Goal: Task Accomplishment & Management: Manage account settings

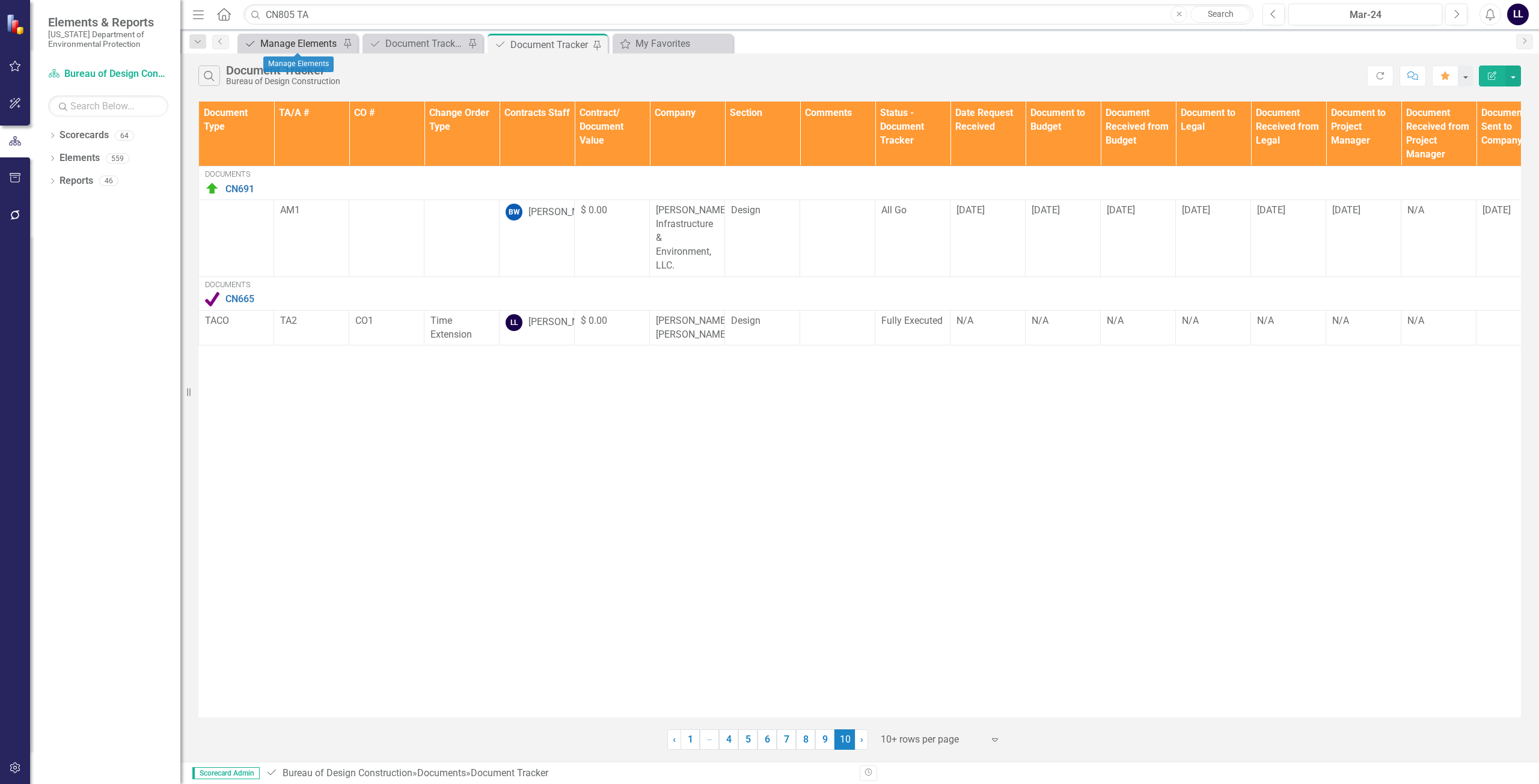
click at [316, 44] on div "Manage Elements" at bounding box center [300, 43] width 79 height 15
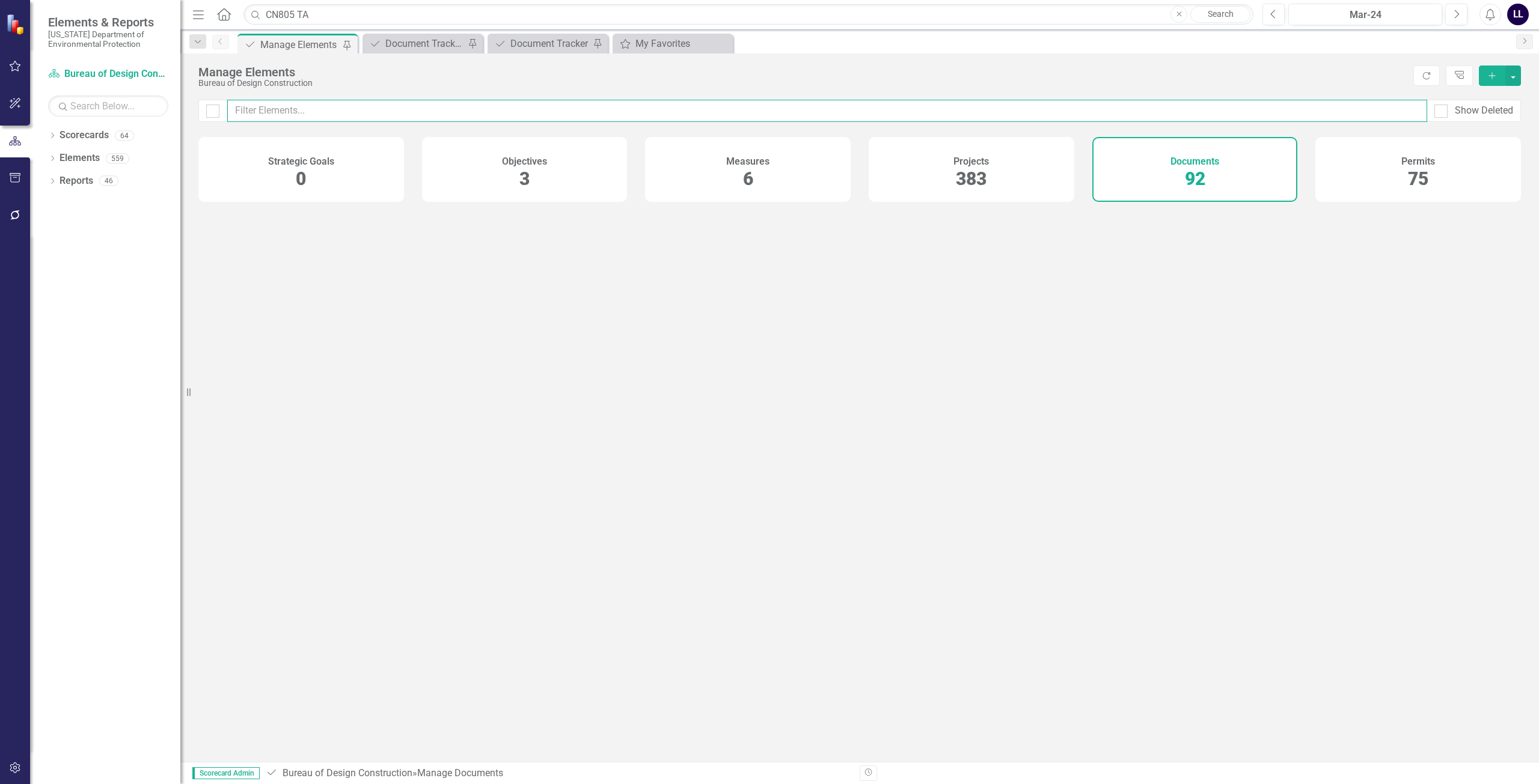
click at [386, 110] on input "text" at bounding box center [827, 110] width 1200 height 22
type input "CN825"
checkbox input "false"
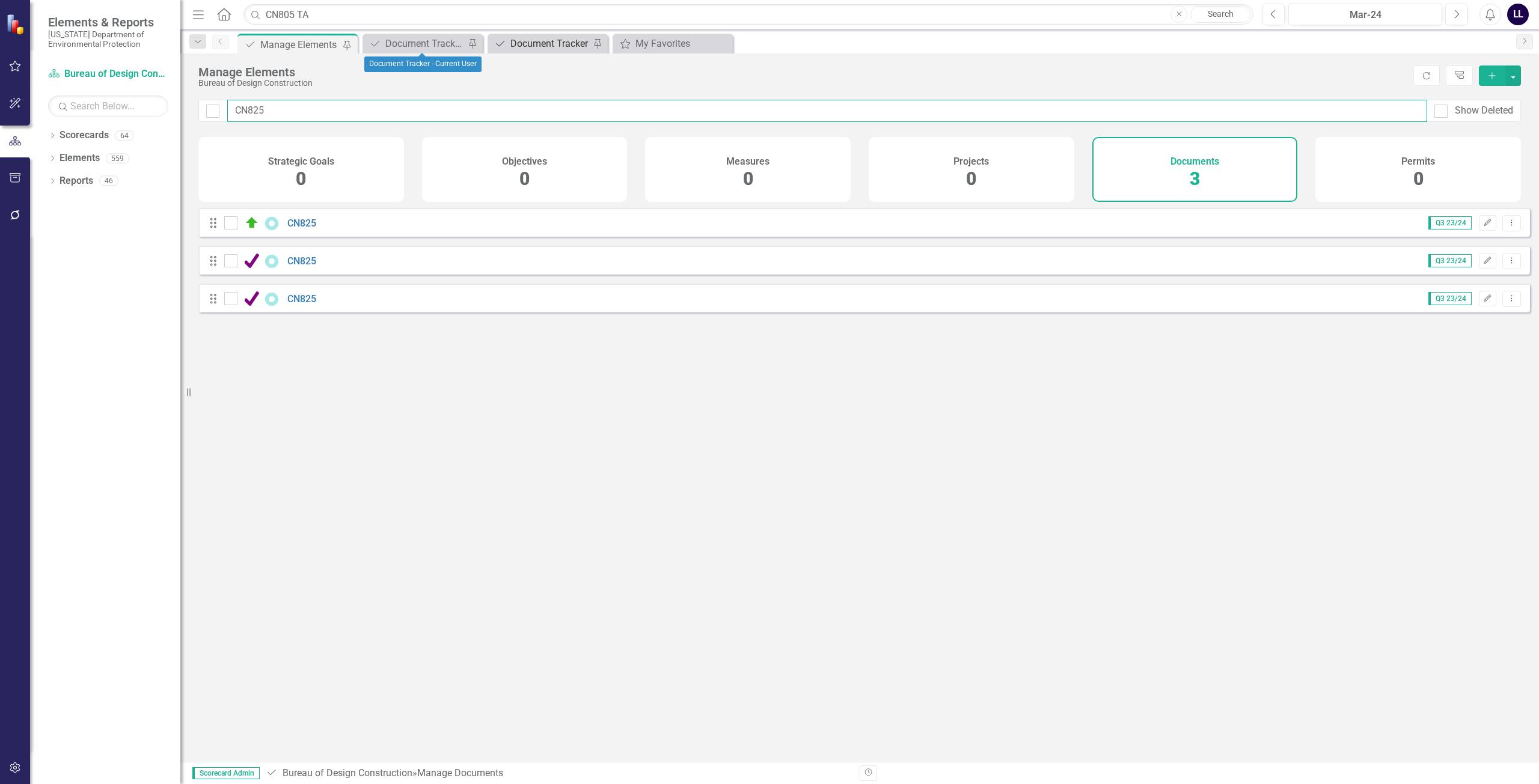
type input "CN825"
click at [538, 43] on div "Document Tracker" at bounding box center [550, 43] width 79 height 15
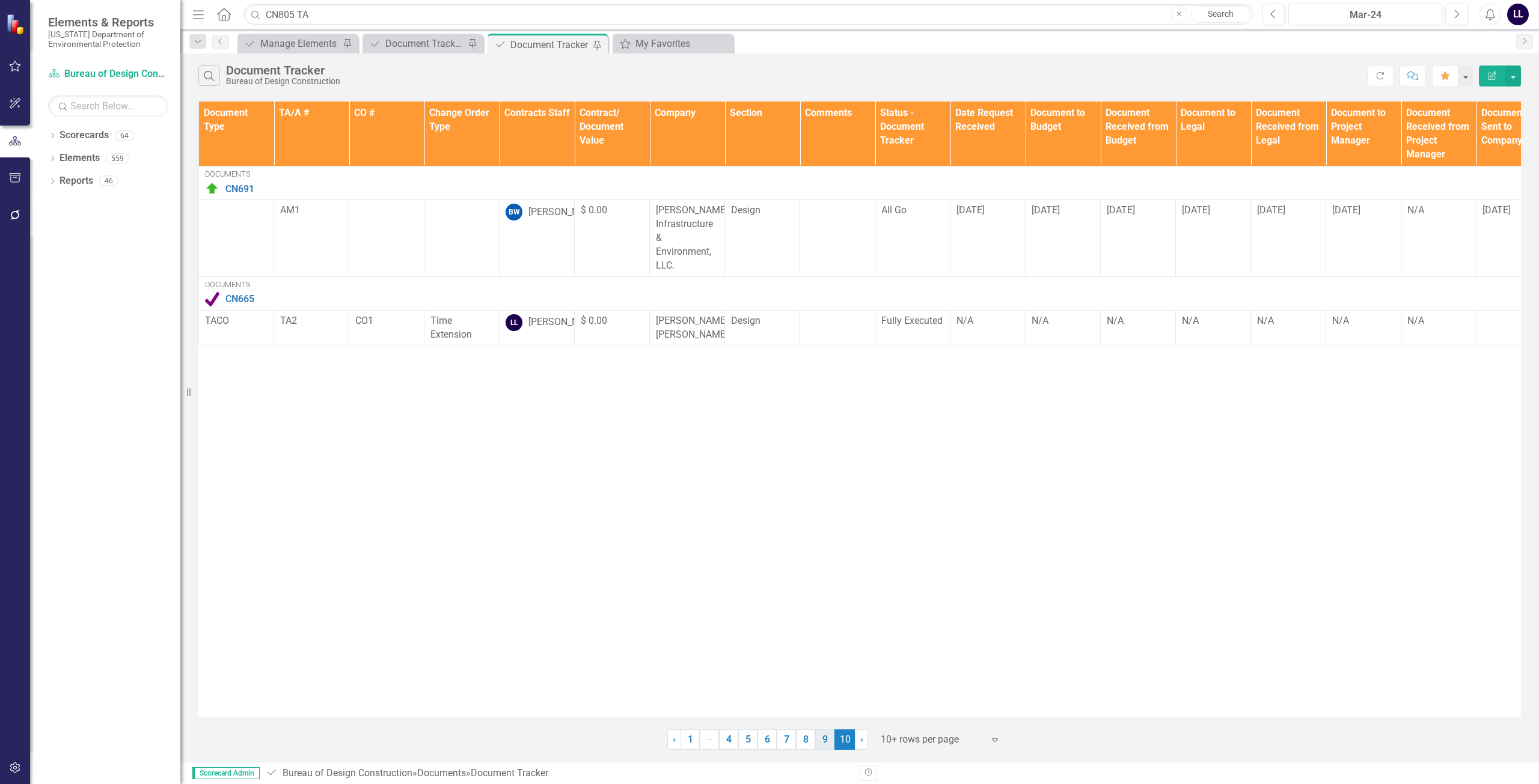
click at [822, 741] on link "9" at bounding box center [825, 739] width 20 height 20
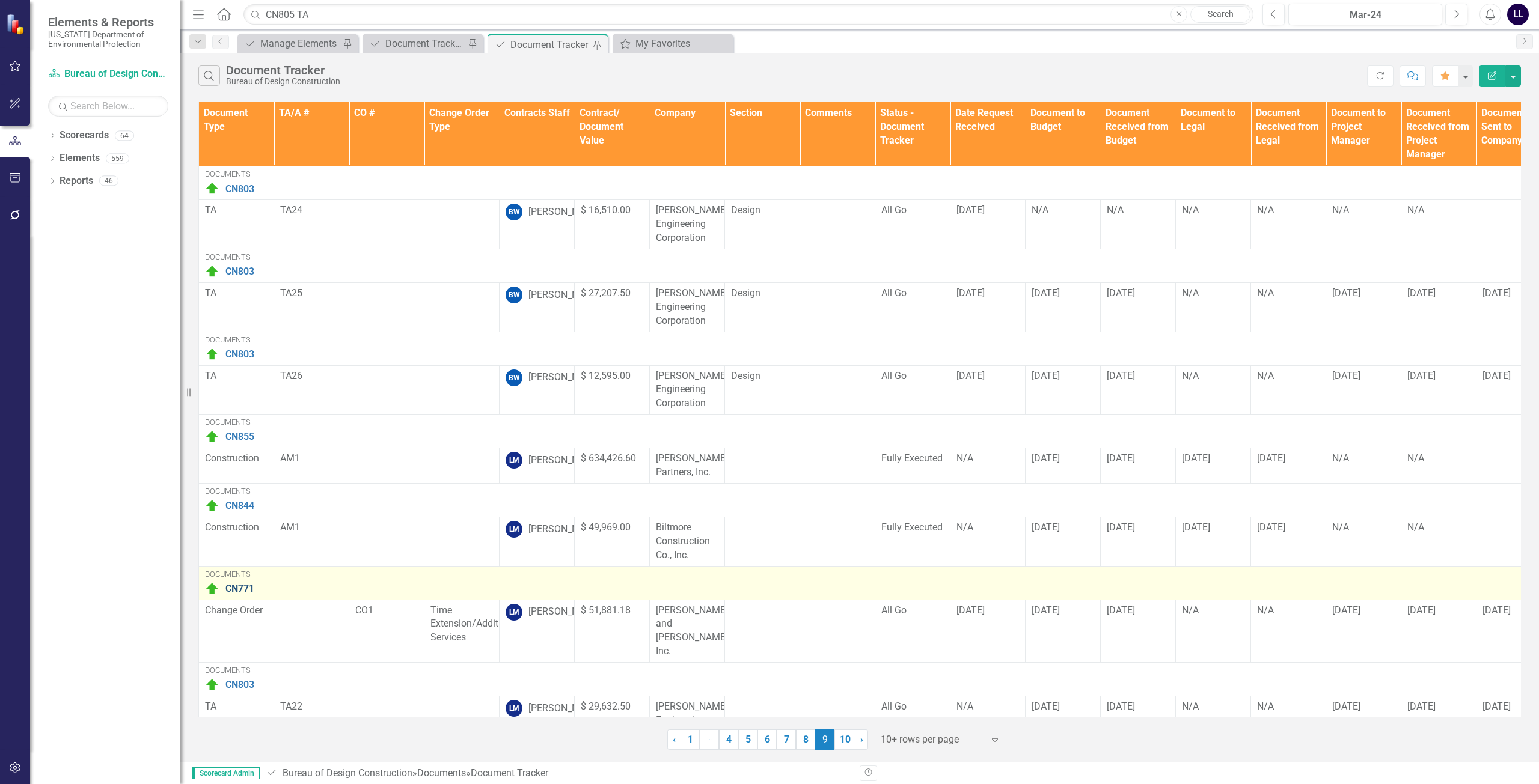
scroll to position [285, 0]
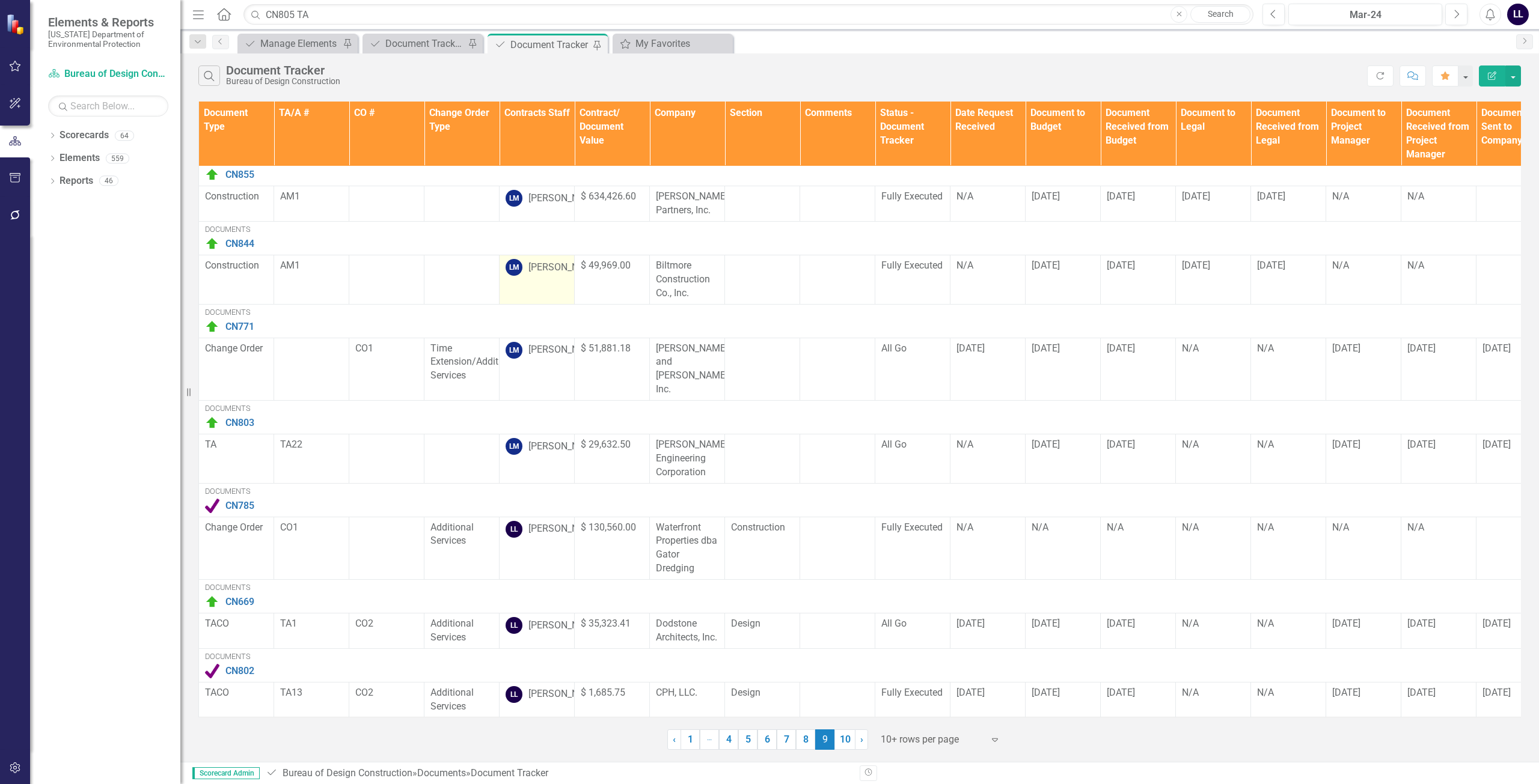
drag, startPoint x: 530, startPoint y: 128, endPoint x: 532, endPoint y: 257, distance: 129.0
click at [530, 128] on th "Contracts Staff" at bounding box center [537, 133] width 75 height 65
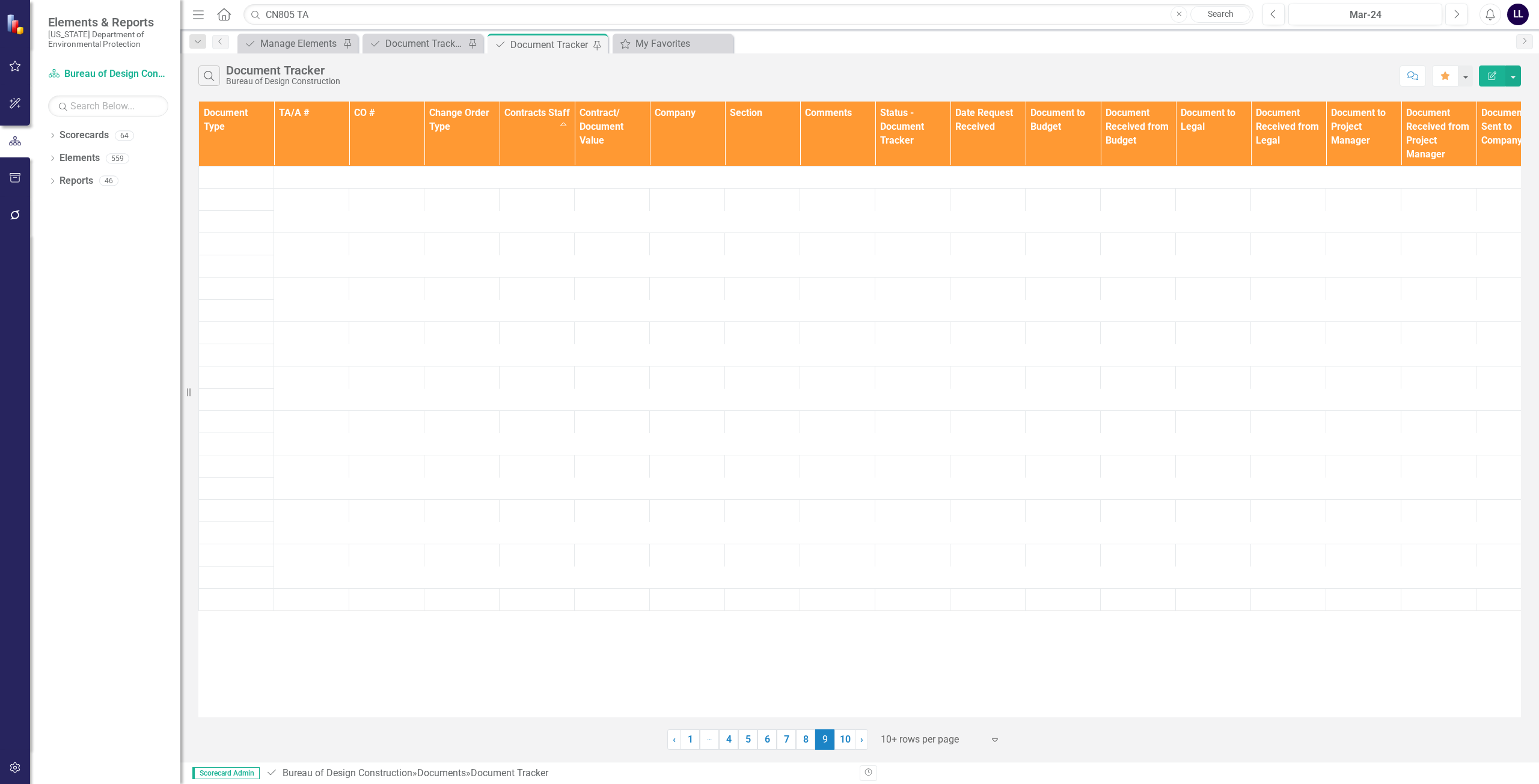
scroll to position [0, 0]
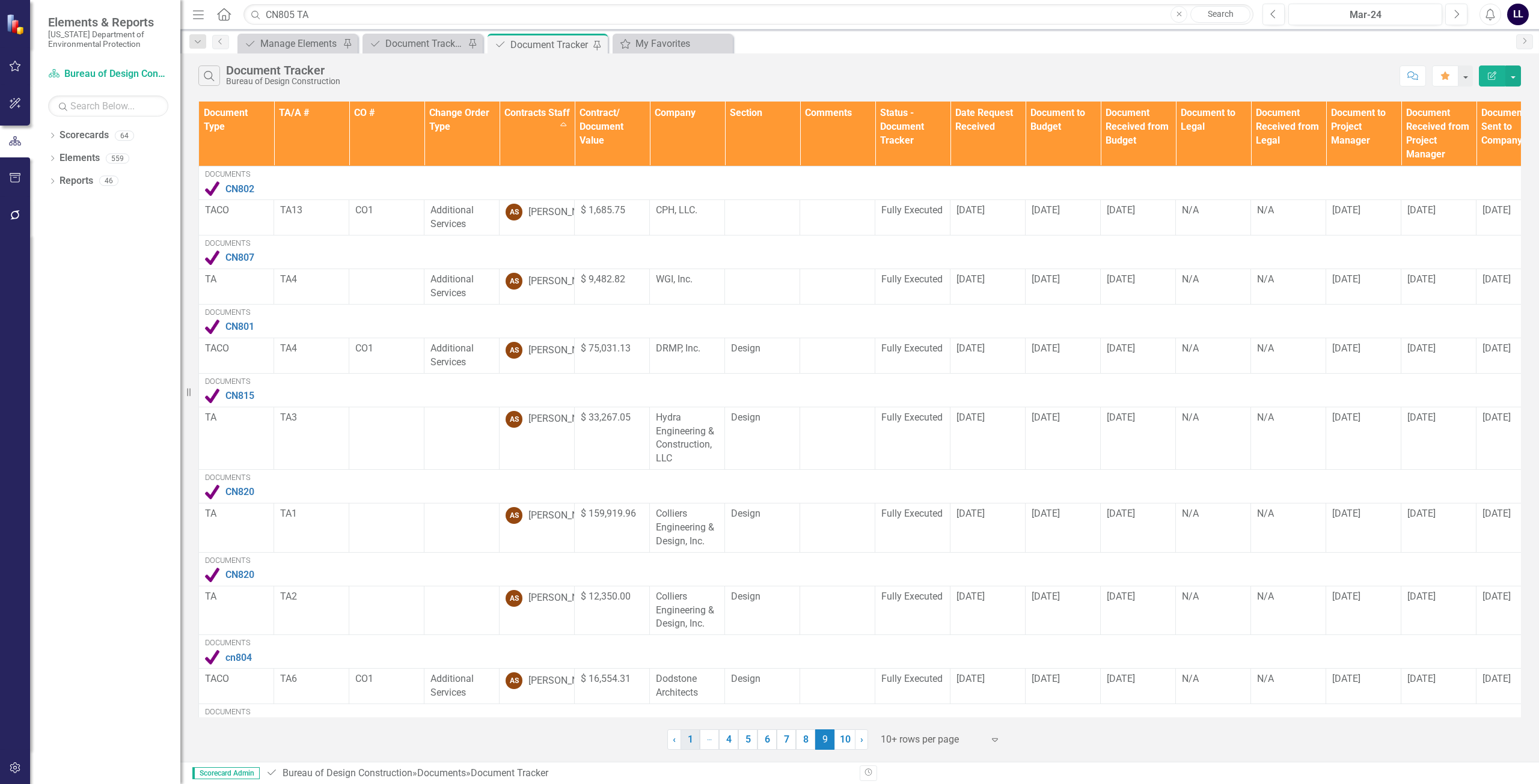
click at [687, 742] on link "1" at bounding box center [690, 739] width 20 height 20
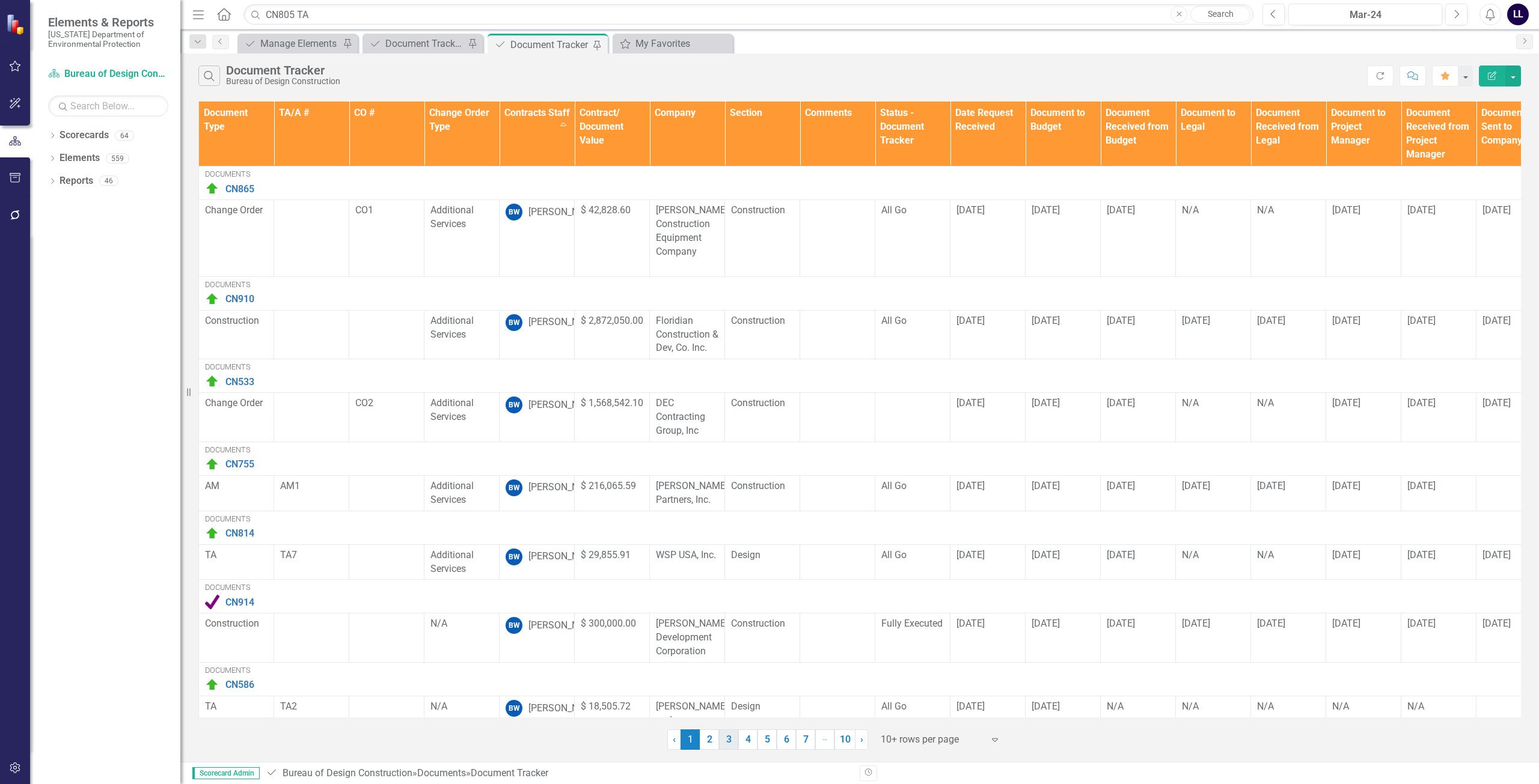
click at [732, 743] on link "3" at bounding box center [729, 739] width 20 height 20
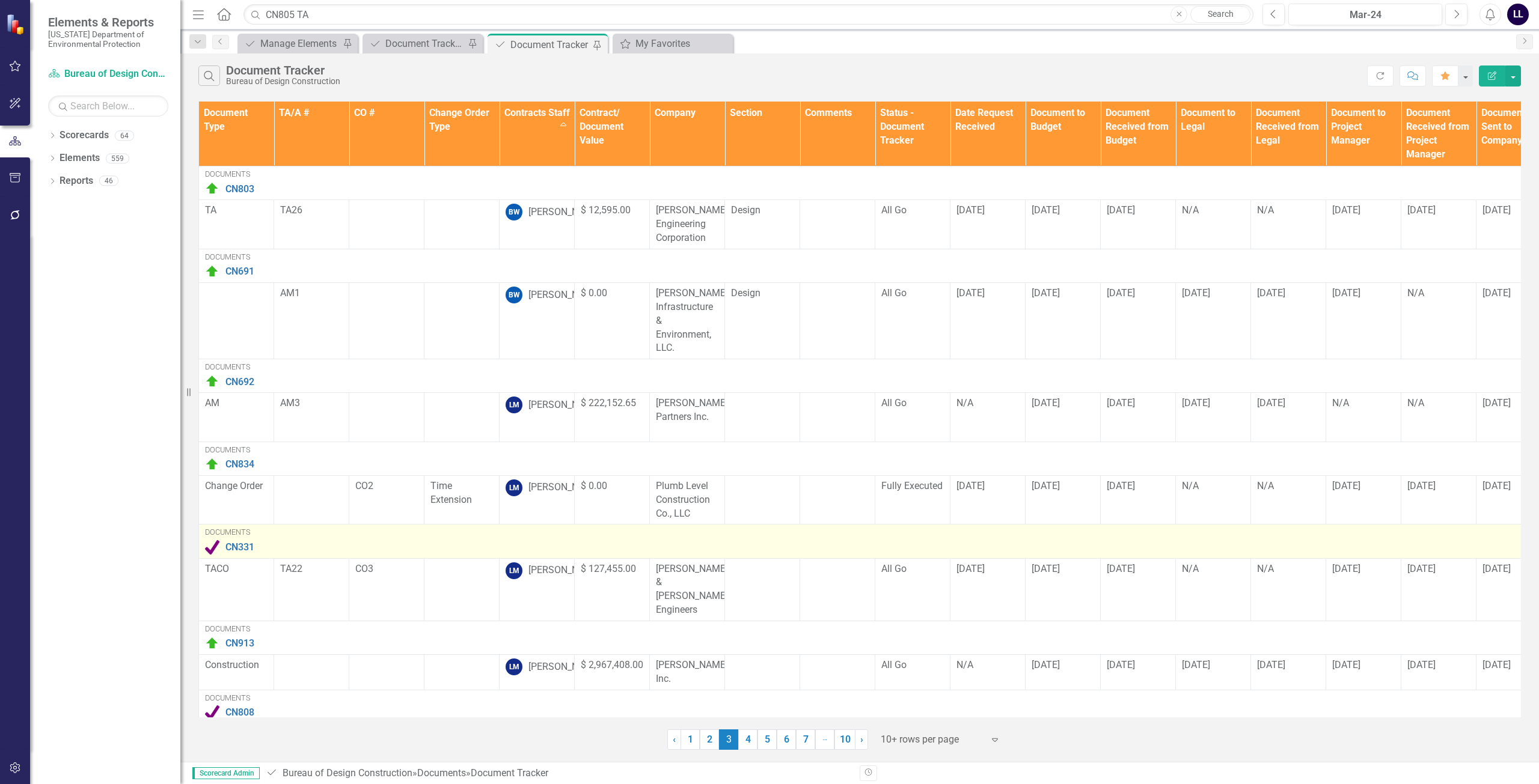
scroll to position [299, 0]
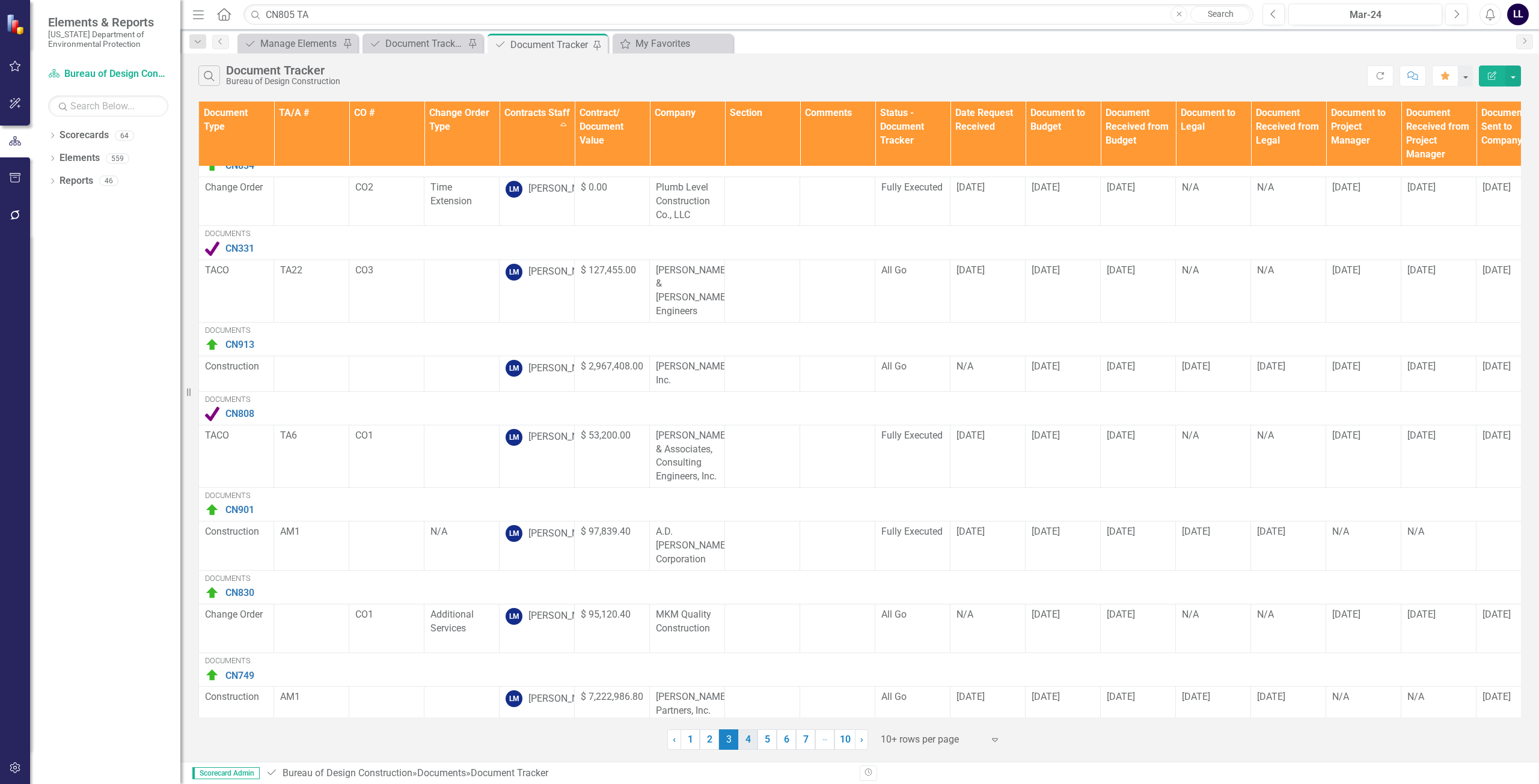
click at [747, 741] on link "4" at bounding box center [748, 739] width 20 height 20
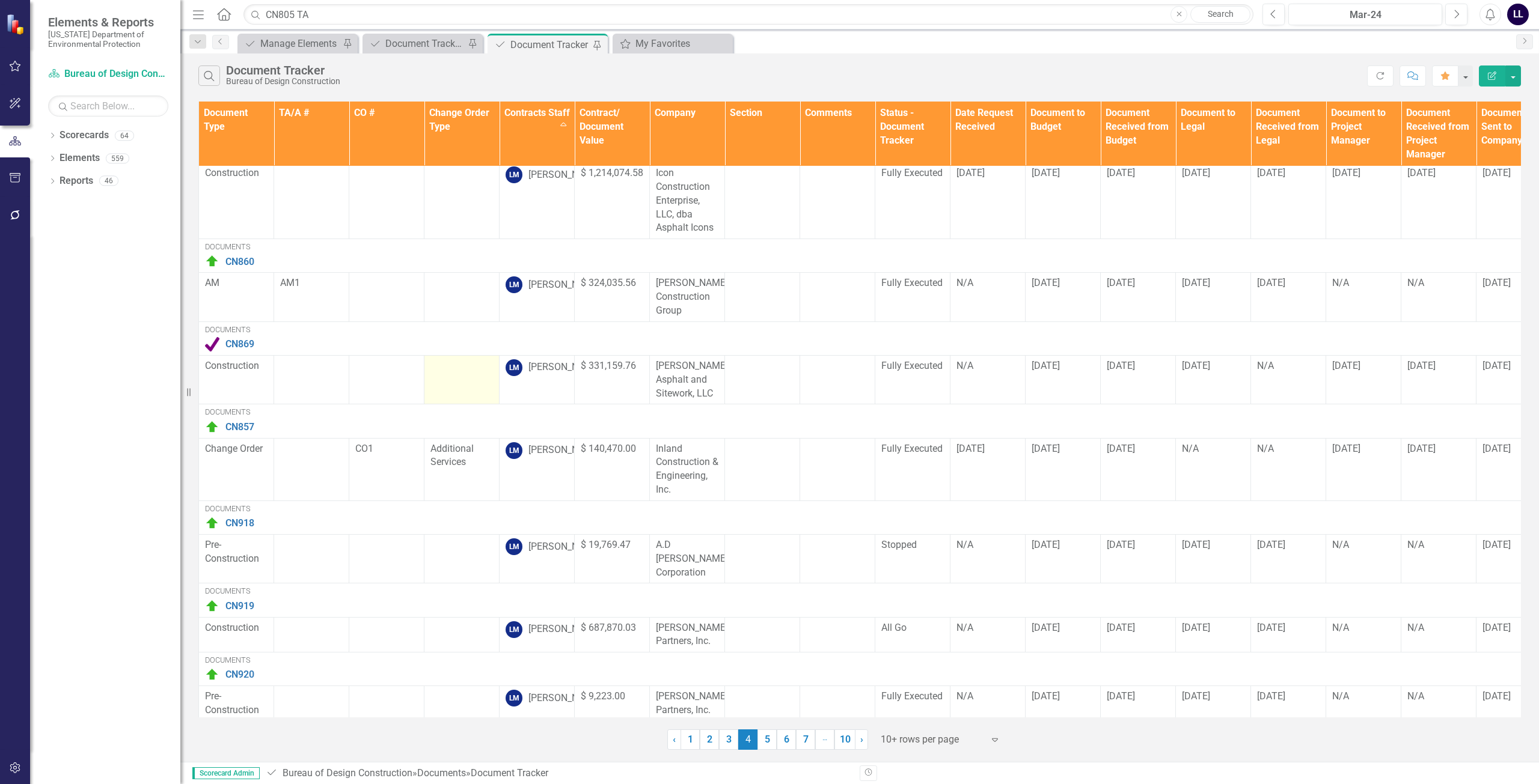
scroll to position [285, 0]
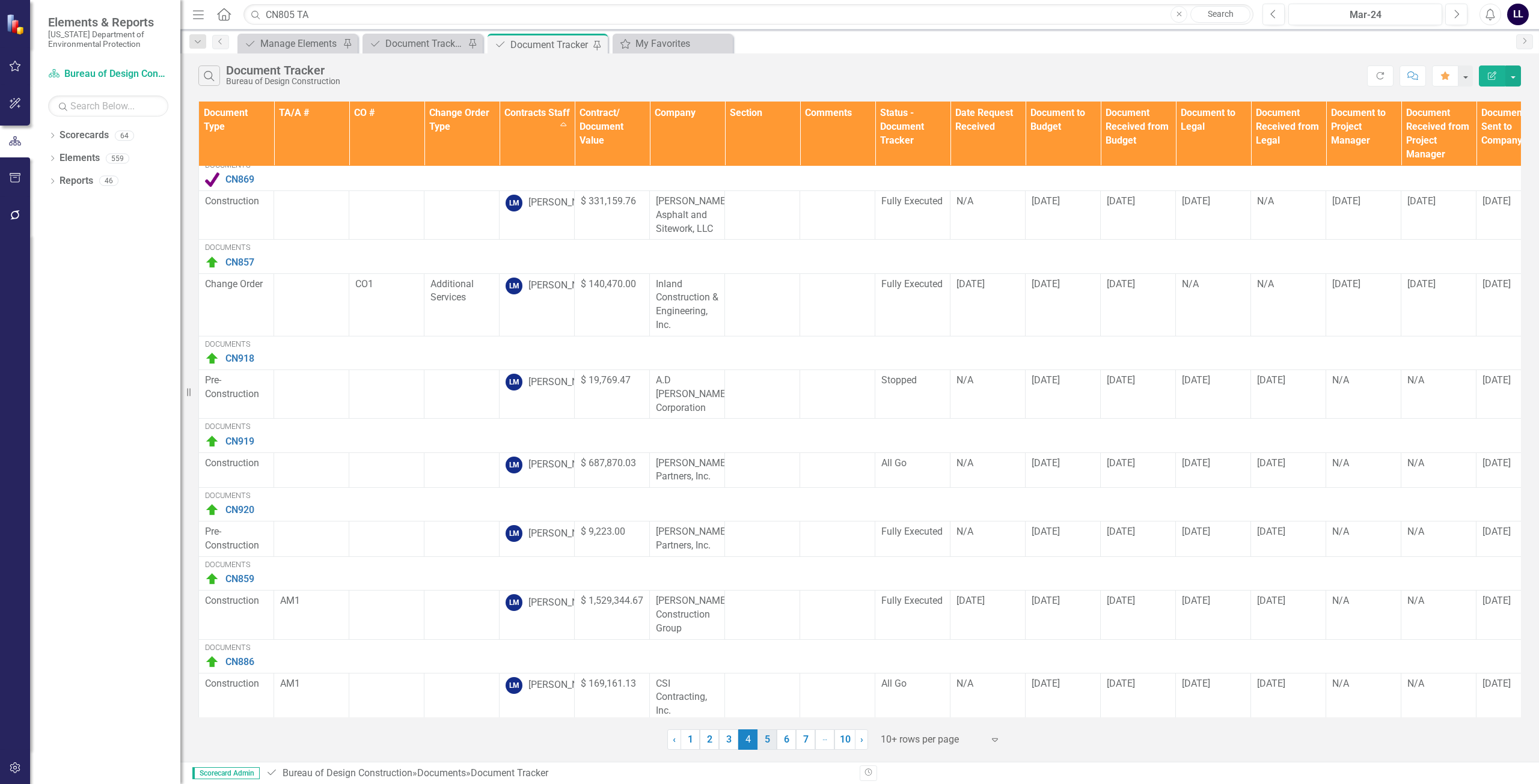
click at [767, 736] on link "5" at bounding box center [767, 739] width 20 height 20
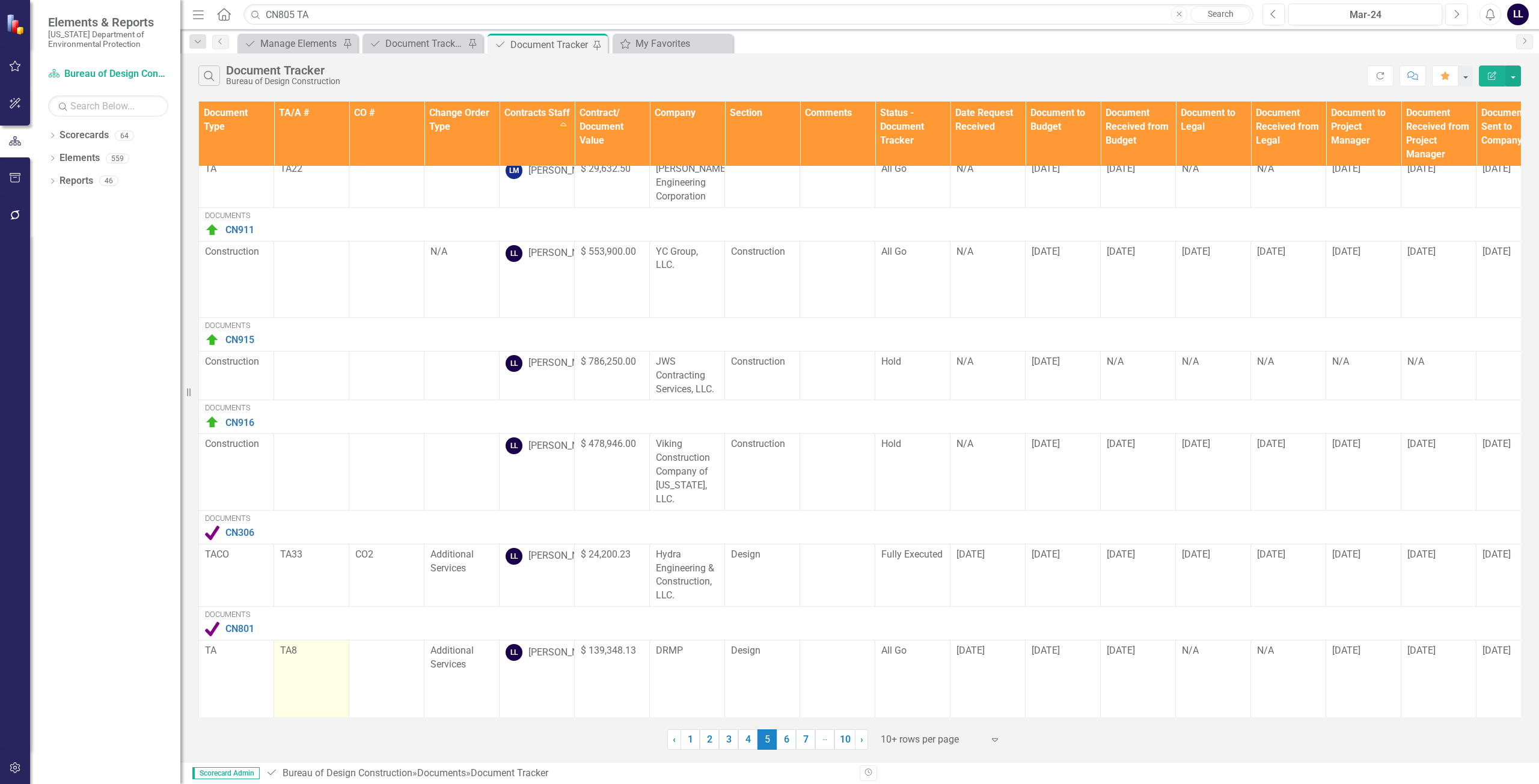
scroll to position [519, 0]
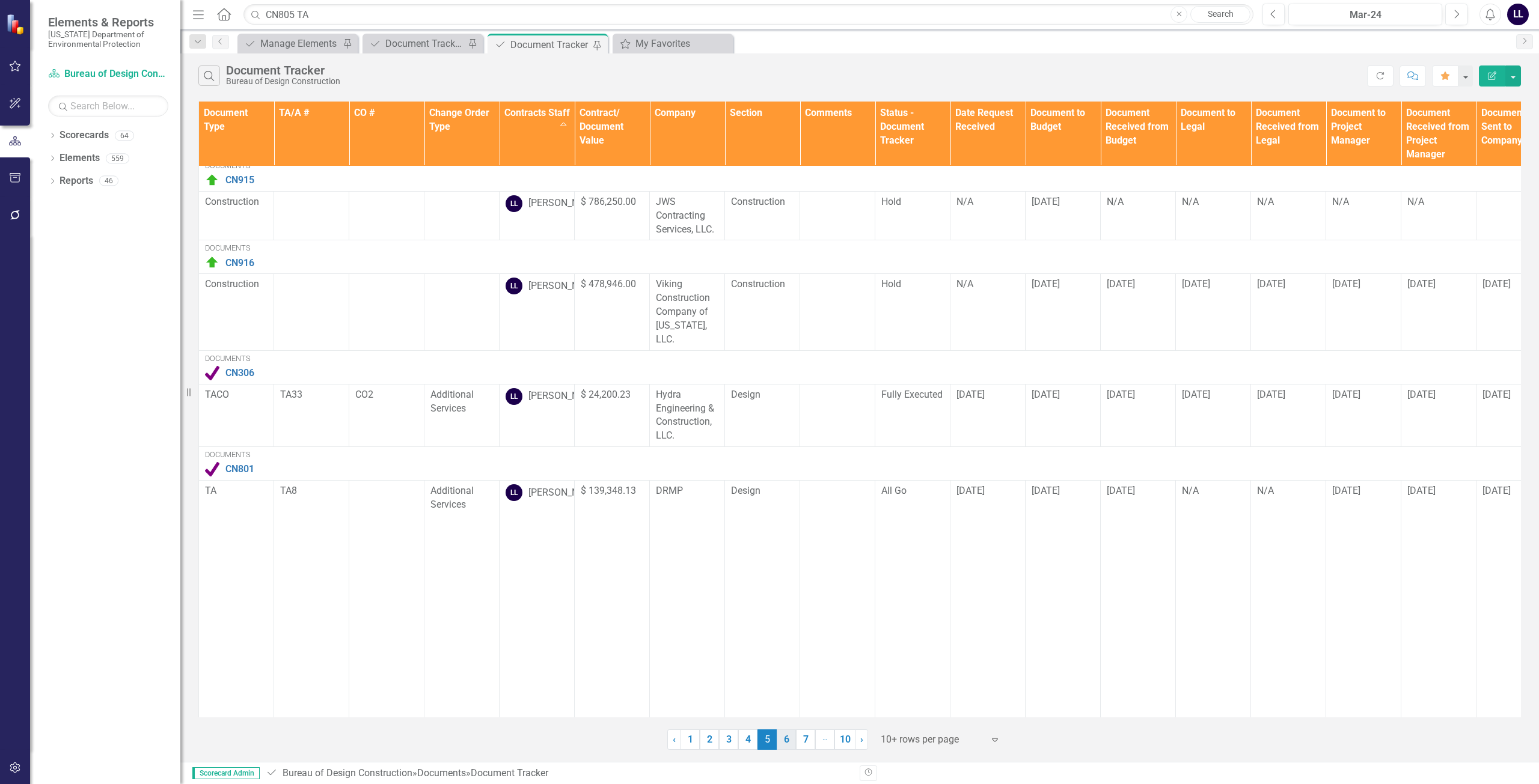
click at [789, 742] on link "6" at bounding box center [787, 739] width 20 height 20
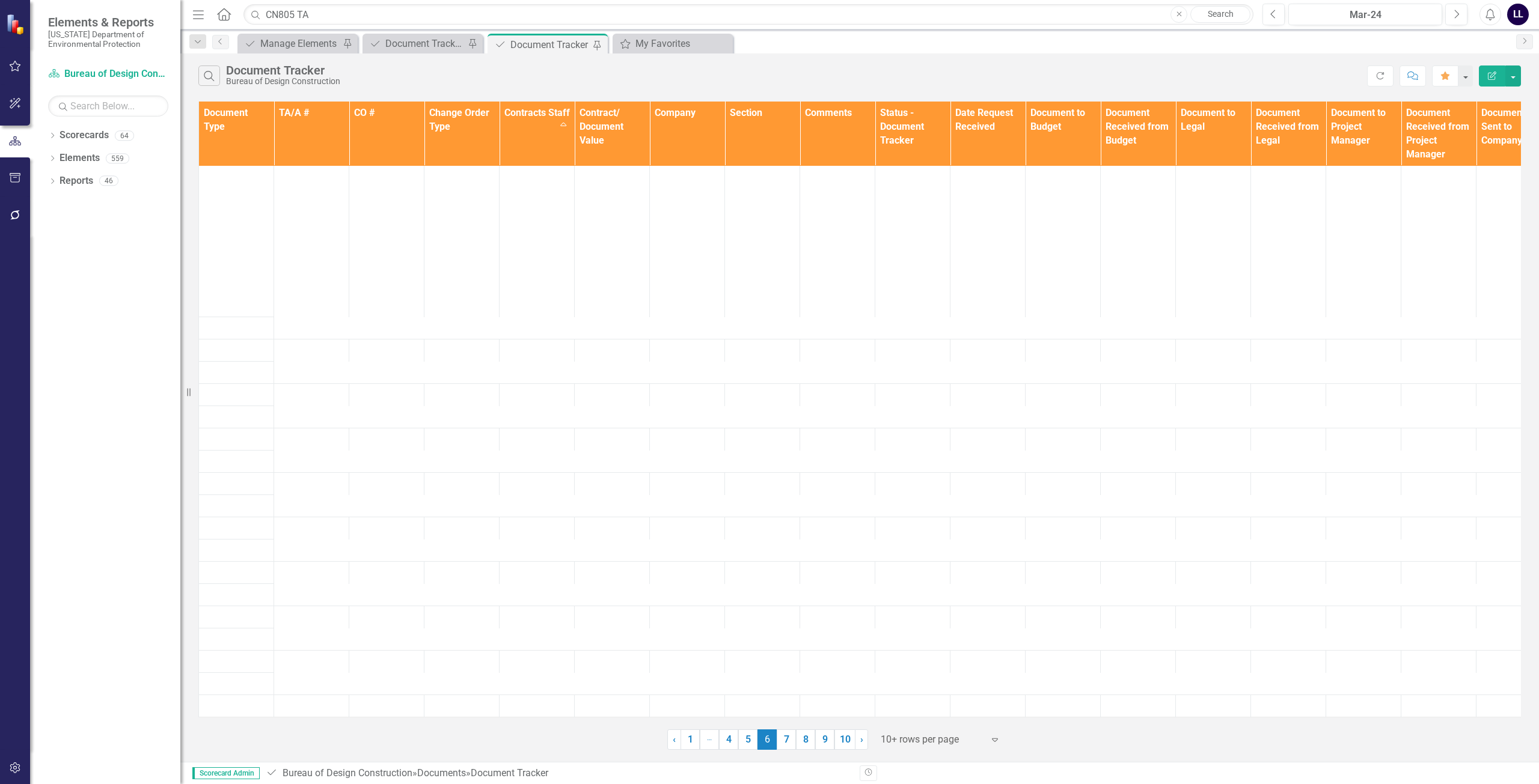
scroll to position [0, 0]
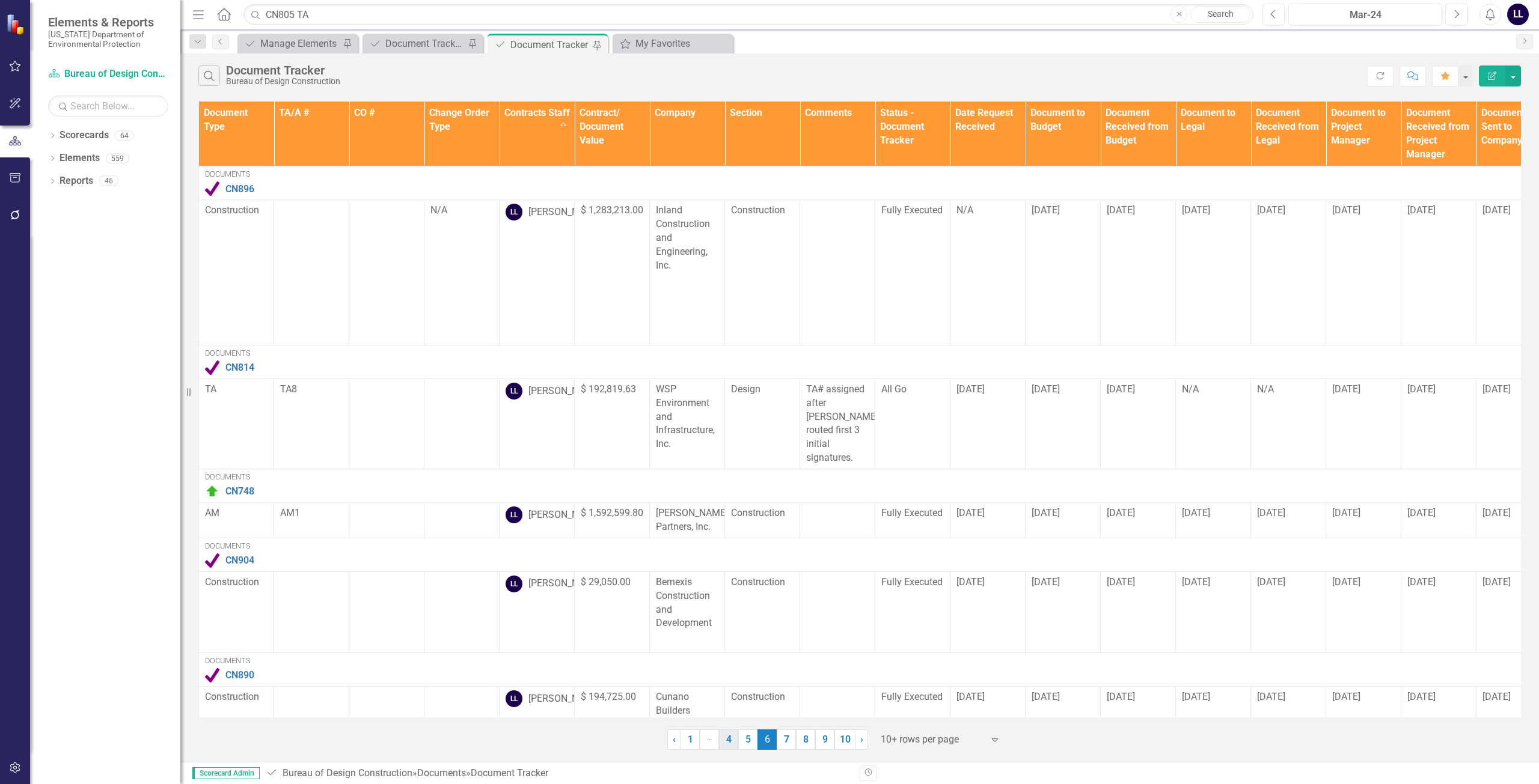
click at [723, 745] on link "4" at bounding box center [729, 739] width 20 height 20
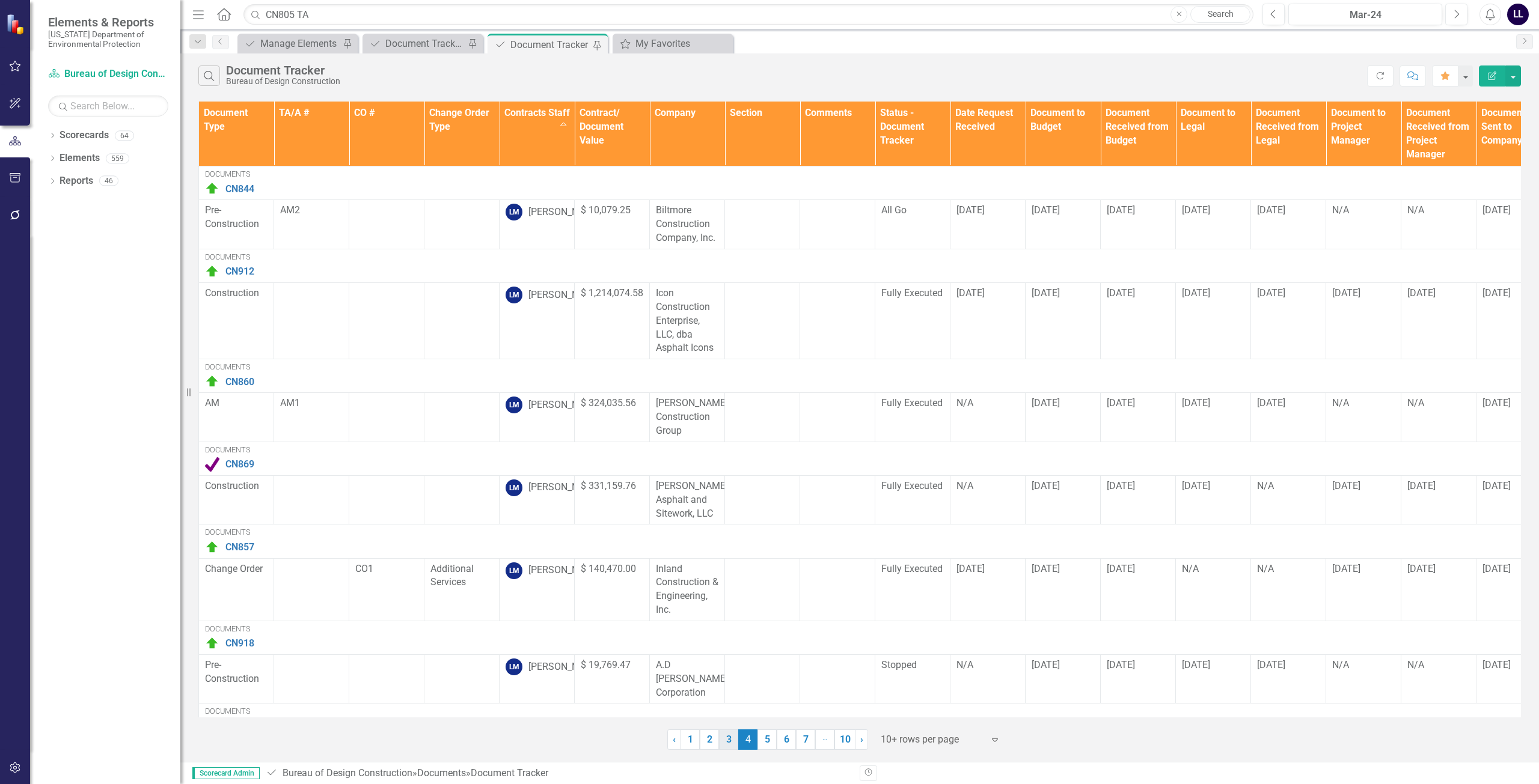
click at [725, 745] on link "3" at bounding box center [729, 739] width 20 height 20
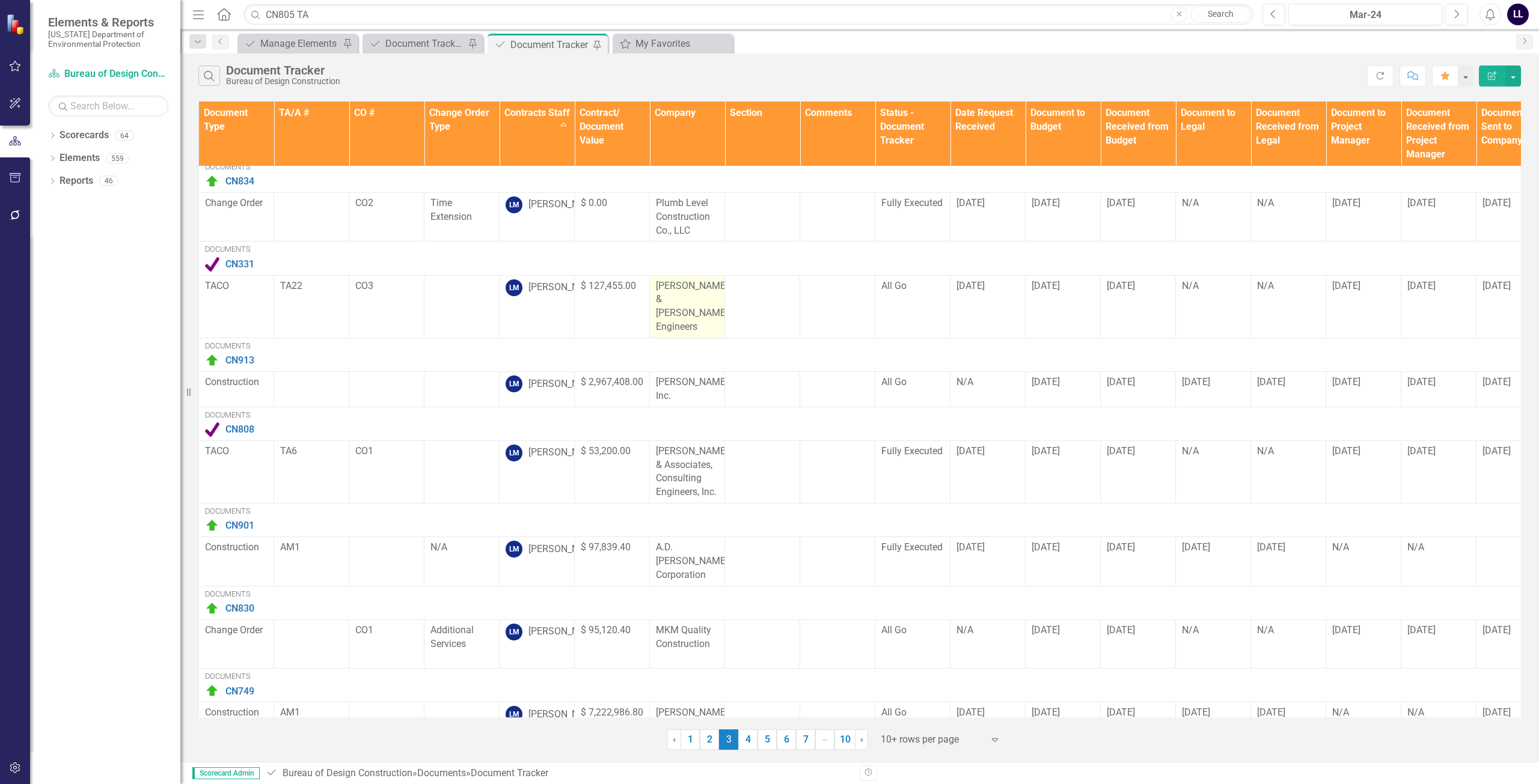
scroll to position [299, 0]
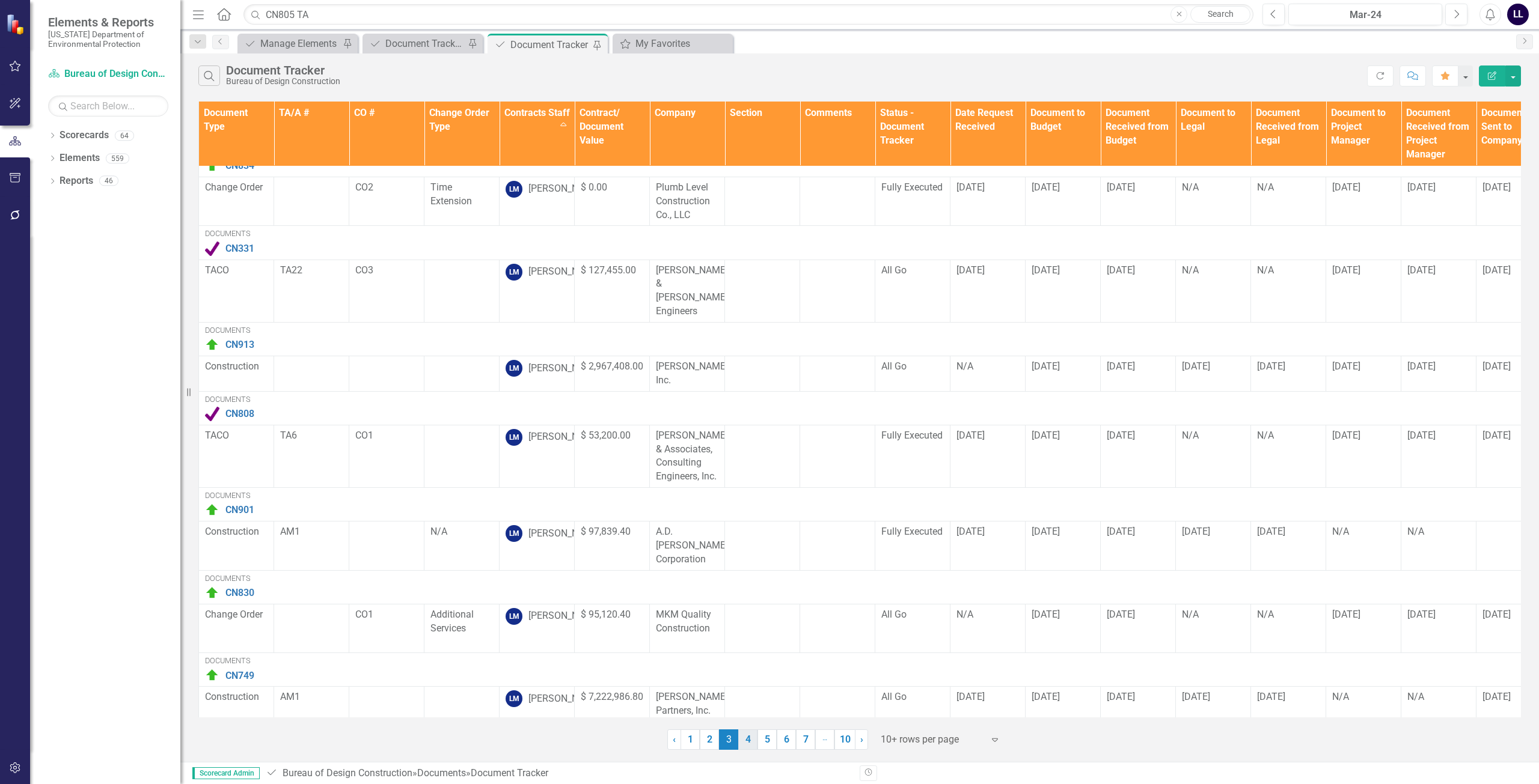
click at [746, 741] on link "4" at bounding box center [748, 739] width 20 height 20
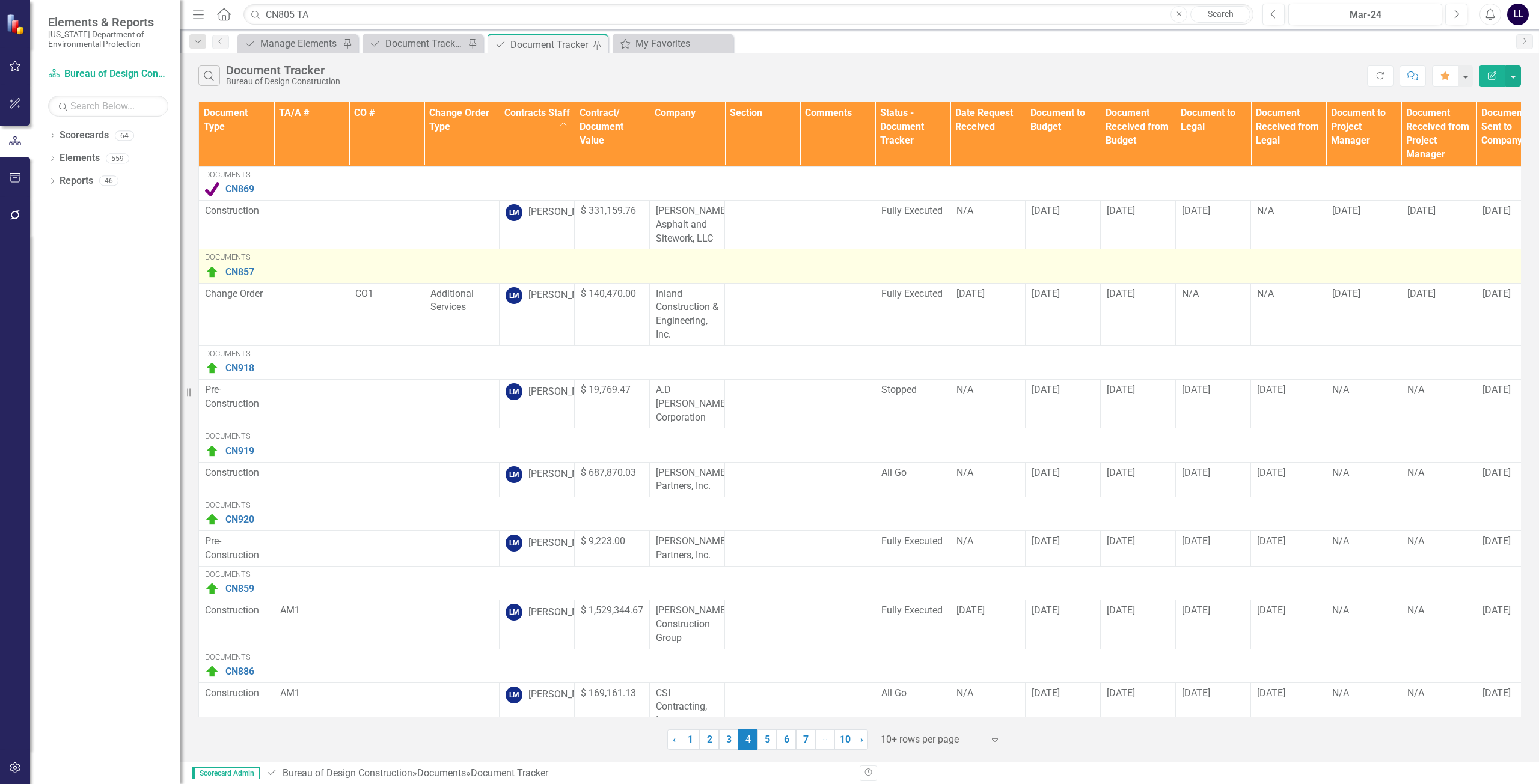
scroll to position [285, 0]
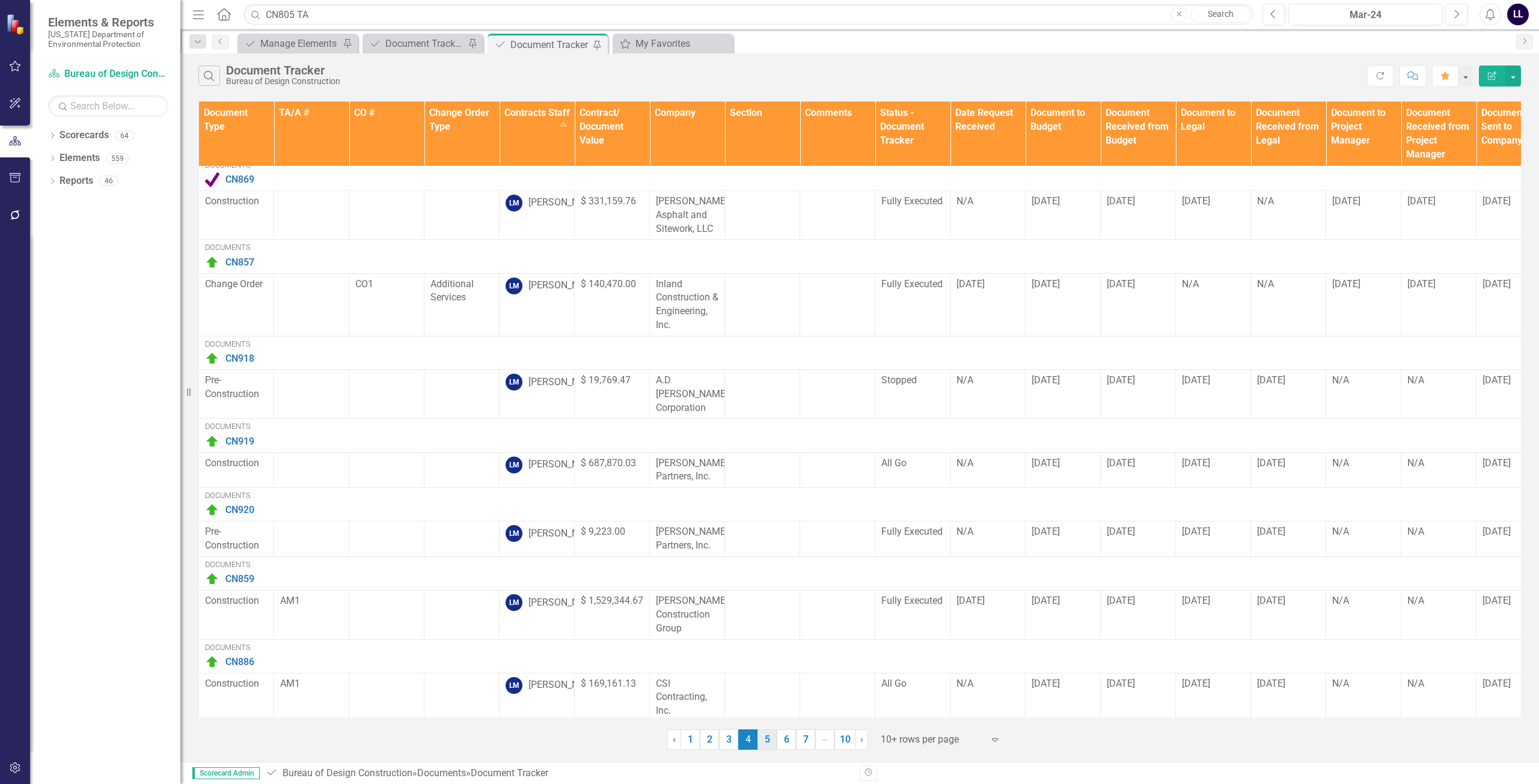
click at [768, 741] on link "5" at bounding box center [767, 739] width 20 height 20
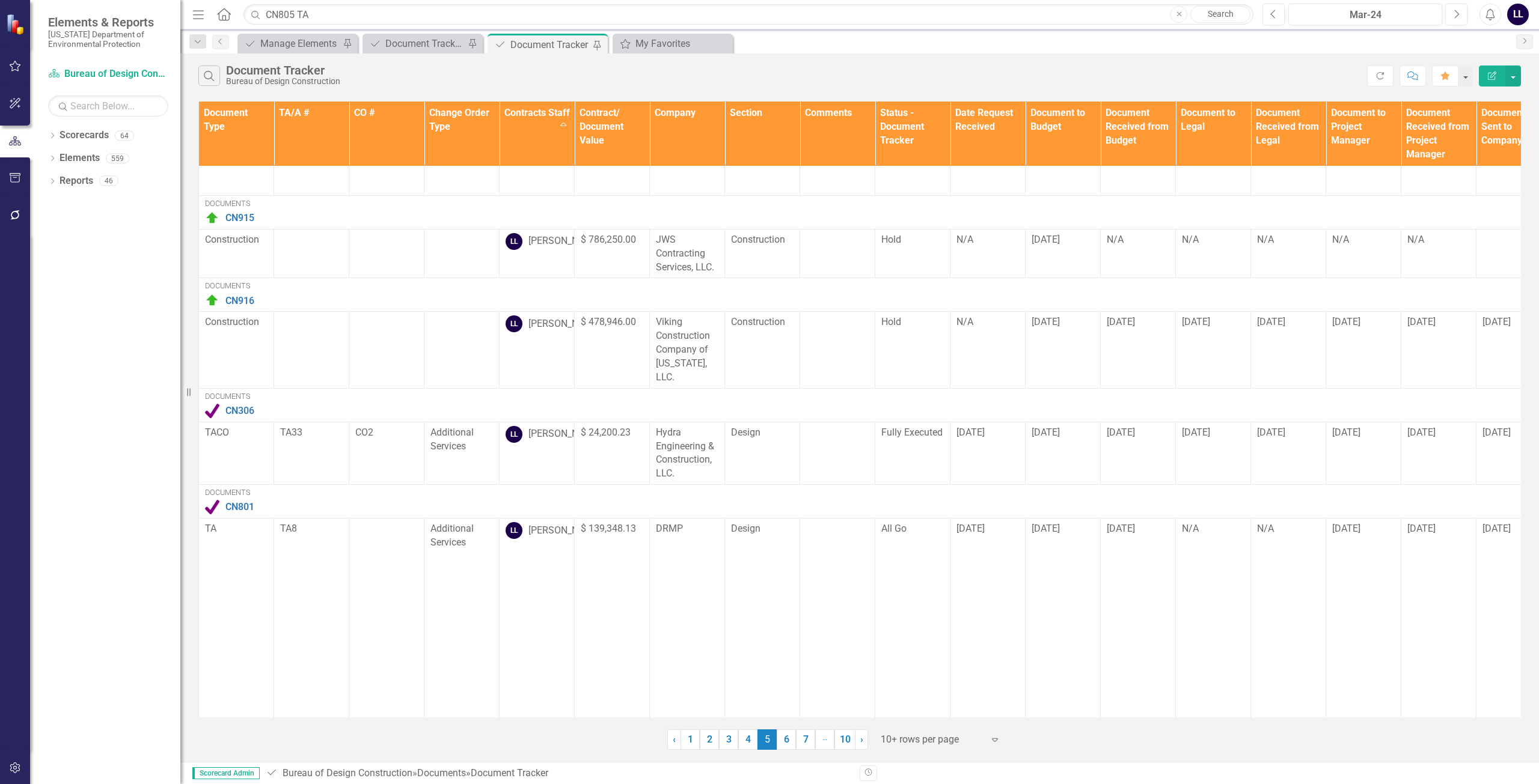
scroll to position [519, 0]
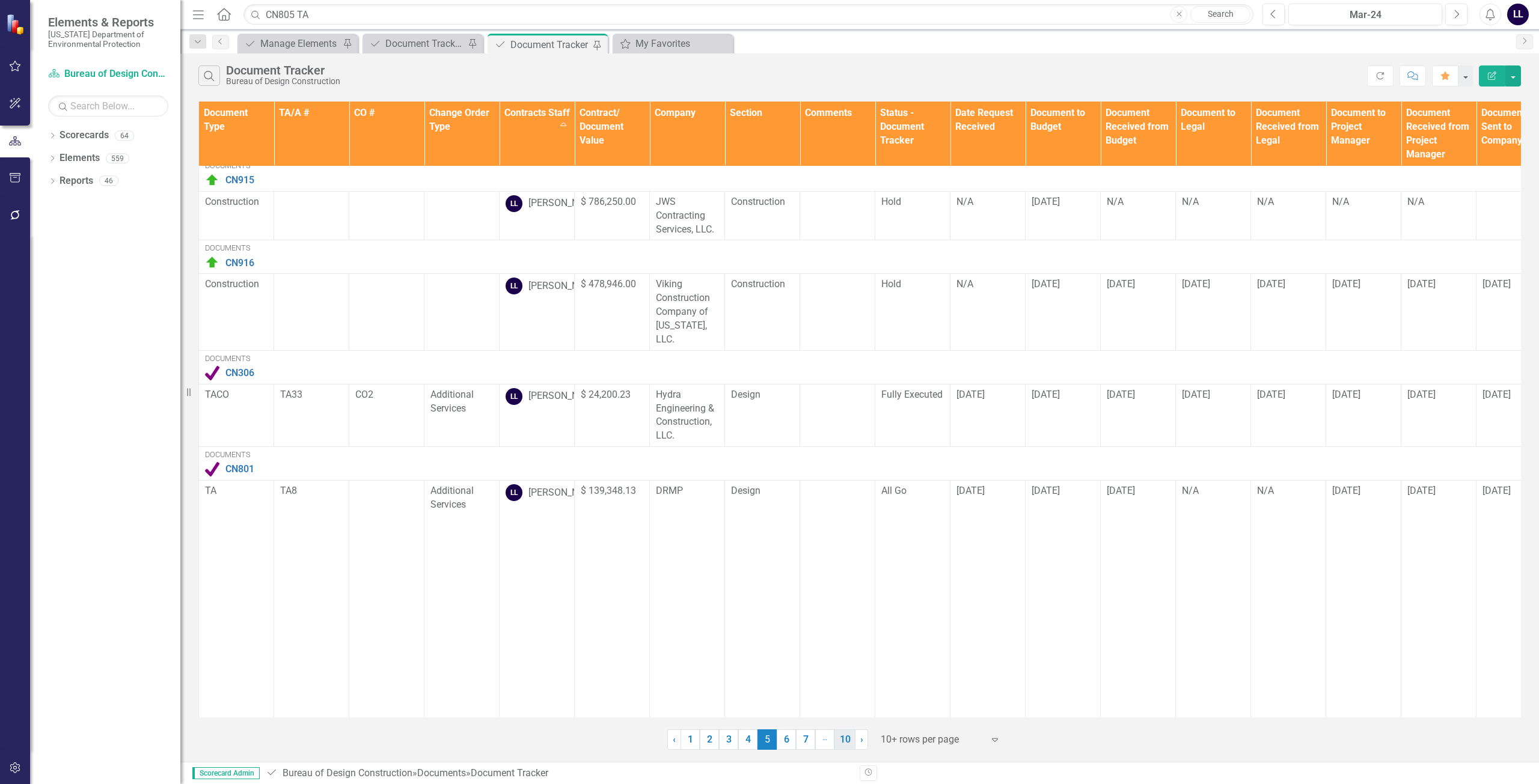
click at [845, 741] on link "10" at bounding box center [845, 739] width 21 height 20
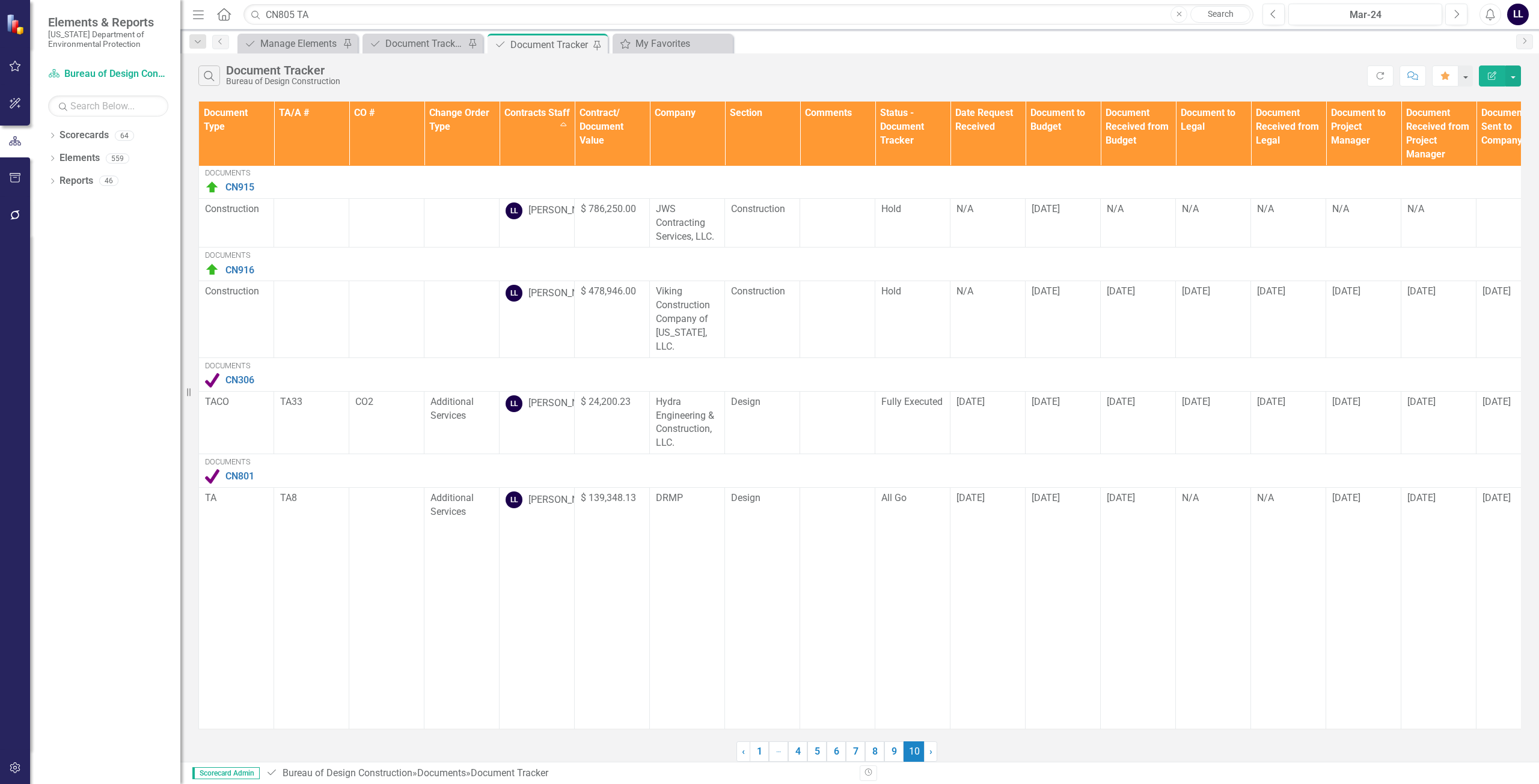
scroll to position [0, 0]
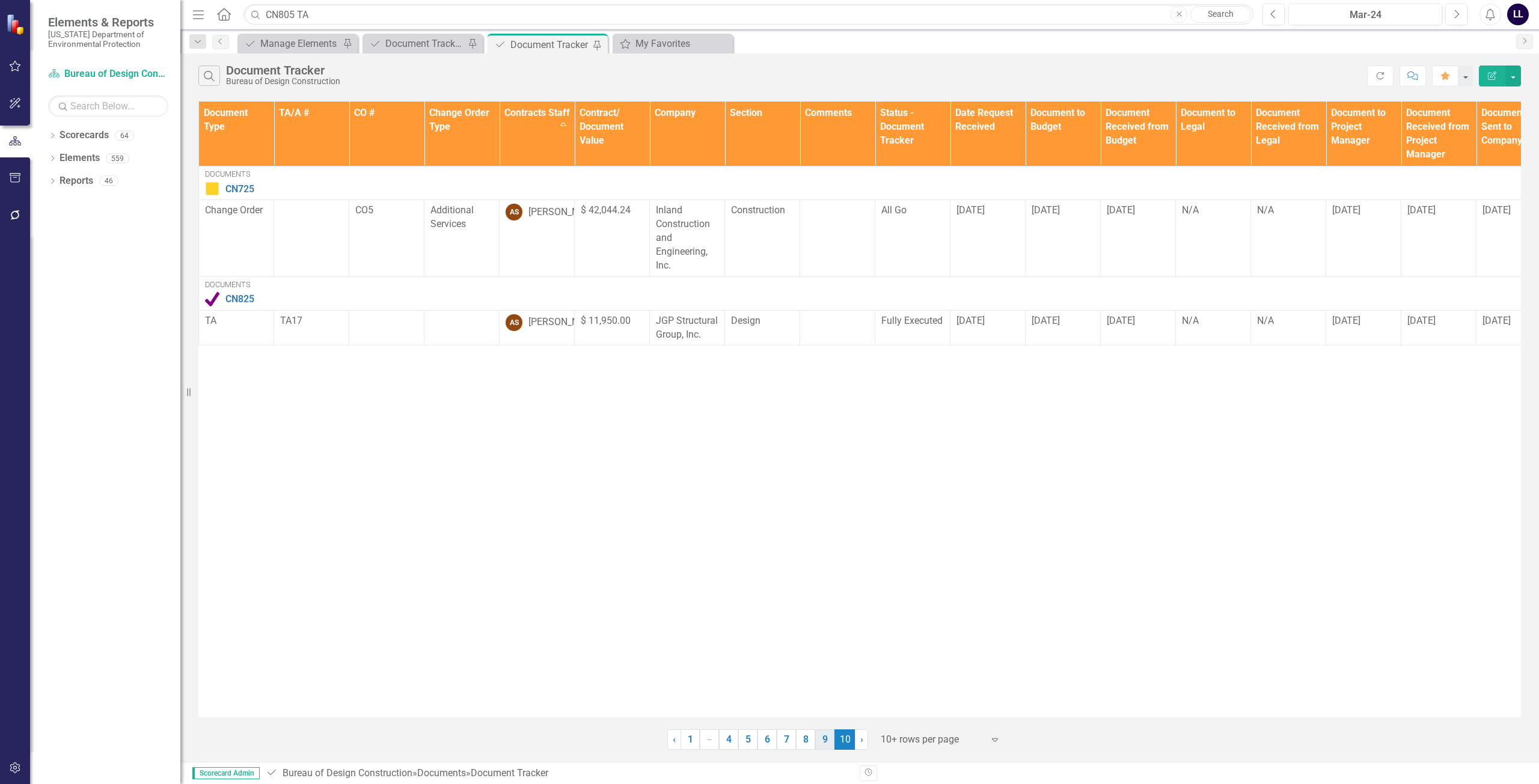
click at [823, 742] on link "9" at bounding box center [825, 739] width 20 height 20
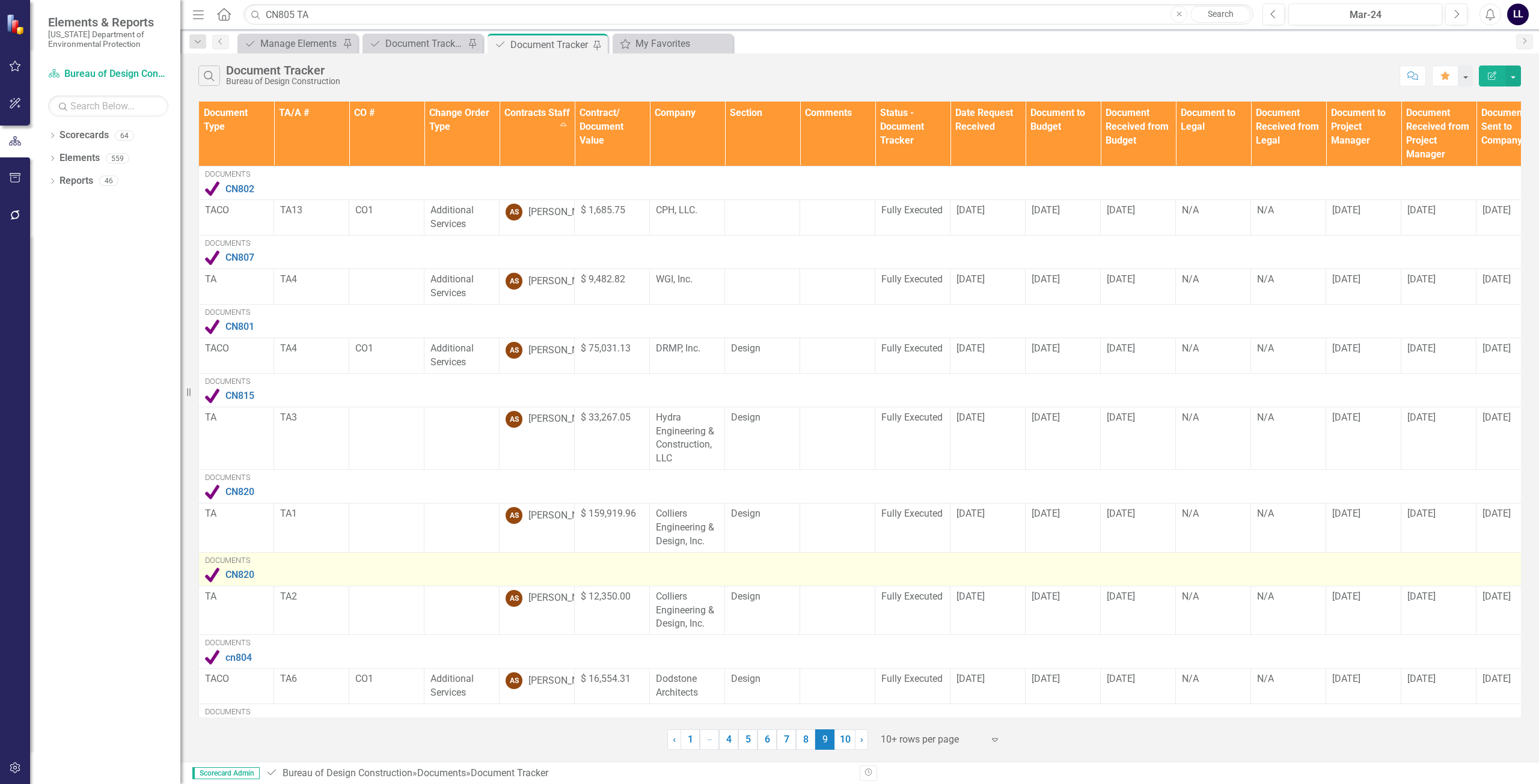
scroll to position [285, 0]
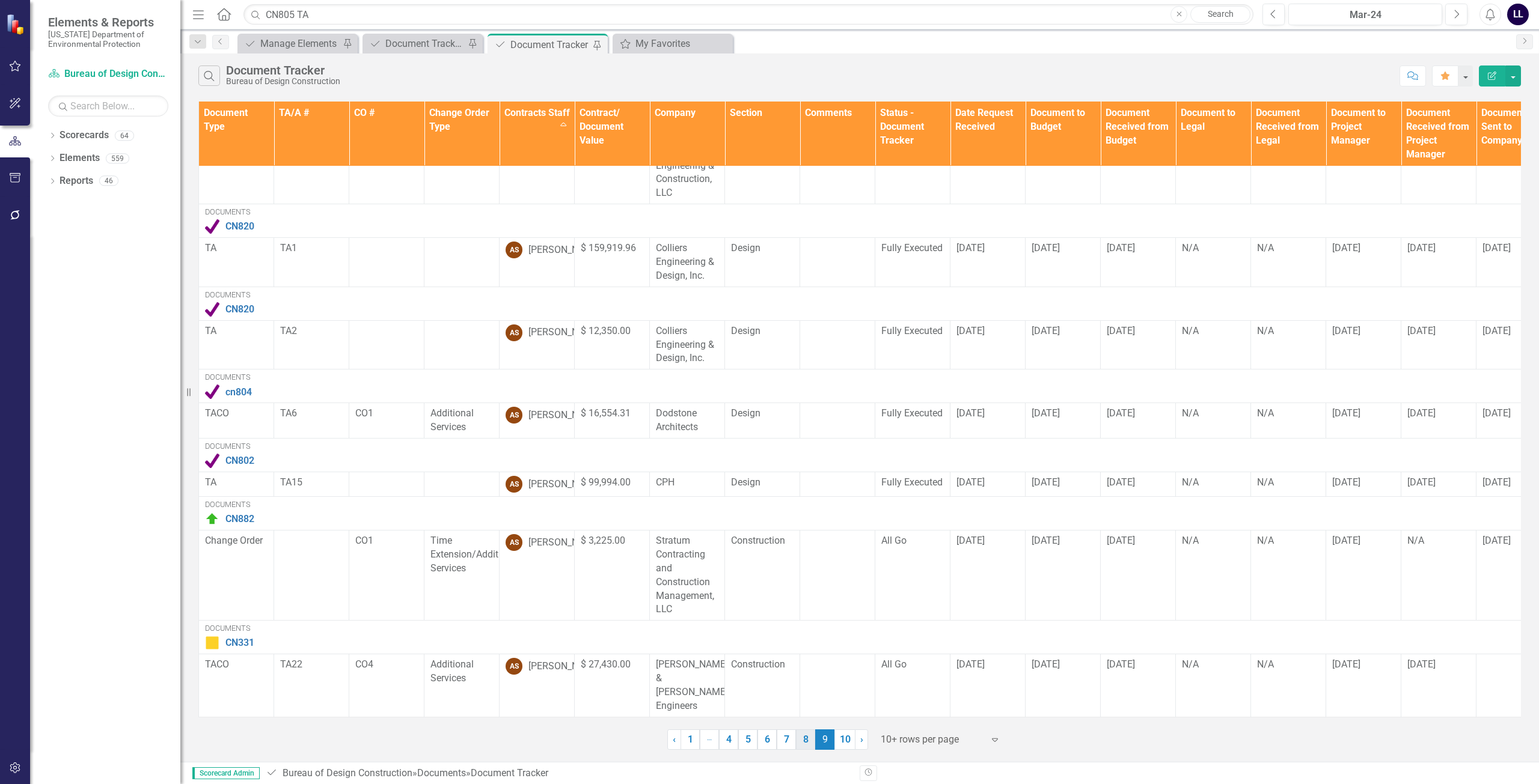
click at [804, 739] on link "8" at bounding box center [805, 739] width 20 height 20
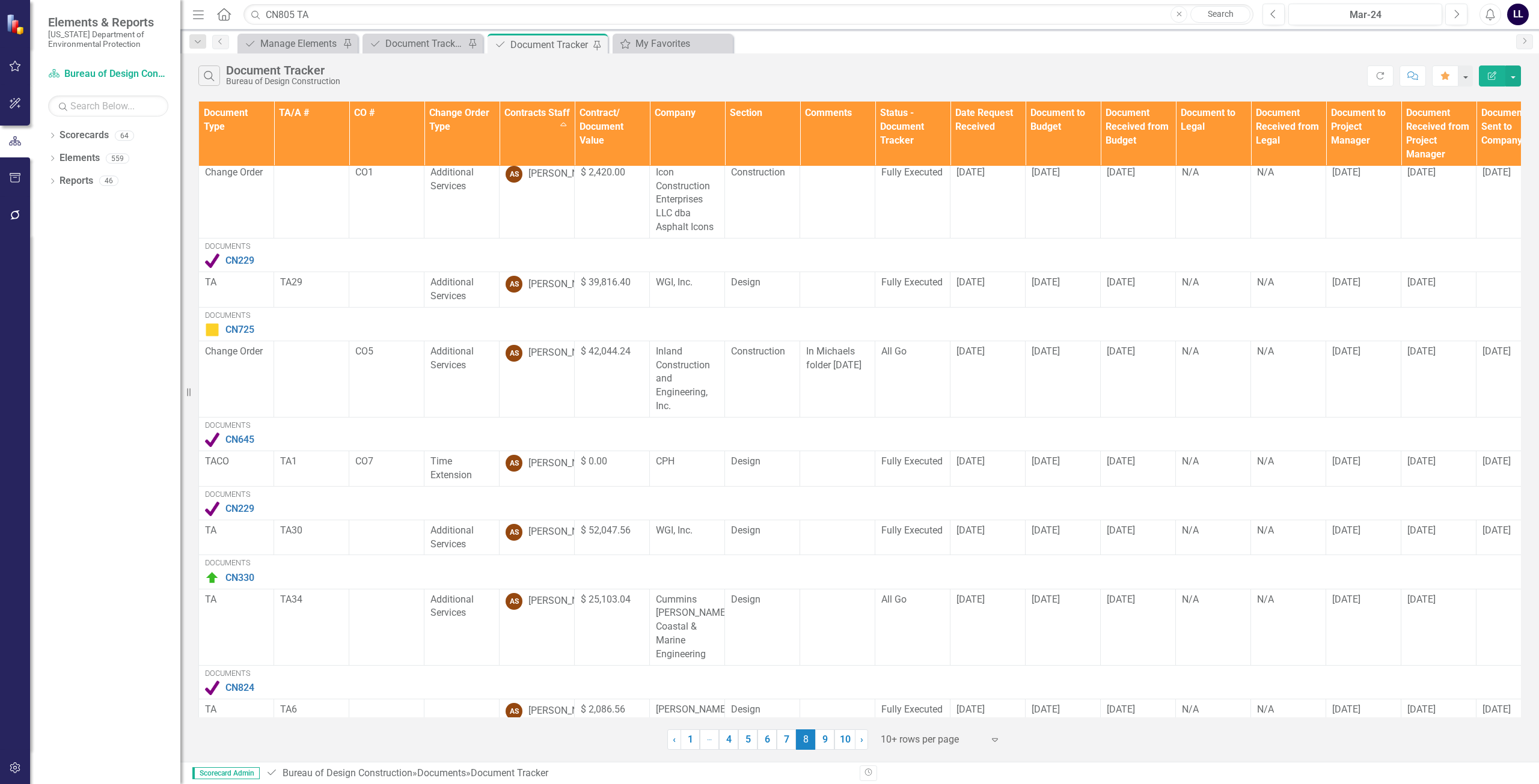
scroll to position [313, 0]
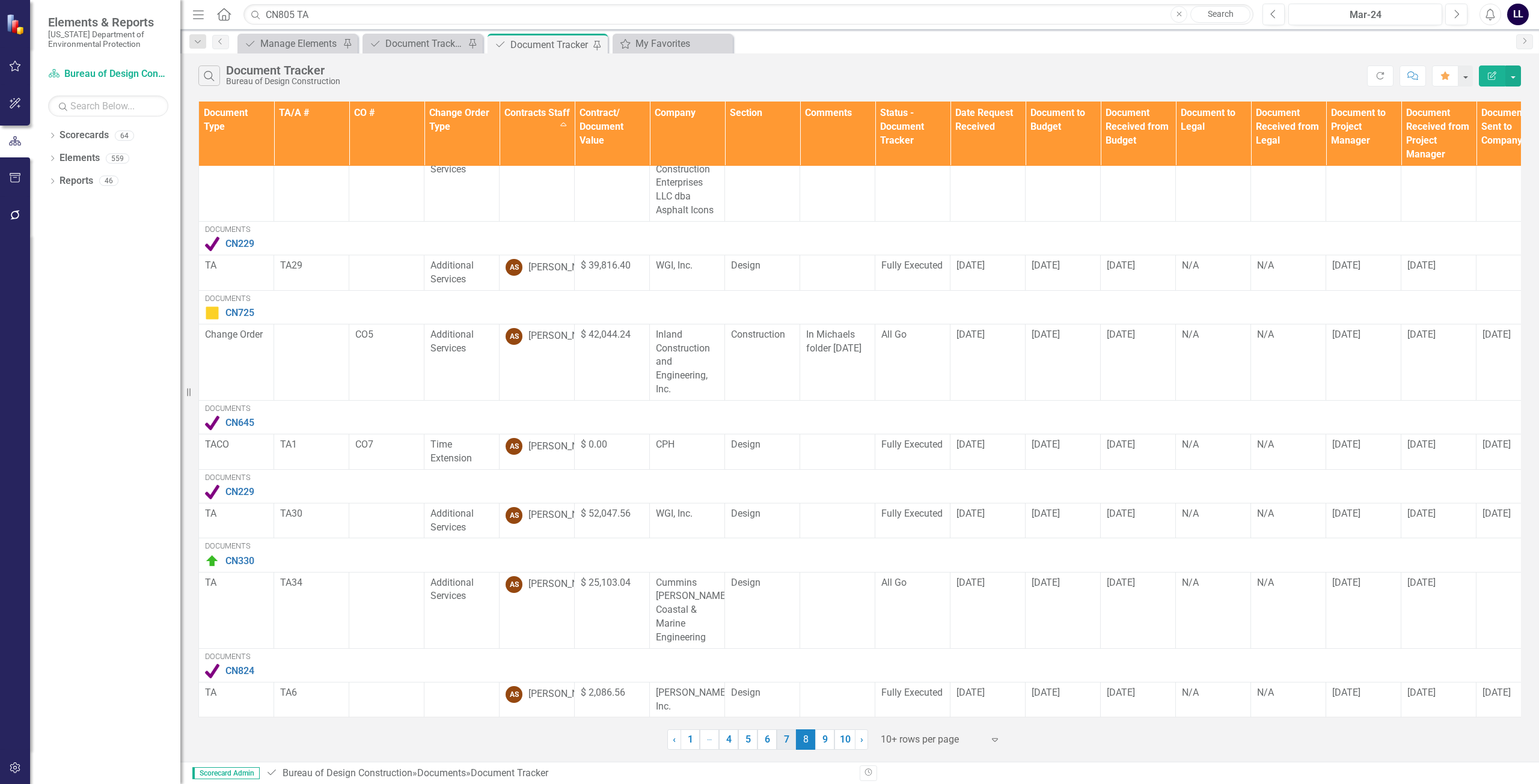
click at [787, 738] on link "7" at bounding box center [787, 739] width 20 height 20
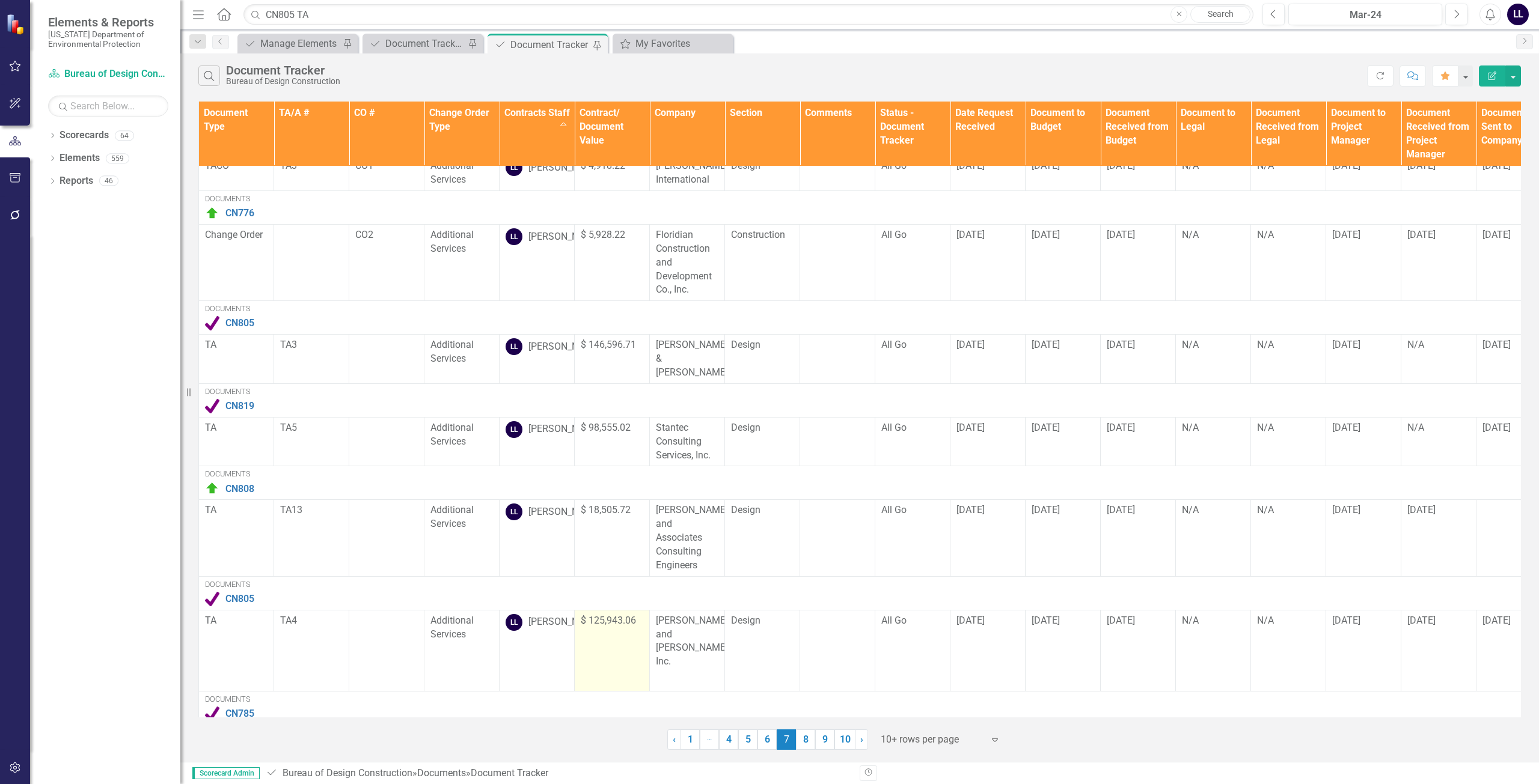
scroll to position [345, 0]
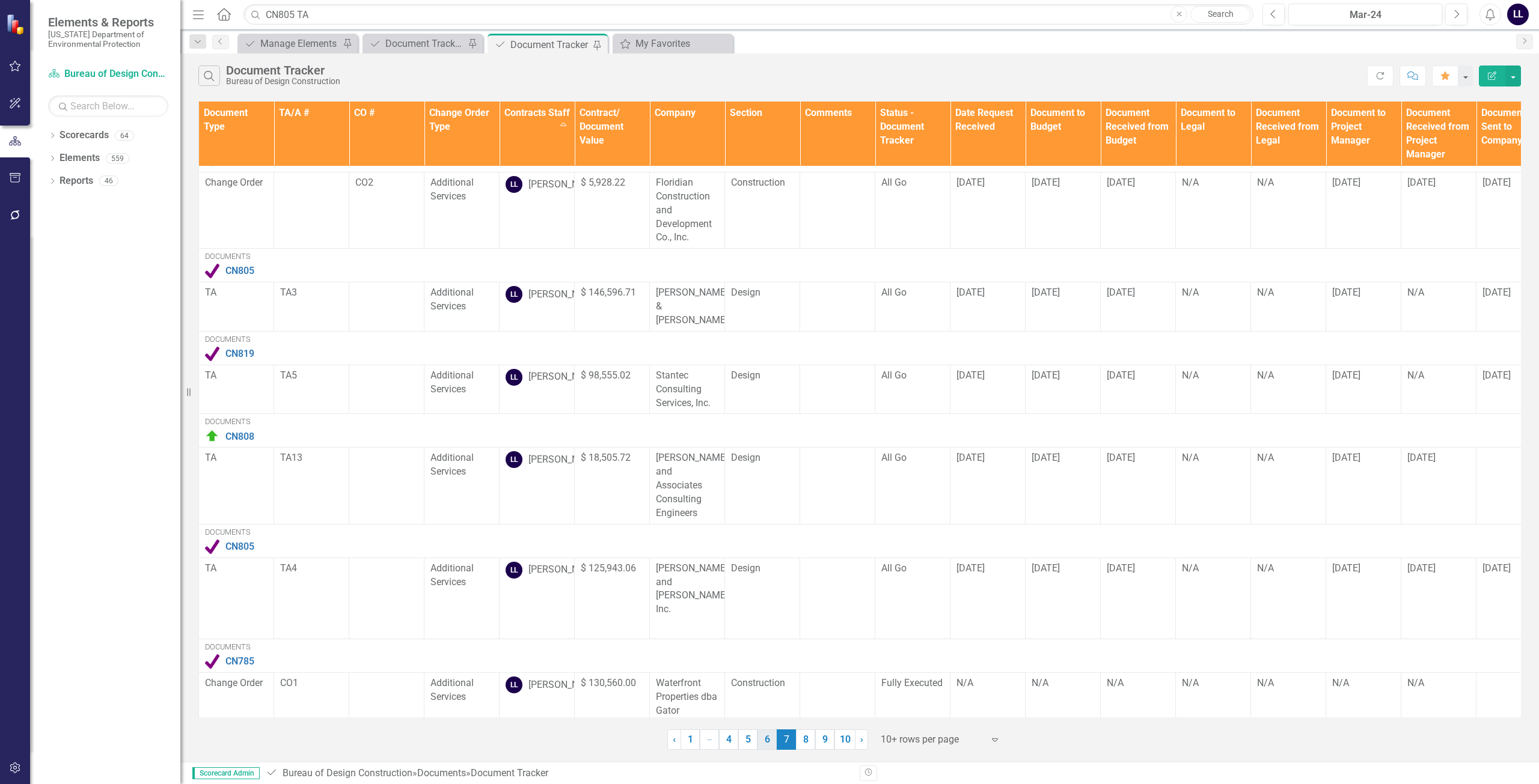
click at [768, 743] on link "6" at bounding box center [767, 739] width 20 height 20
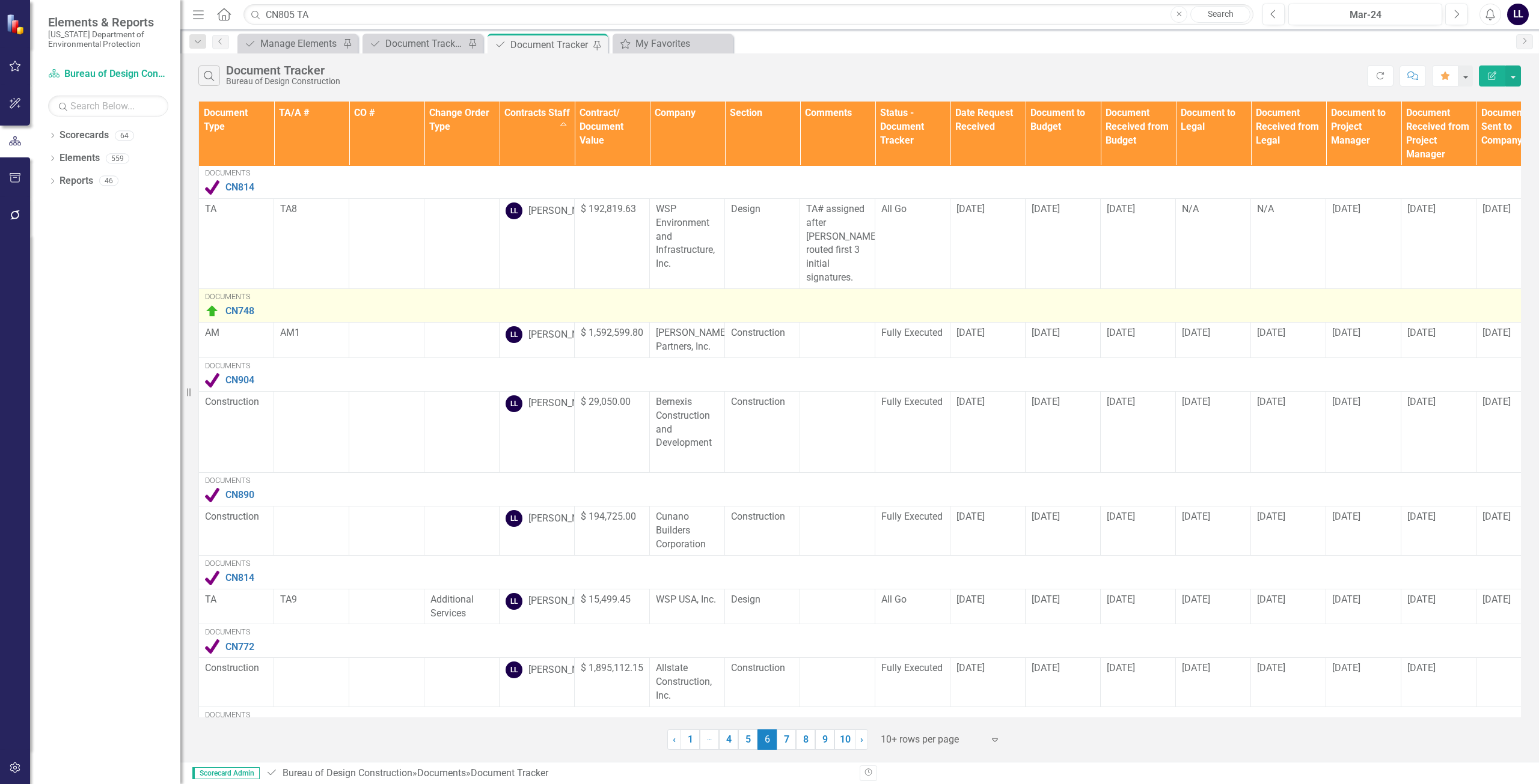
scroll to position [441, 0]
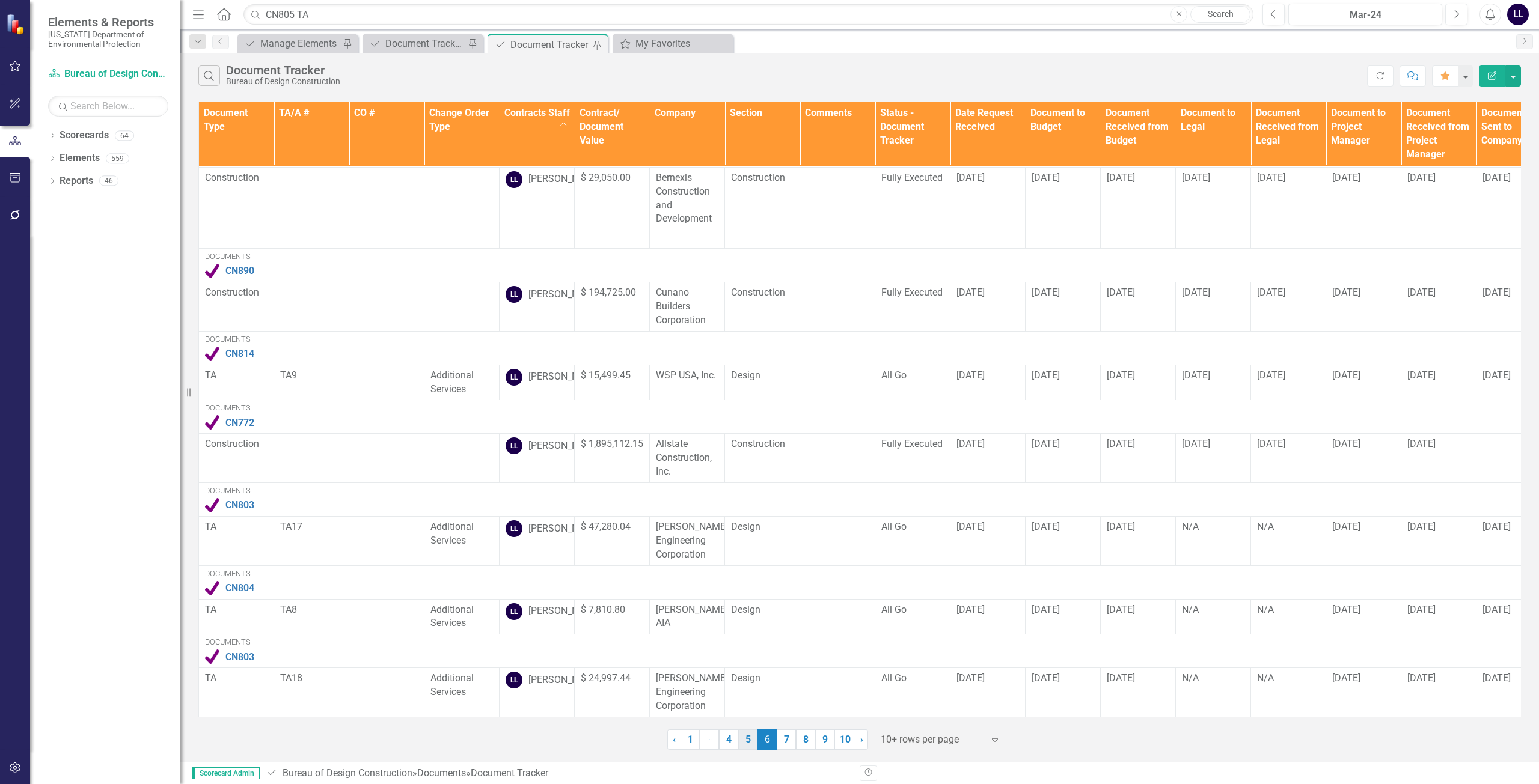
click at [746, 740] on link "5" at bounding box center [748, 739] width 20 height 20
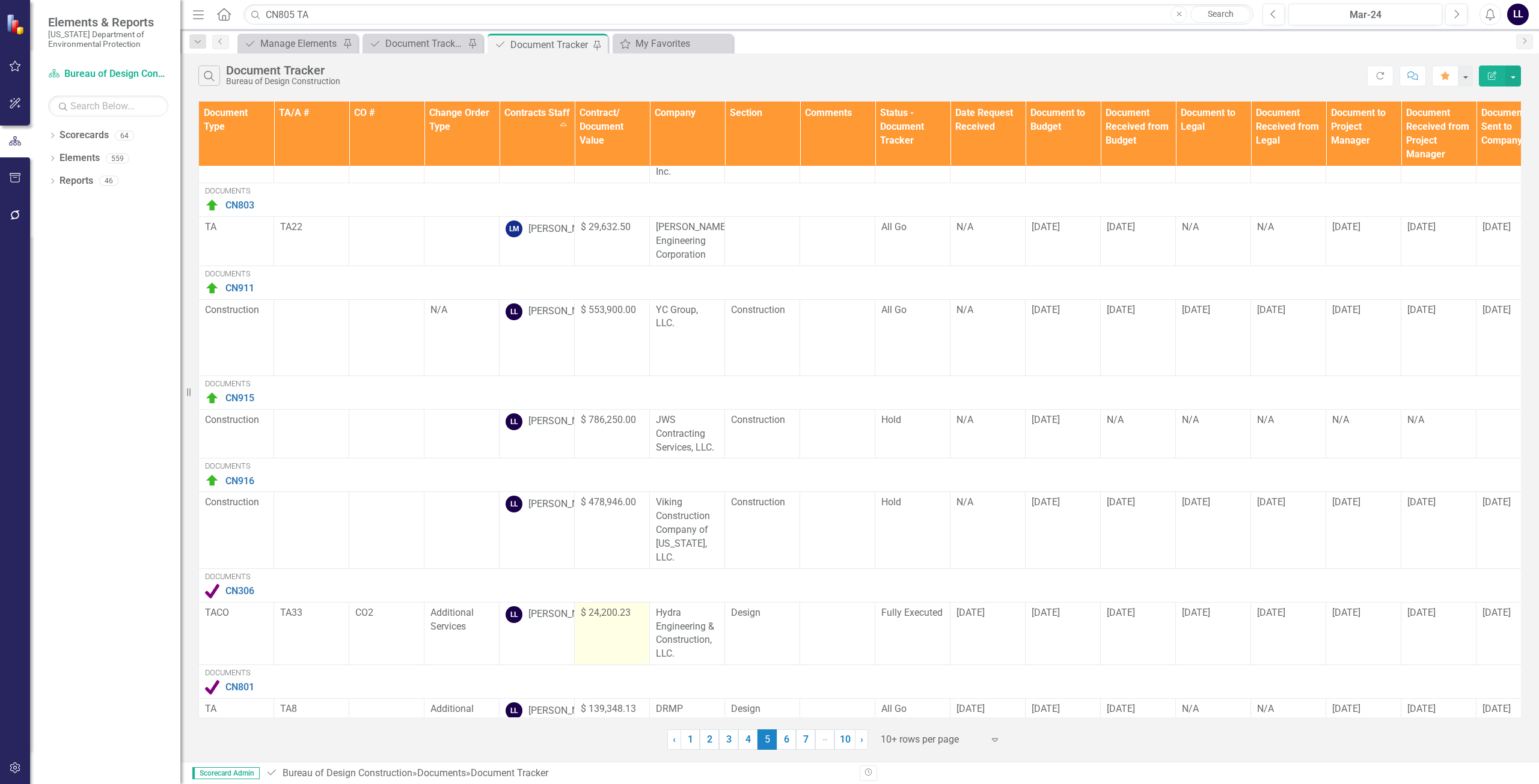
scroll to position [519, 0]
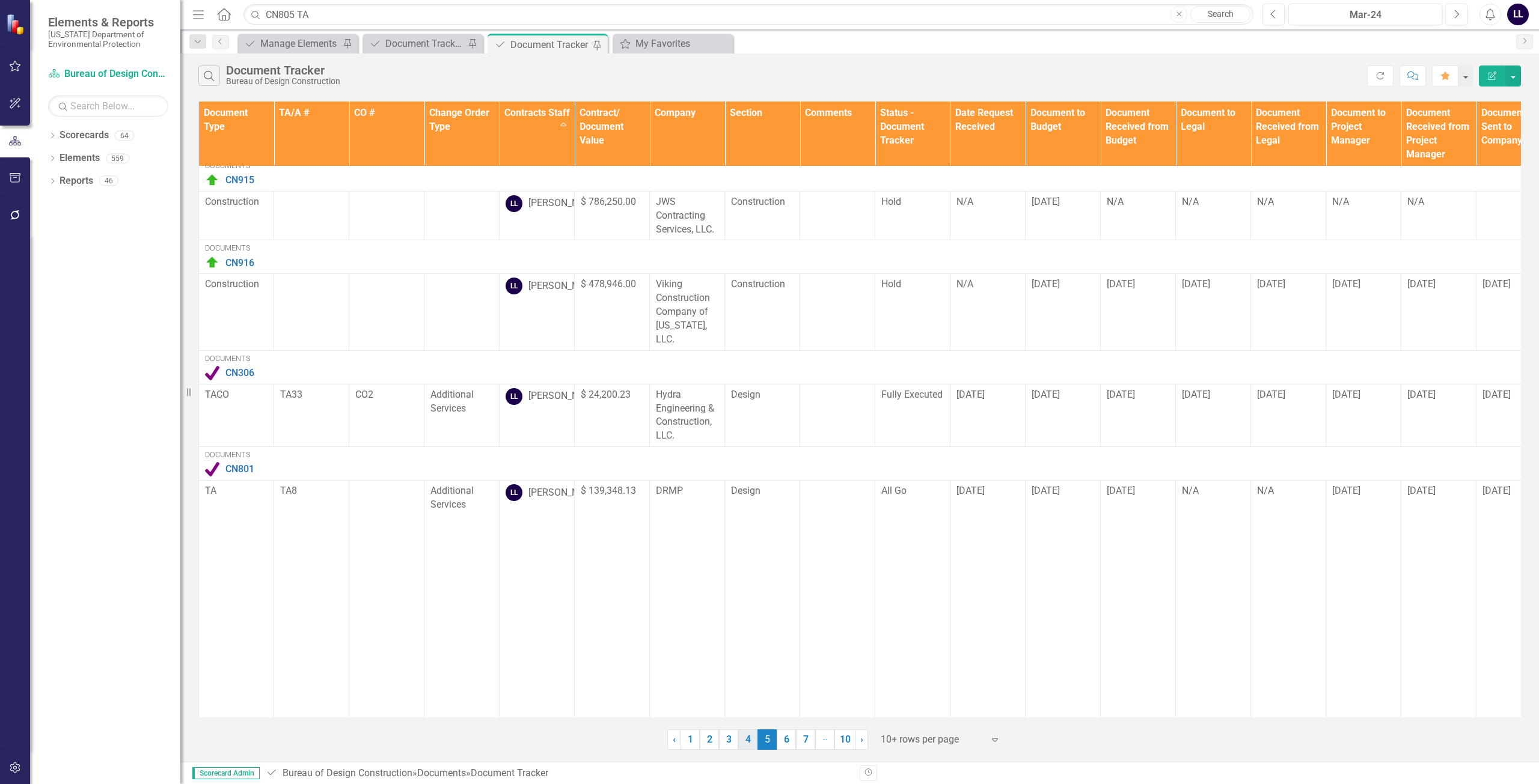
click at [752, 744] on link "4" at bounding box center [748, 739] width 20 height 20
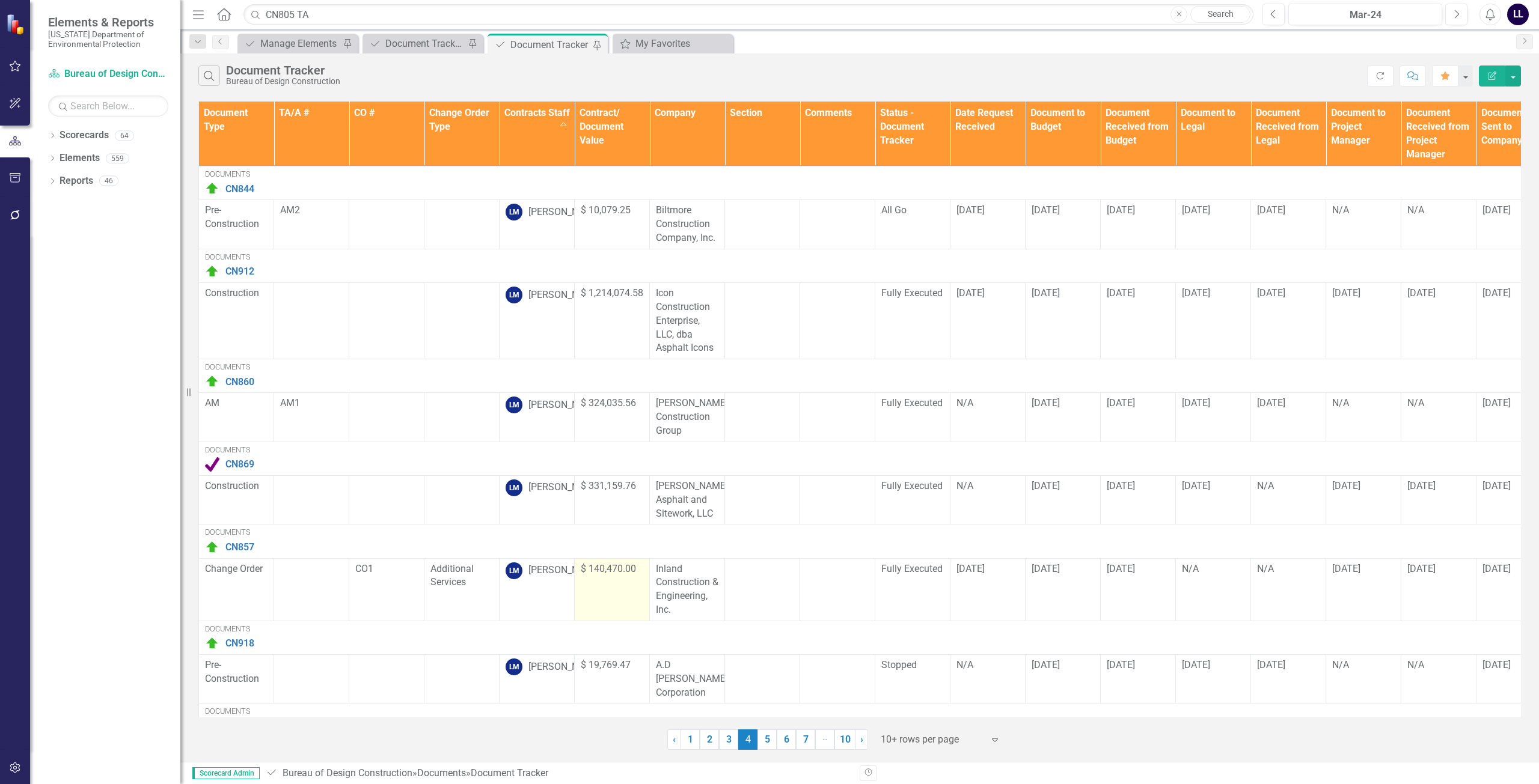
scroll to position [285, 0]
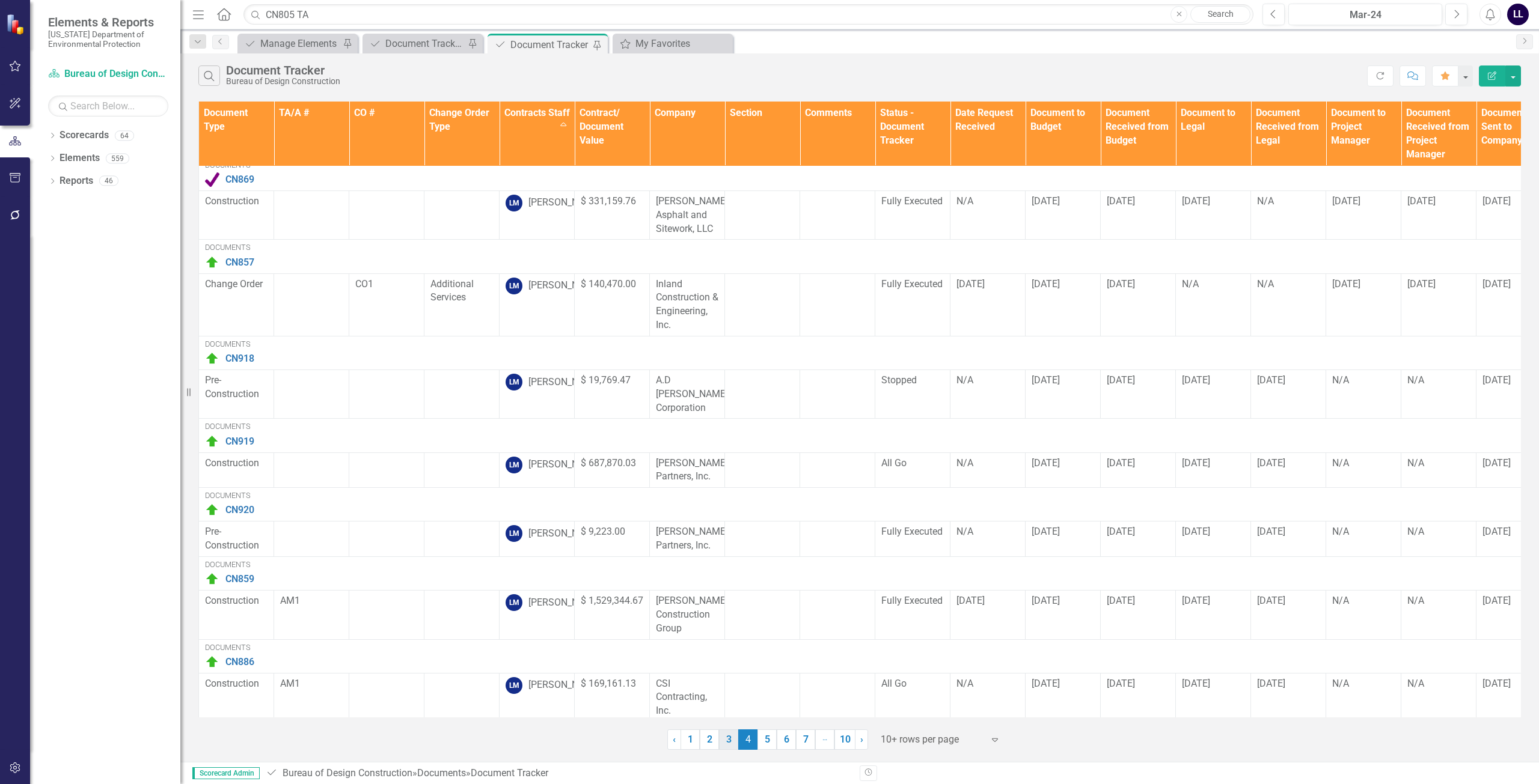
click at [733, 738] on link "3" at bounding box center [729, 739] width 20 height 20
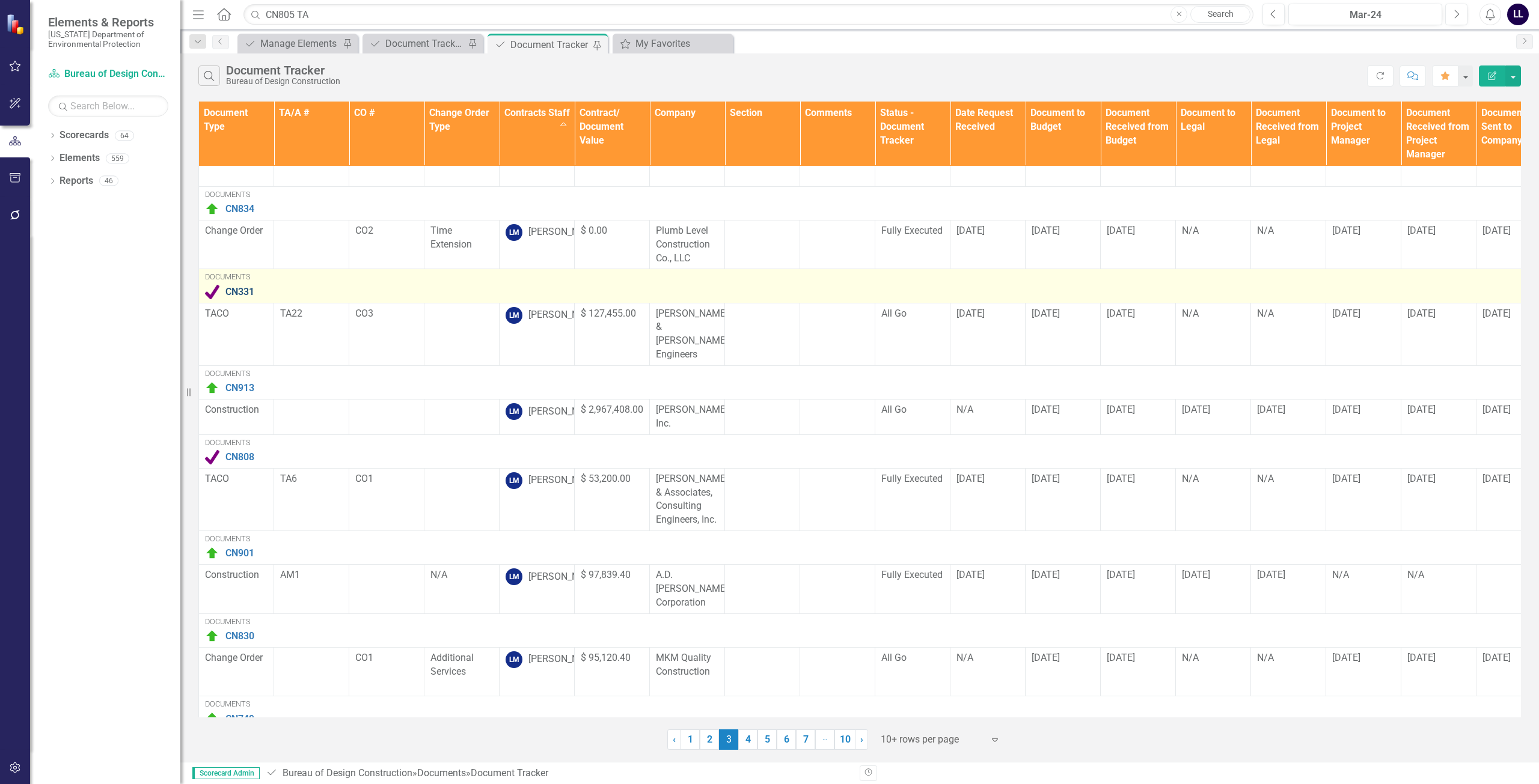
scroll to position [299, 0]
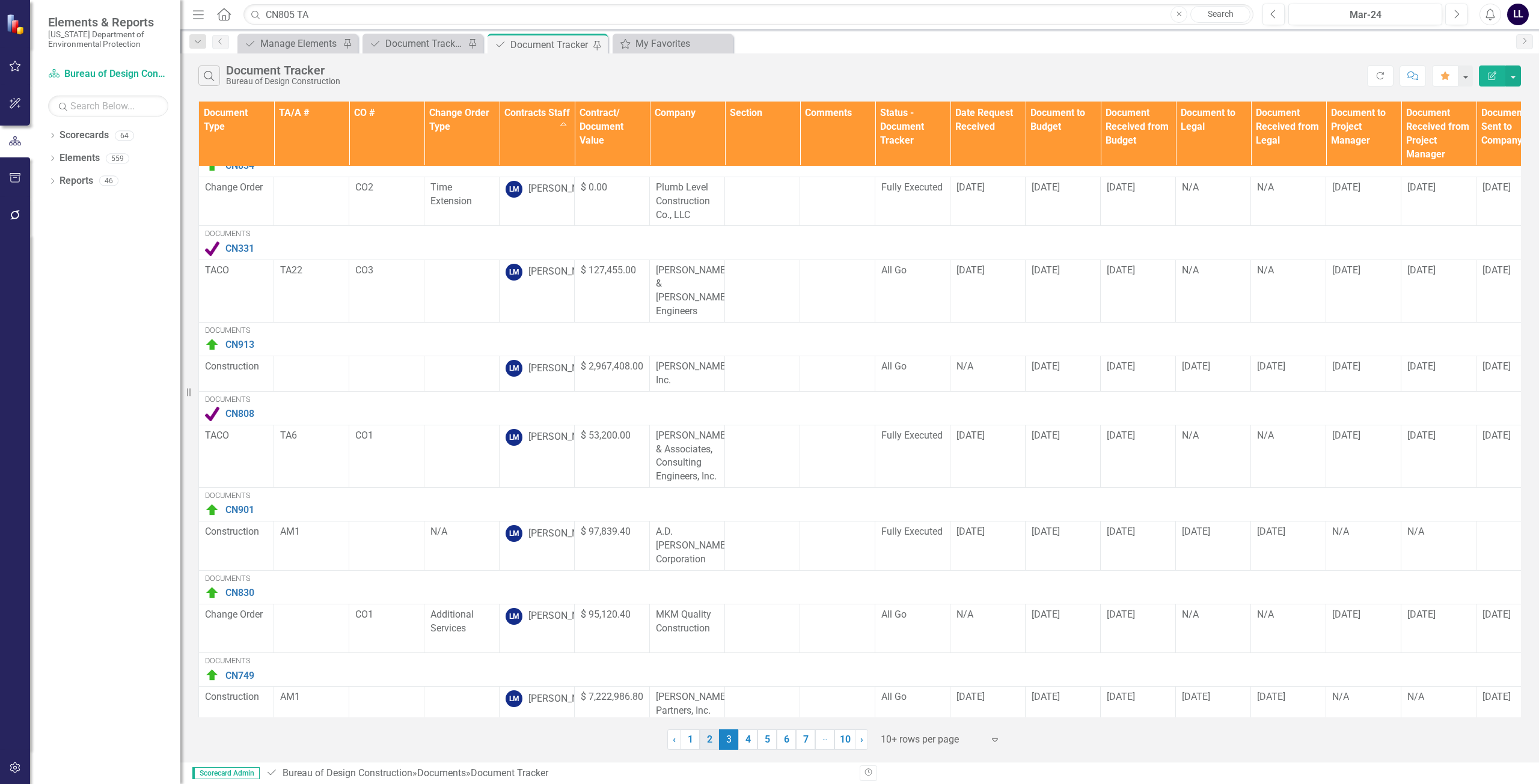
click at [707, 743] on link "2" at bounding box center [710, 739] width 20 height 20
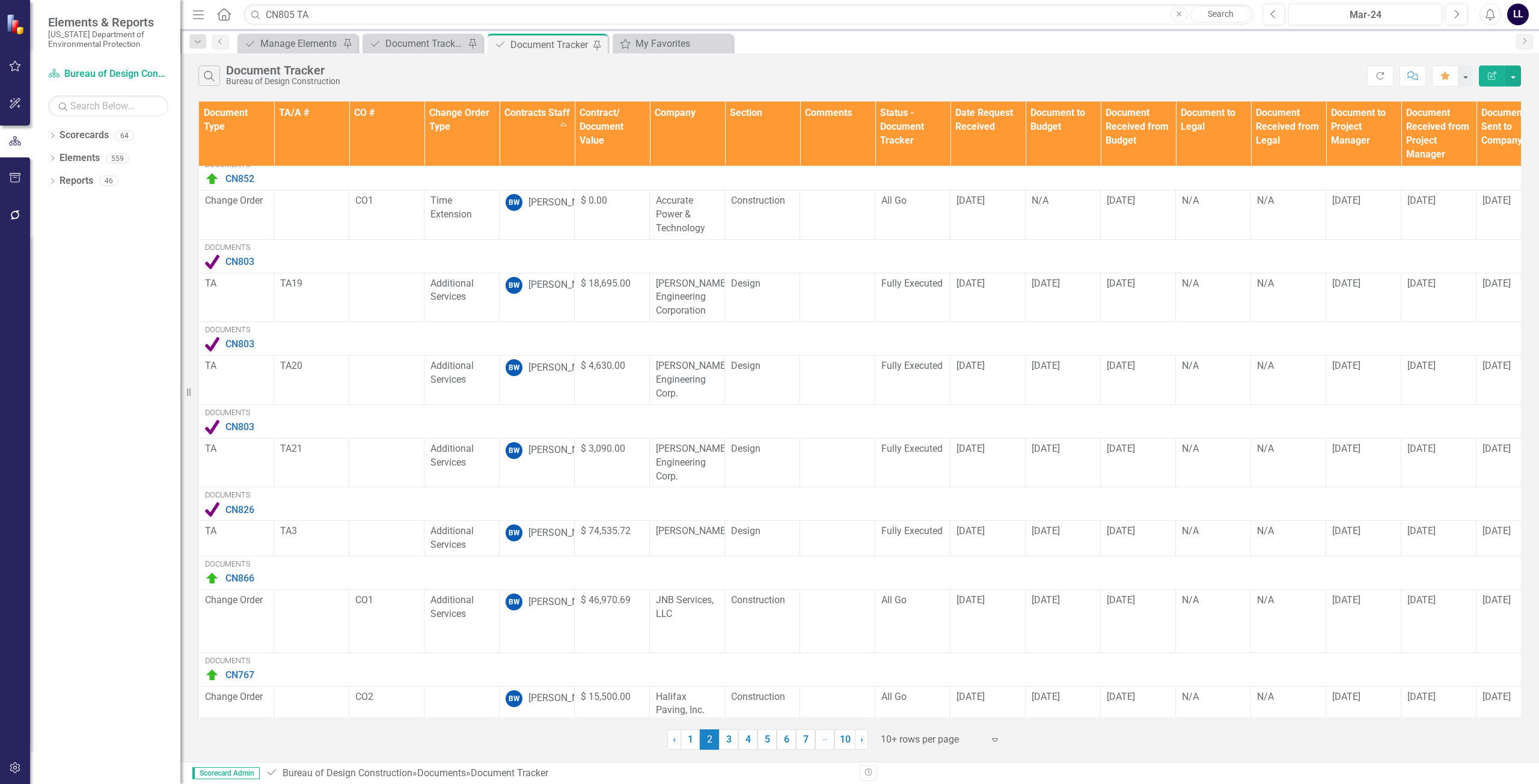
scroll to position [258, 0]
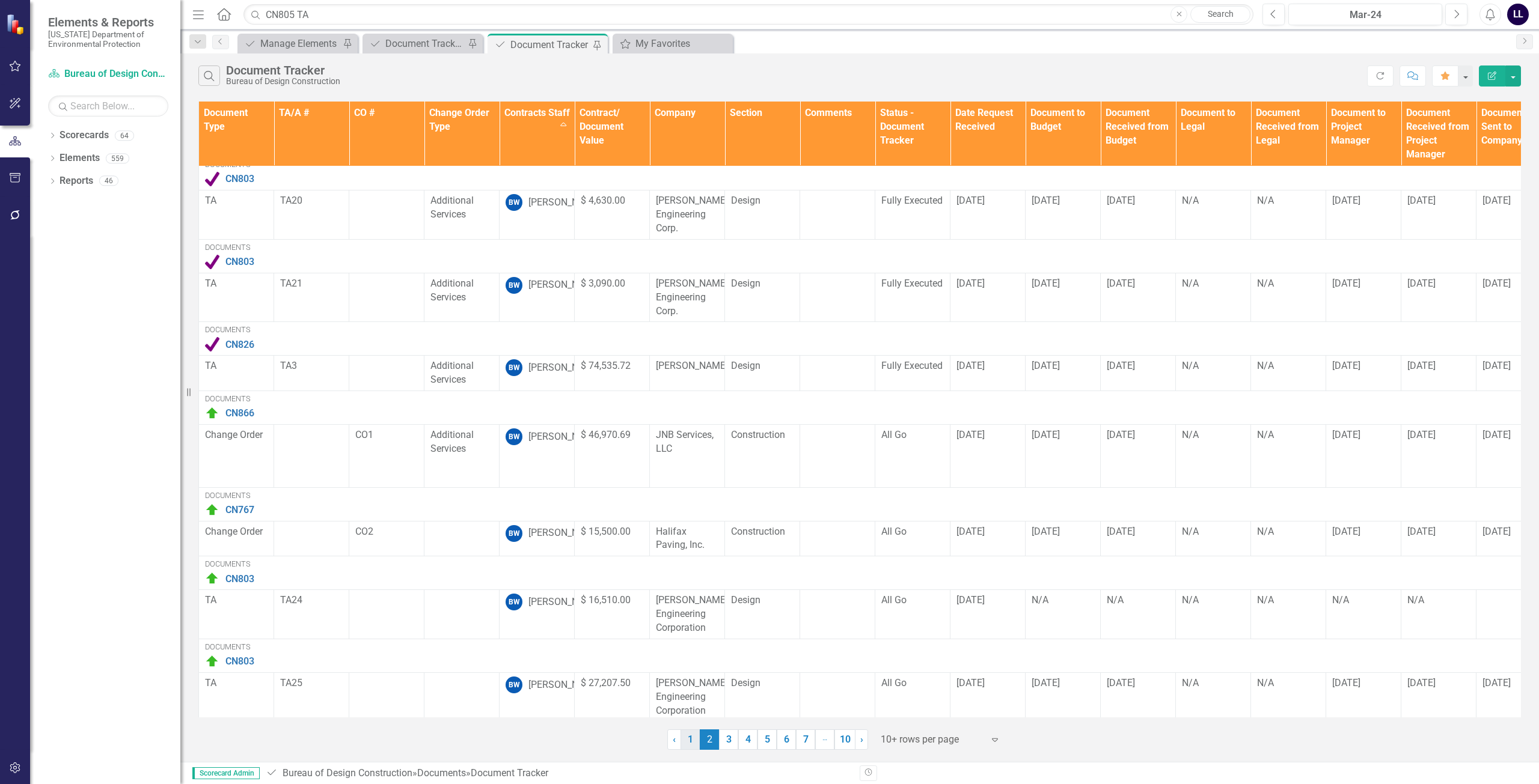
click at [695, 738] on link "1" at bounding box center [690, 739] width 20 height 20
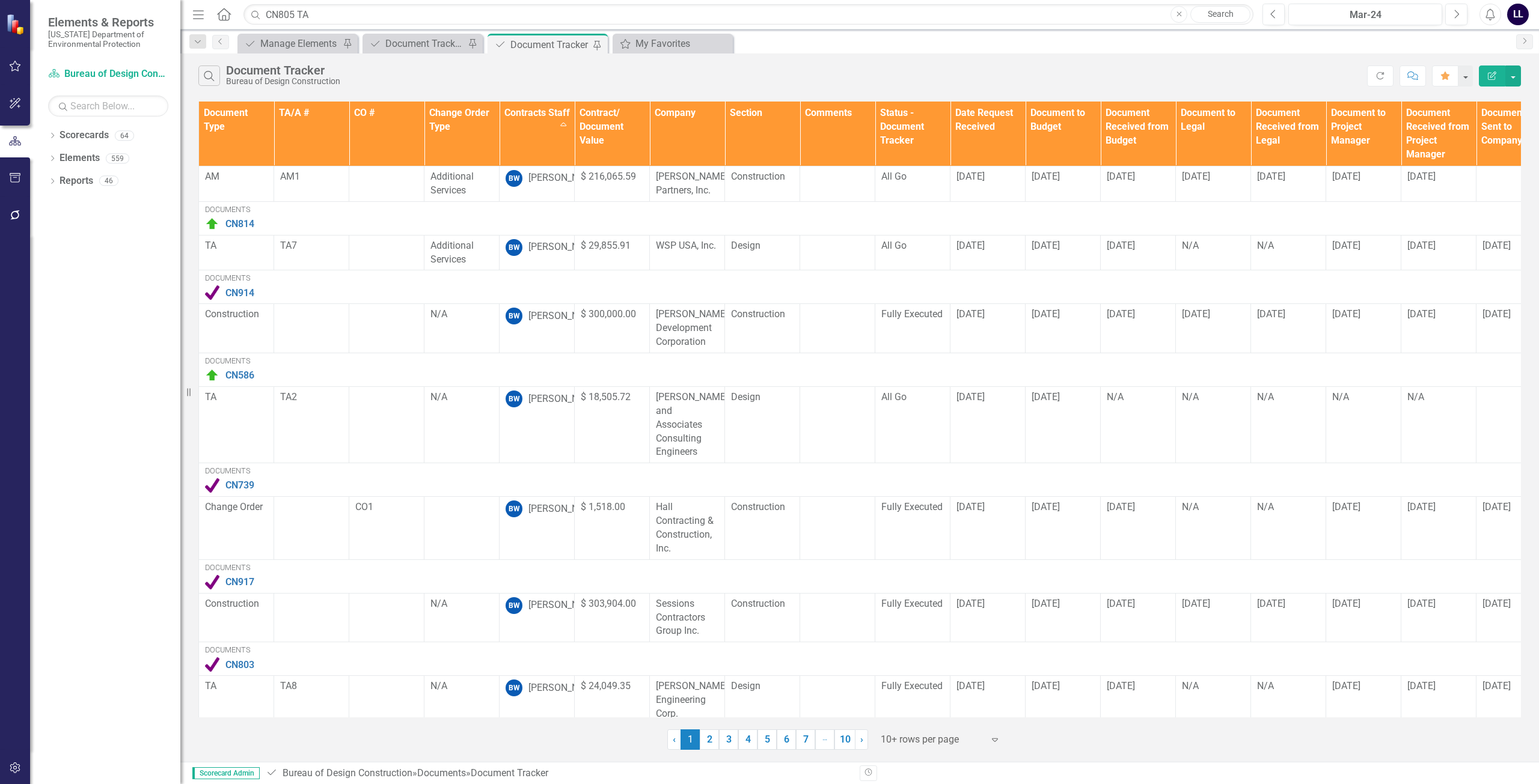
scroll to position [313, 0]
click at [301, 44] on div "Manage Elements" at bounding box center [300, 43] width 79 height 15
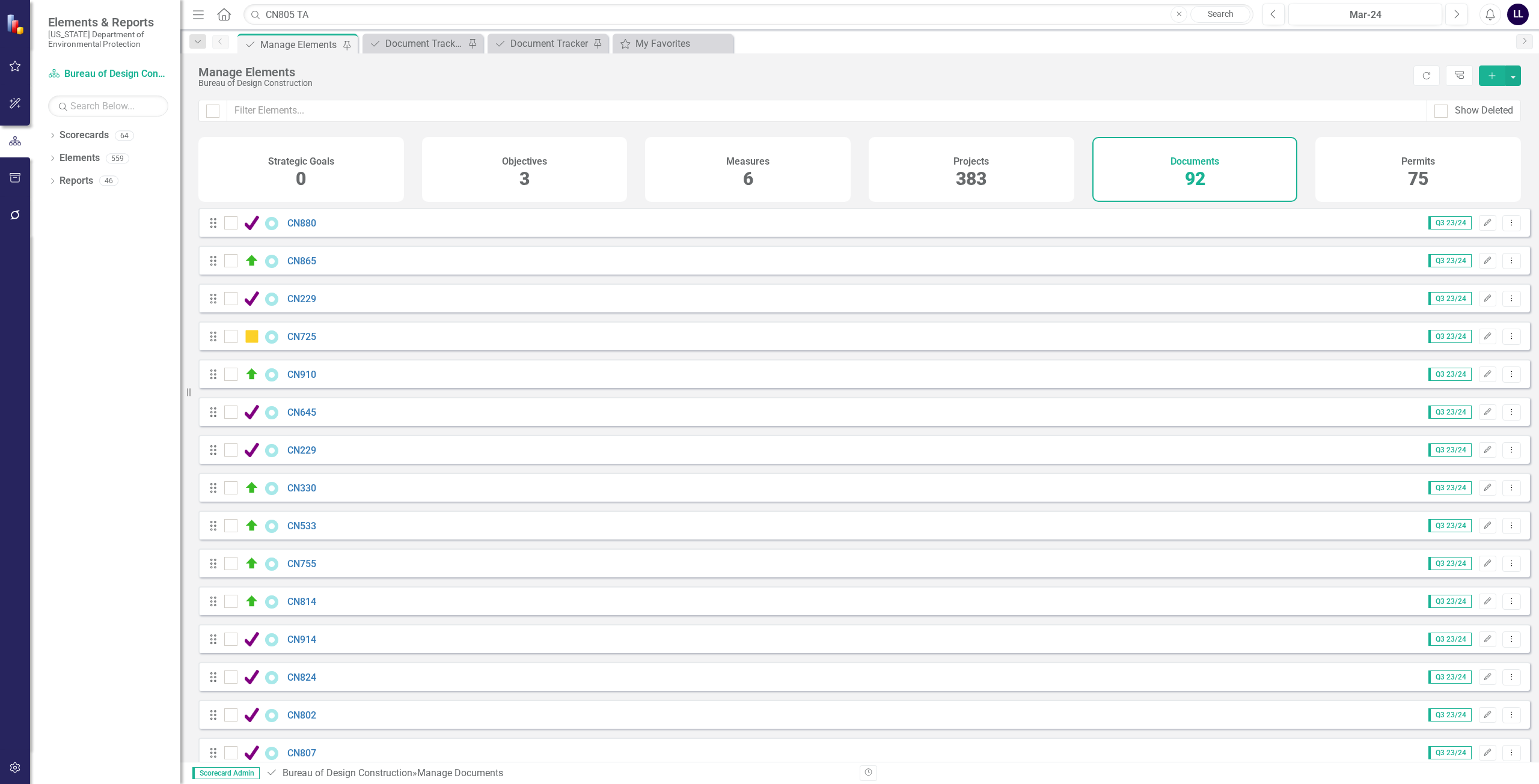
click at [1489, 78] on icon "Add" at bounding box center [1492, 76] width 11 height 8
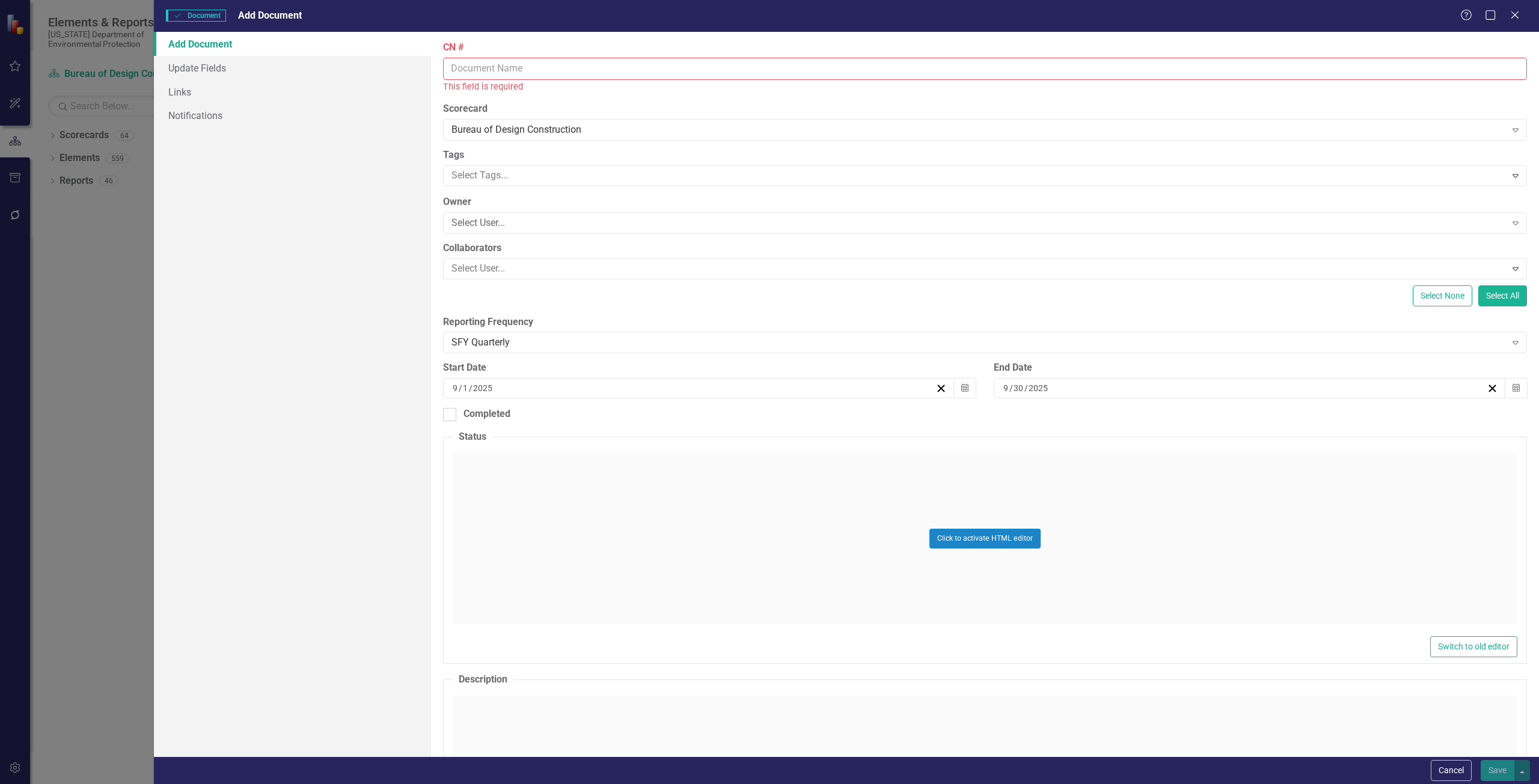
click at [508, 66] on input "CN #" at bounding box center [984, 69] width 1084 height 22
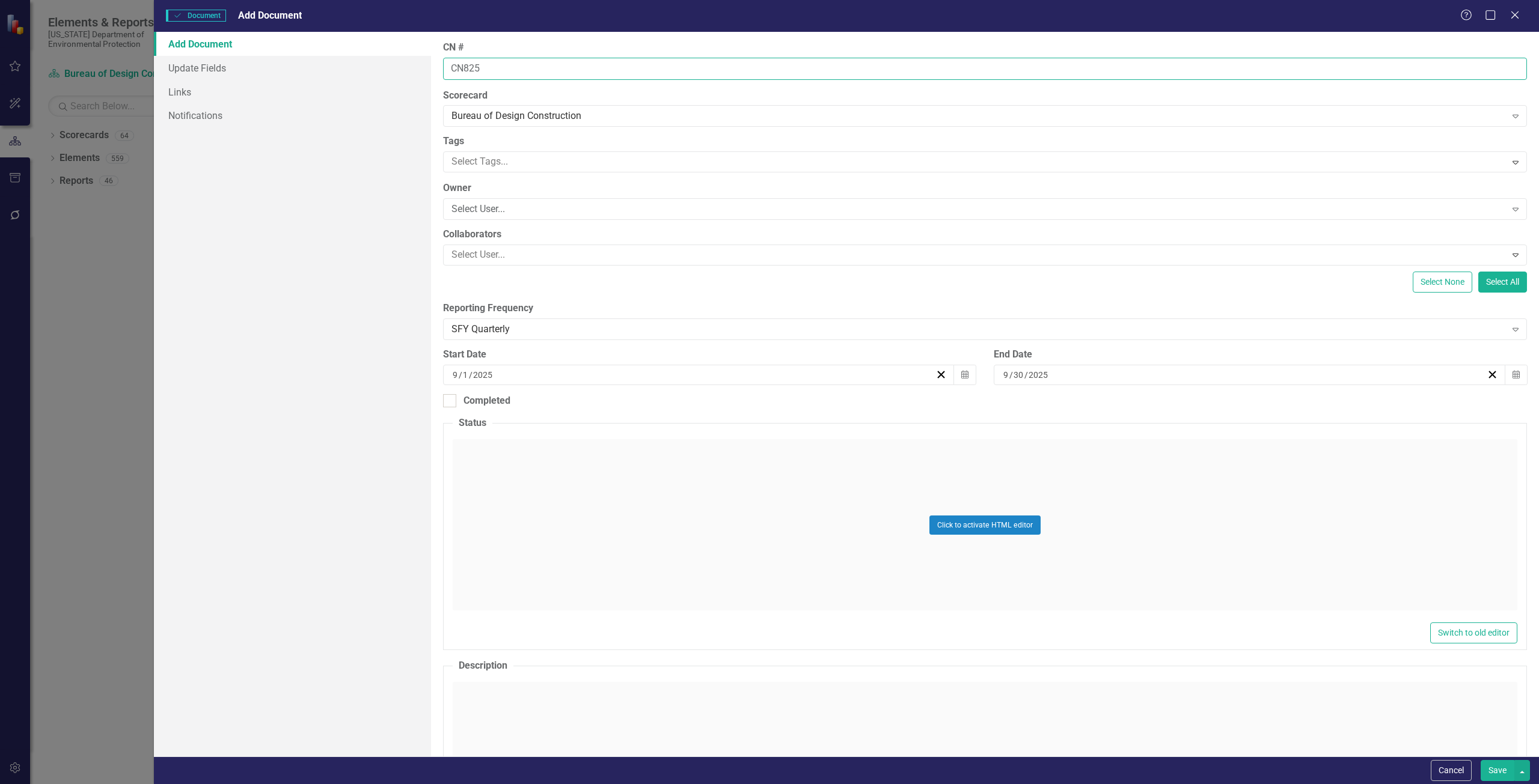
type input "CN825"
click at [1480, 760] on button "Save" at bounding box center [1497, 771] width 33 height 21
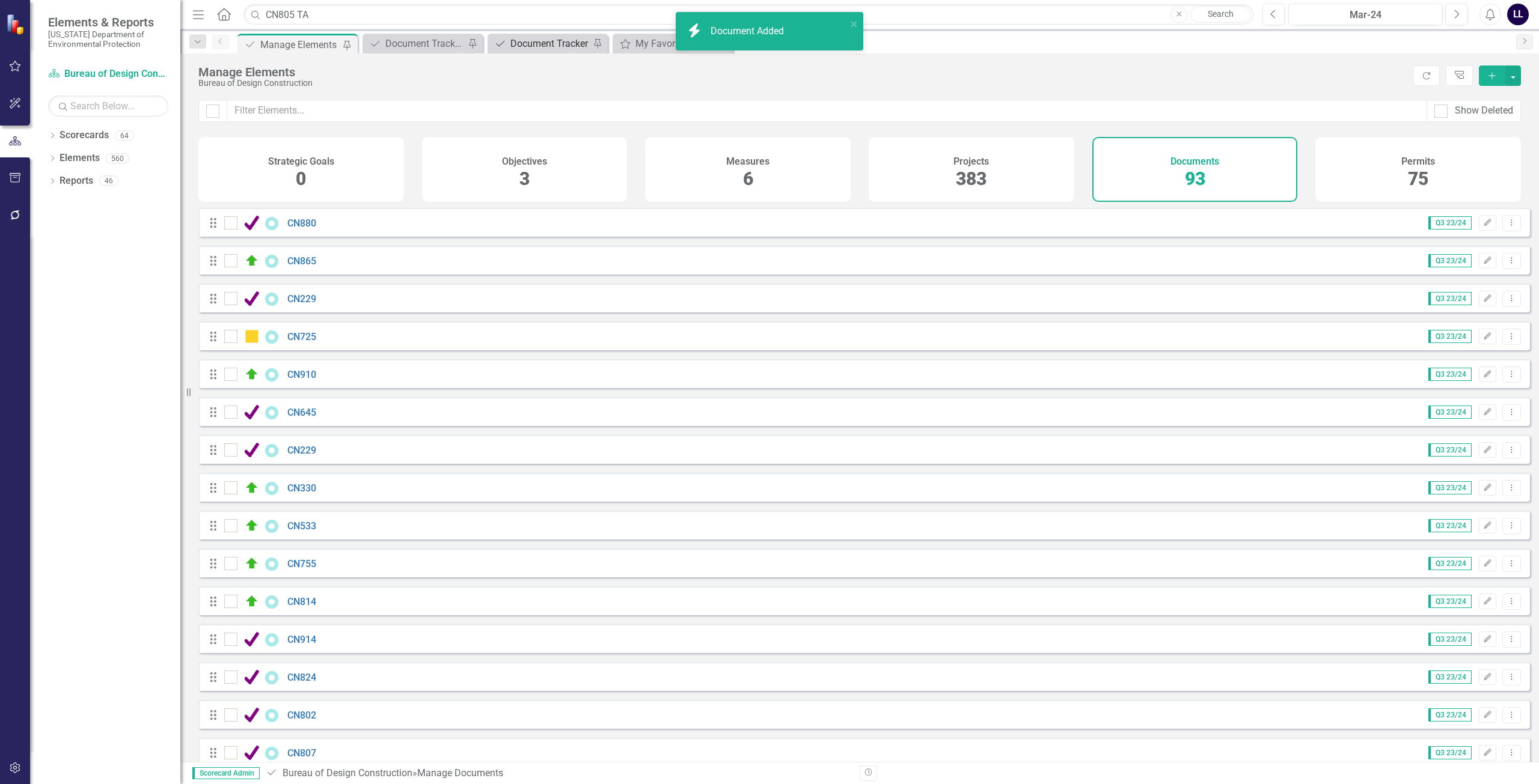
click at [551, 43] on div "Document Tracker" at bounding box center [550, 43] width 79 height 15
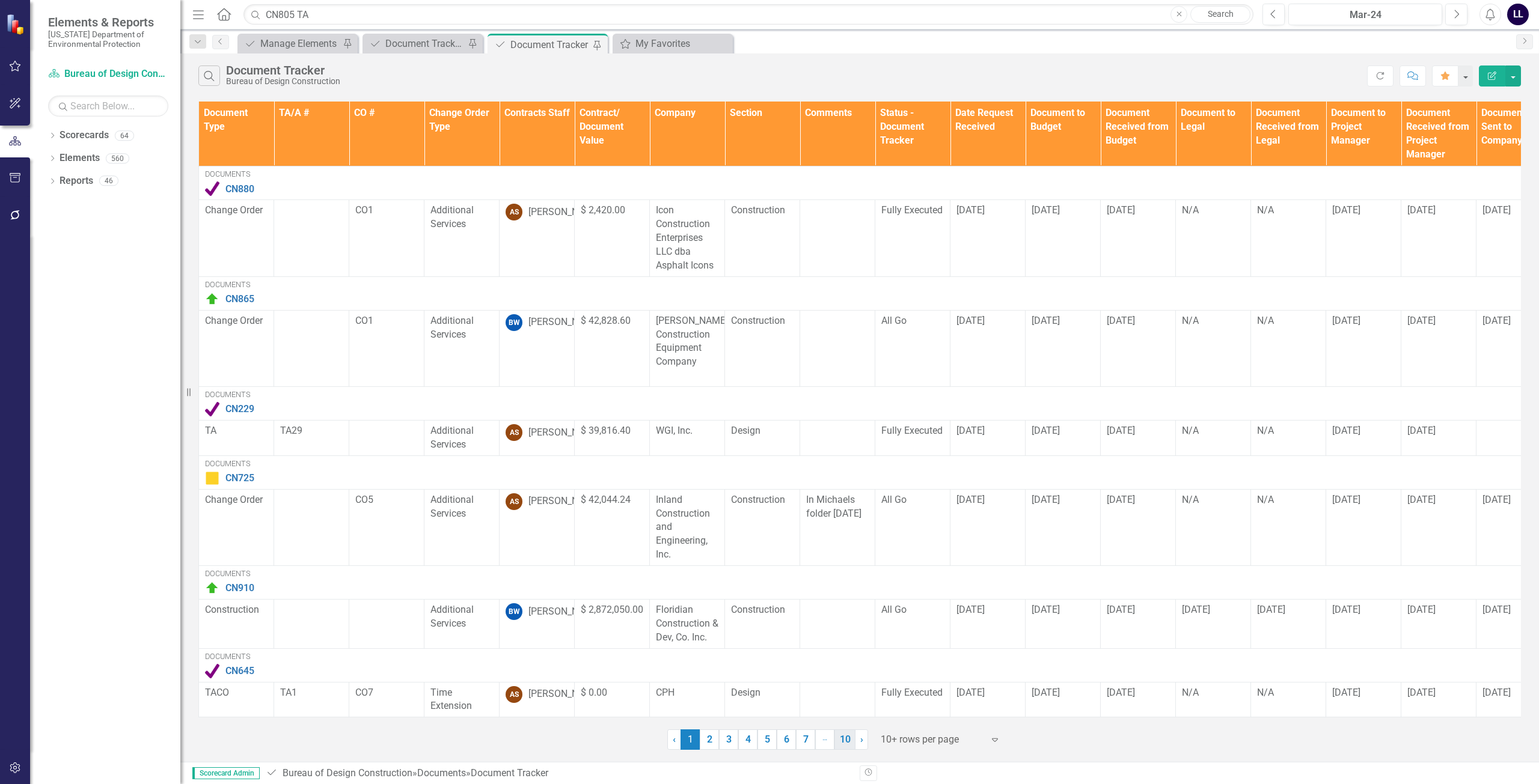
click at [845, 736] on link "10" at bounding box center [845, 739] width 21 height 20
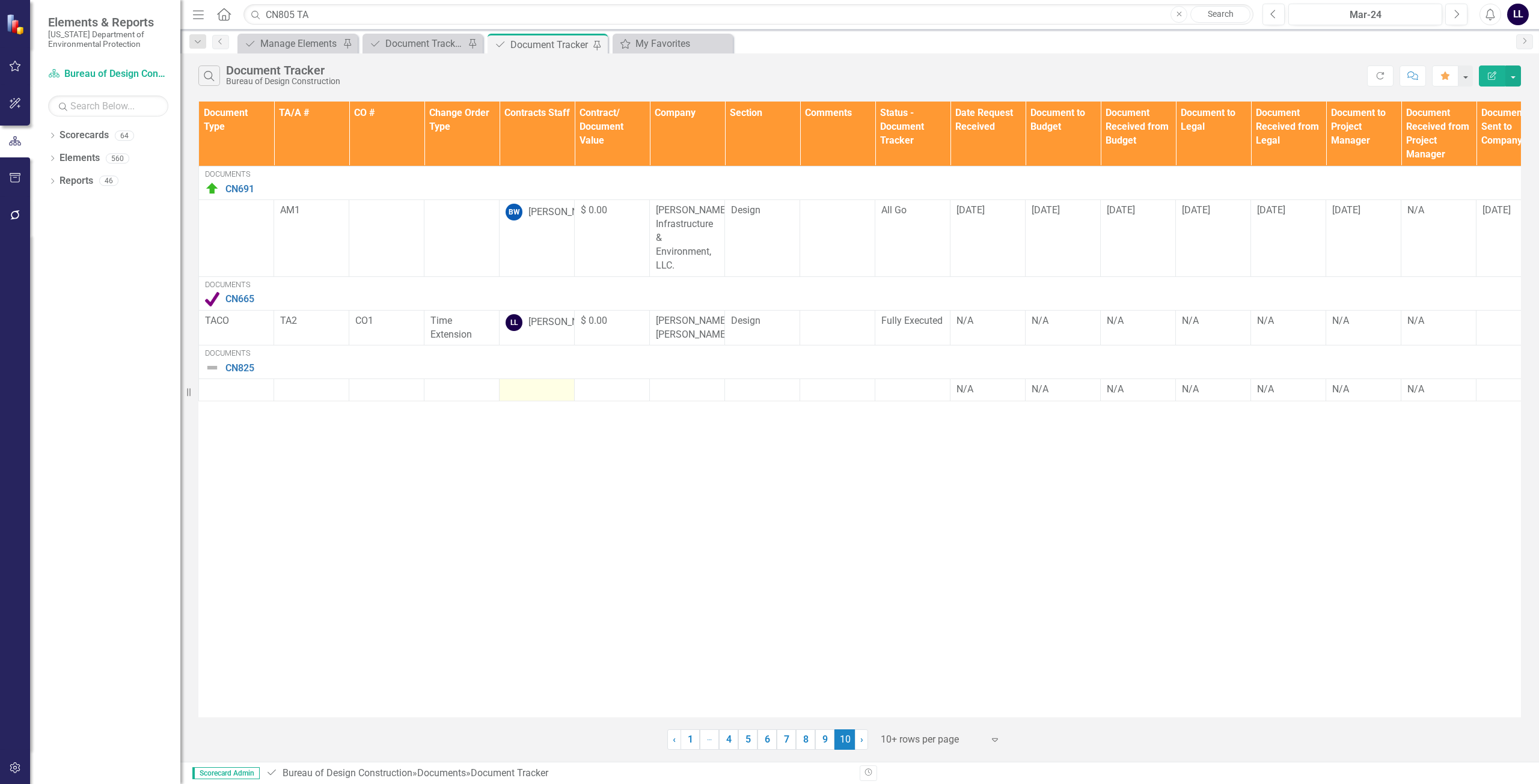
click at [549, 397] on div at bounding box center [537, 390] width 63 height 15
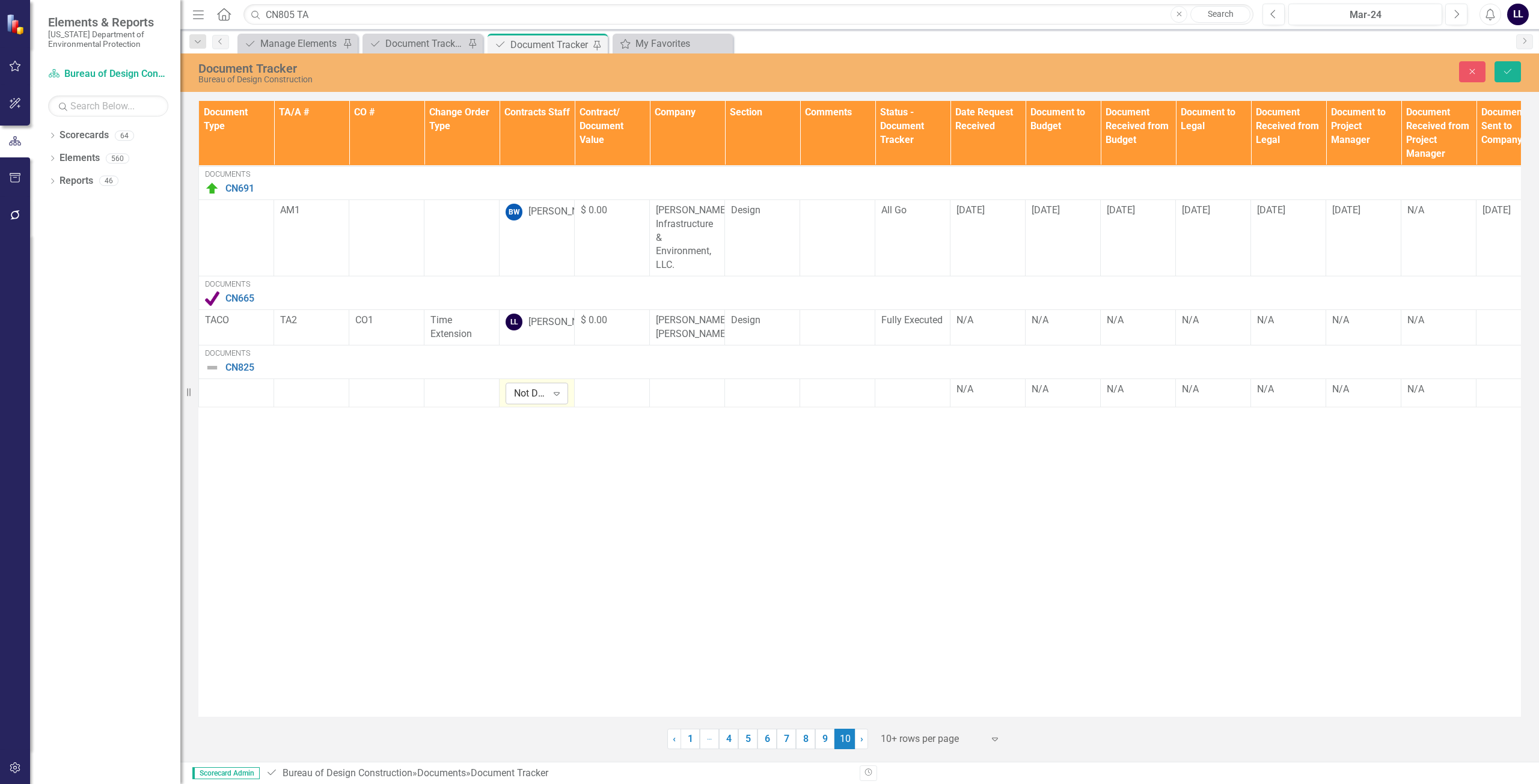
click at [547, 403] on div "Expand" at bounding box center [556, 394] width 21 height 20
click at [533, 401] on div "Not Defined" at bounding box center [530, 394] width 33 height 14
type input "[PERSON_NAME]"
click at [225, 397] on div at bounding box center [236, 390] width 63 height 15
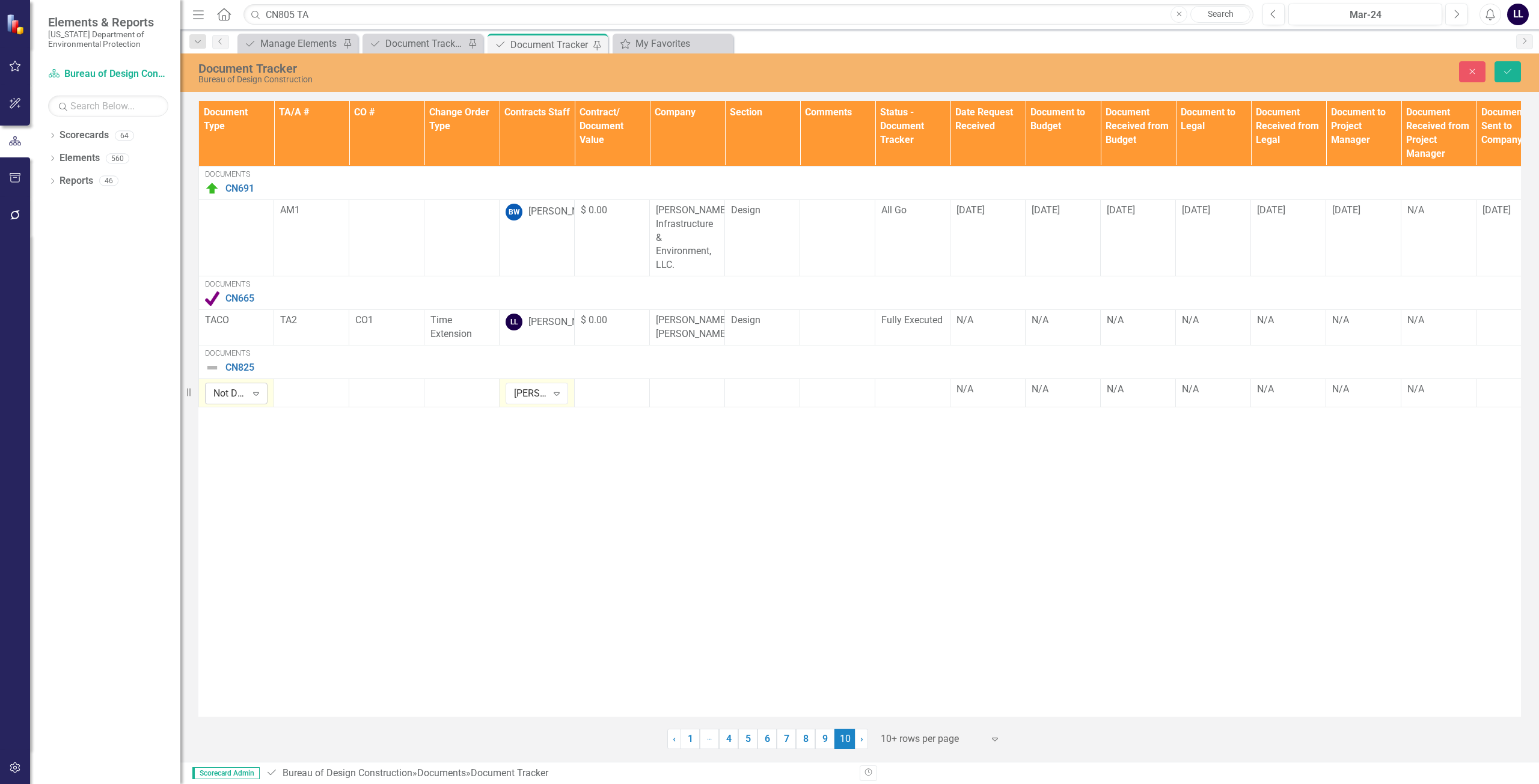
click at [240, 401] on div "Not Defined" at bounding box center [230, 394] width 33 height 14
click at [306, 407] on td at bounding box center [312, 393] width 75 height 29
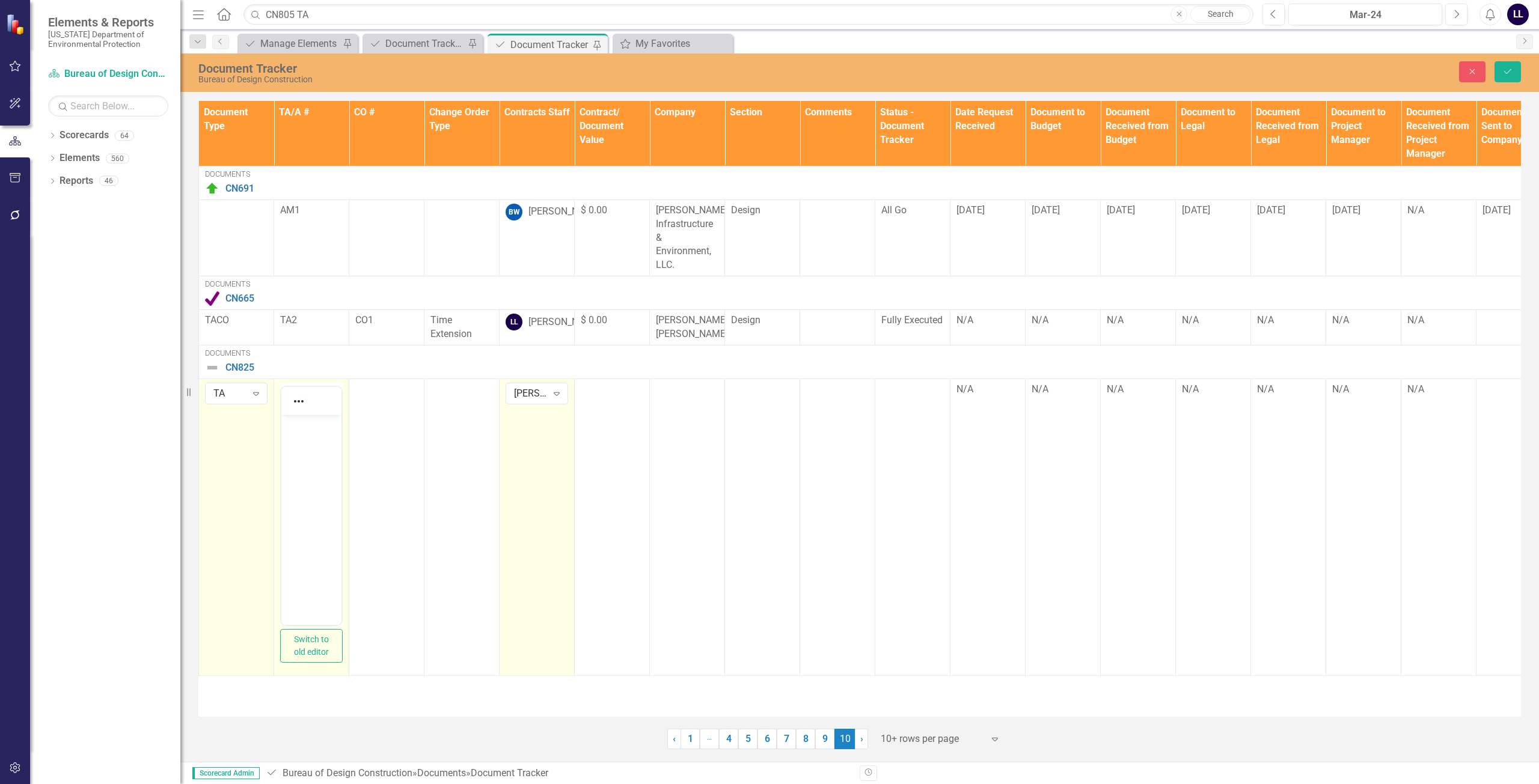
drag, startPoint x: 595, startPoint y: 838, endPoint x: 304, endPoint y: 434, distance: 497.9
click at [304, 434] on body "Rich Text Area. Press ALT-0 for help." at bounding box center [311, 505] width 60 height 180
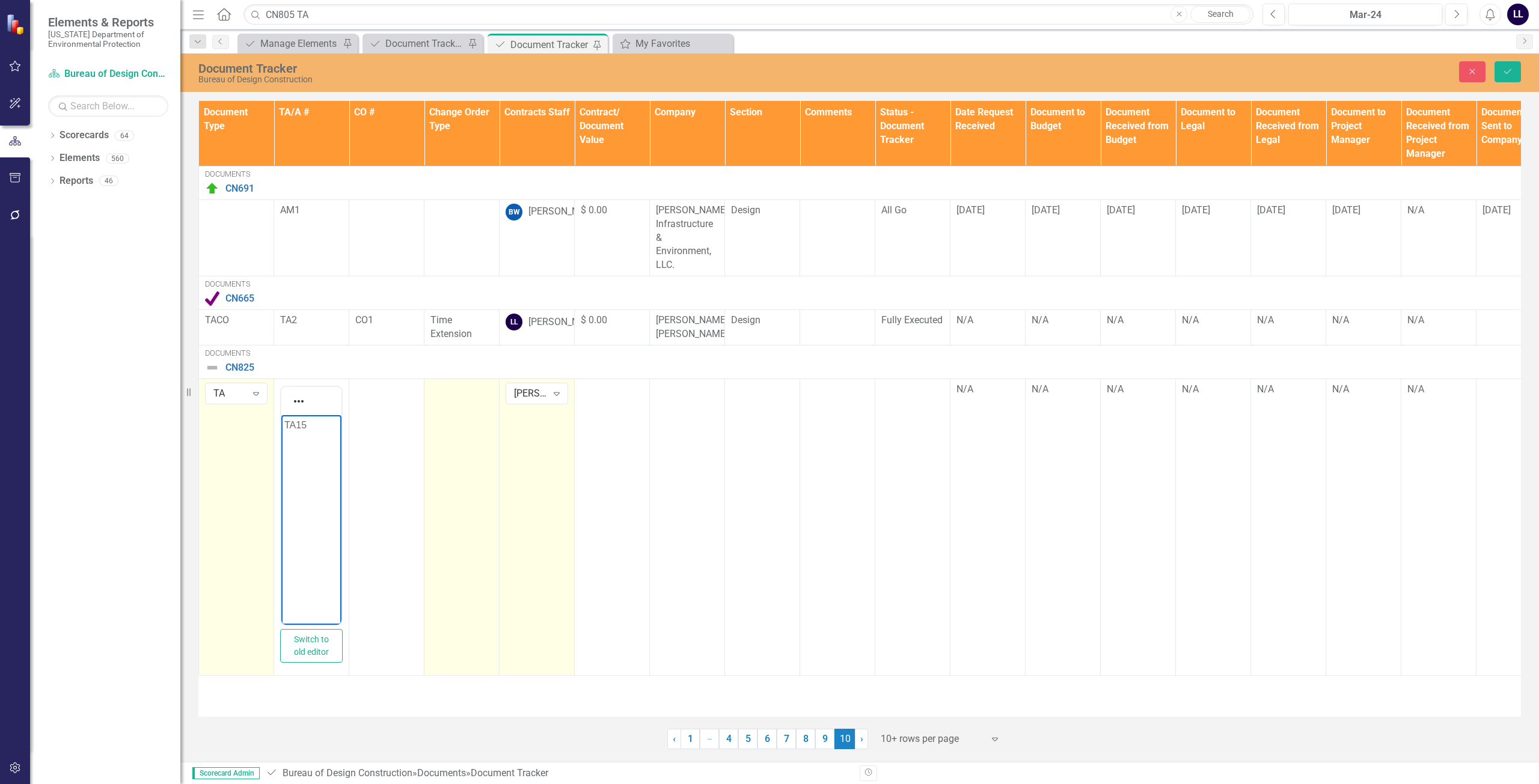
click at [481, 430] on td at bounding box center [462, 527] width 75 height 296
click at [461, 401] on div "Not Defined" at bounding box center [455, 394] width 33 height 14
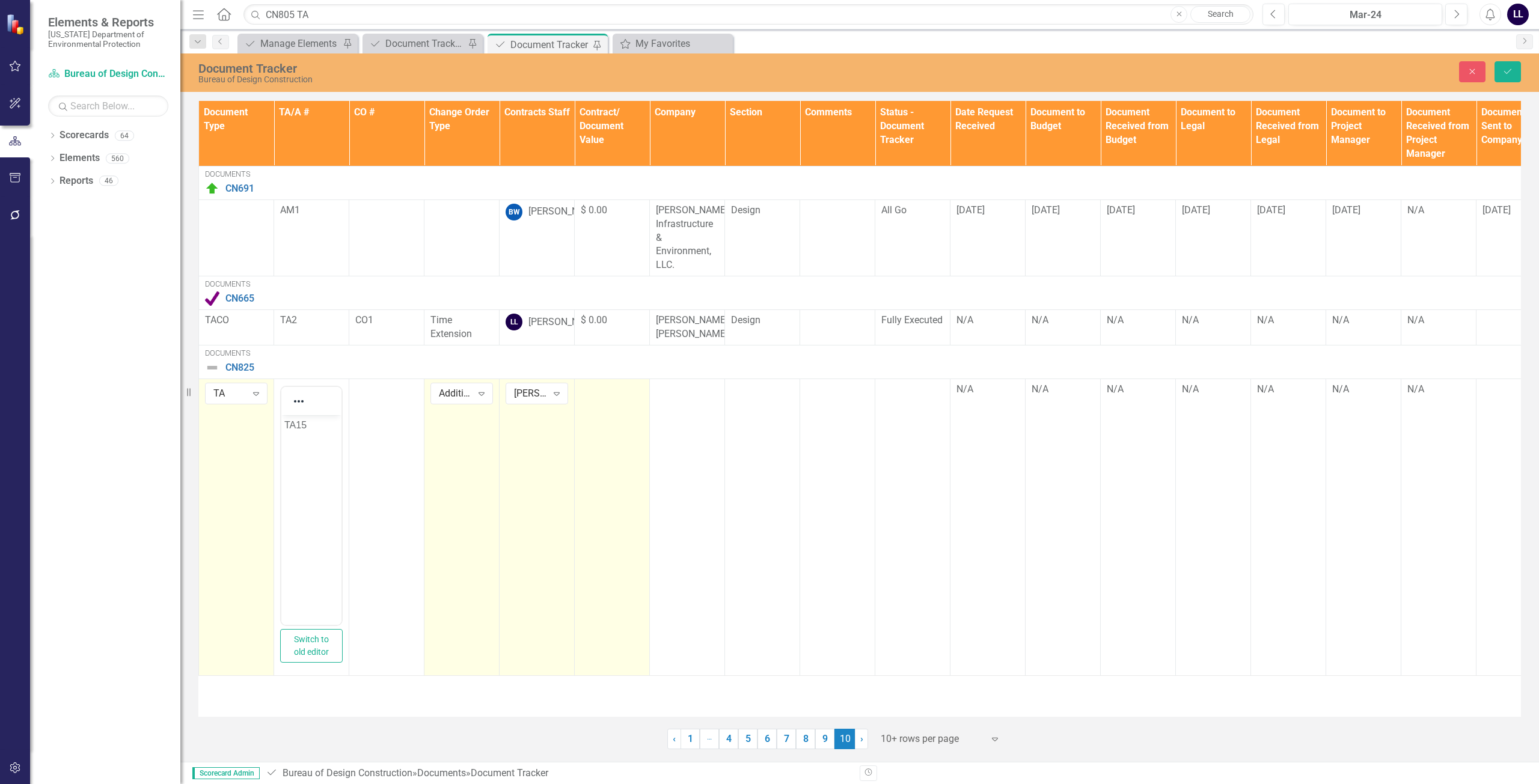
click at [606, 420] on td at bounding box center [612, 527] width 75 height 296
click at [604, 405] on input "number" at bounding box center [612, 394] width 63 height 22
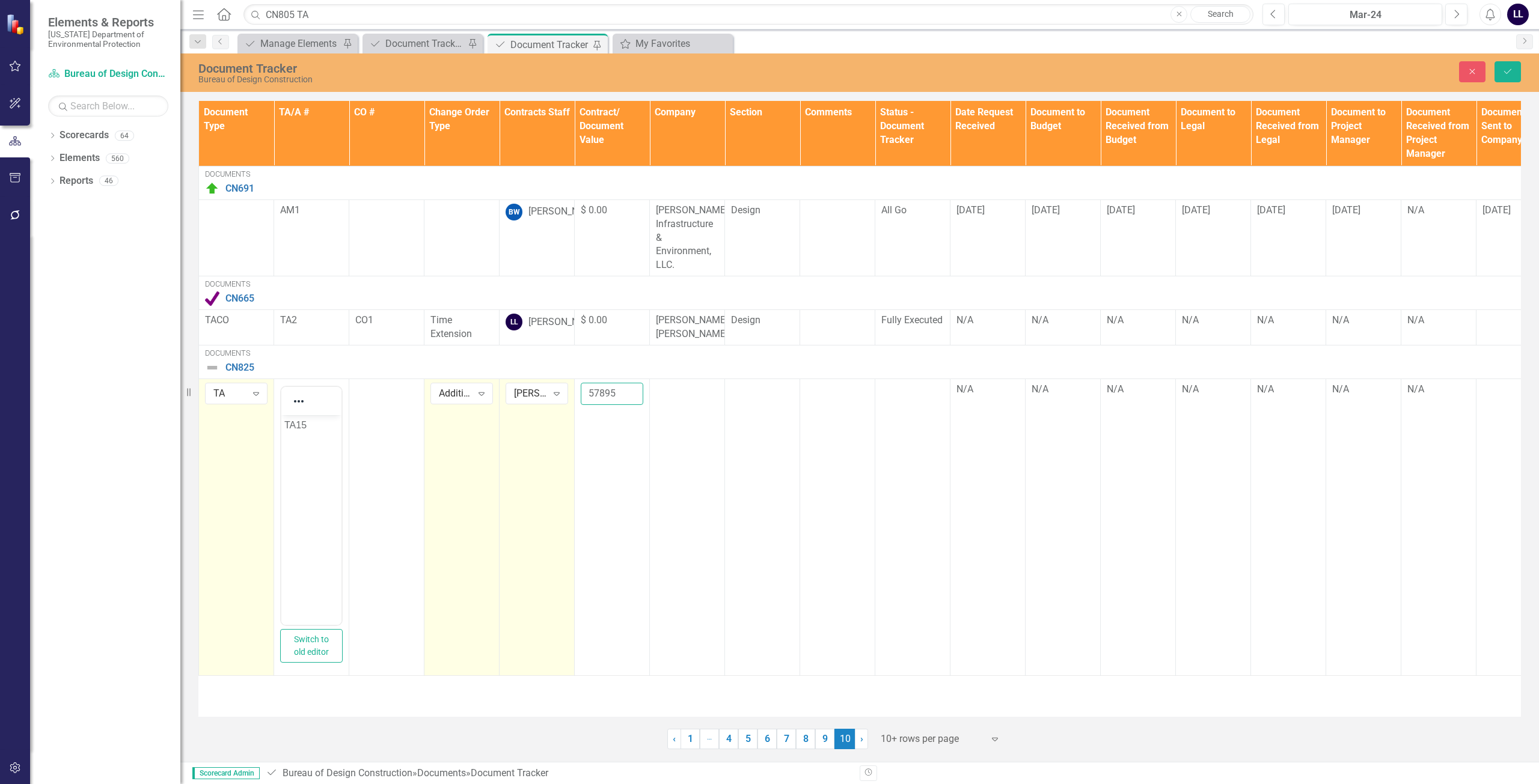
type input "57895"
click button "Save" at bounding box center [1507, 72] width 26 height 21
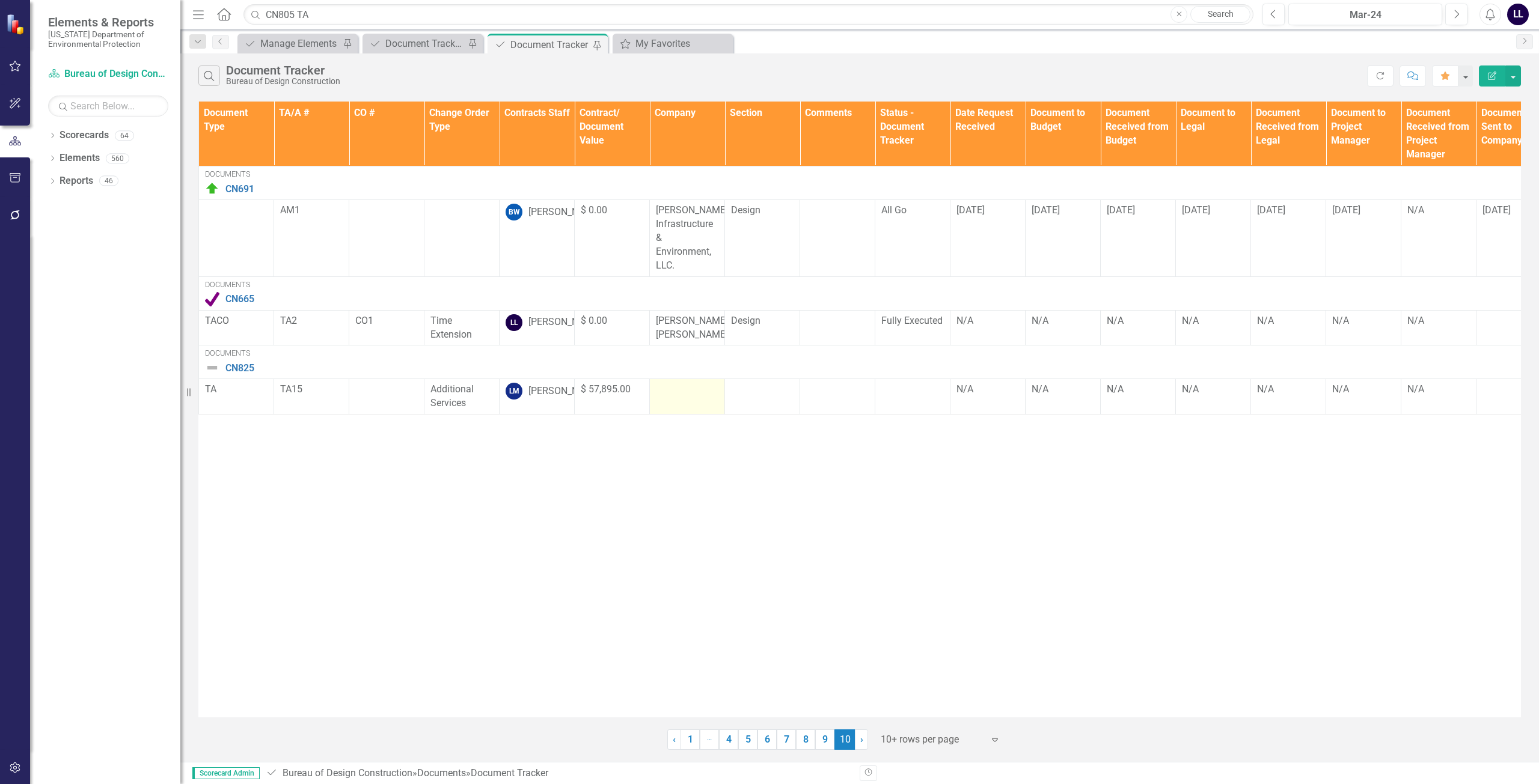
click at [677, 397] on div at bounding box center [687, 390] width 63 height 15
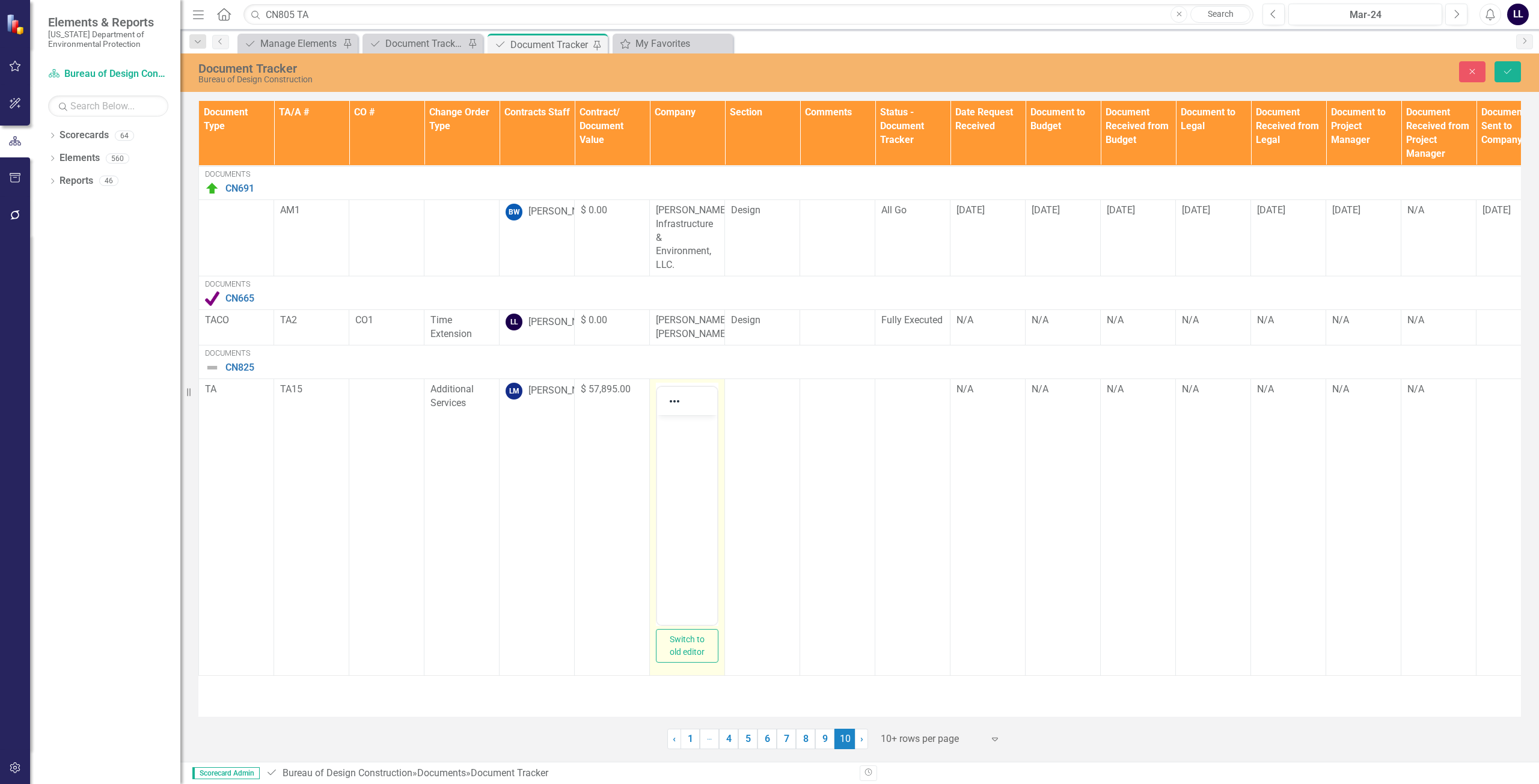
click at [681, 431] on p "Rich Text Area. Press ALT-0 for help." at bounding box center [687, 425] width 54 height 15
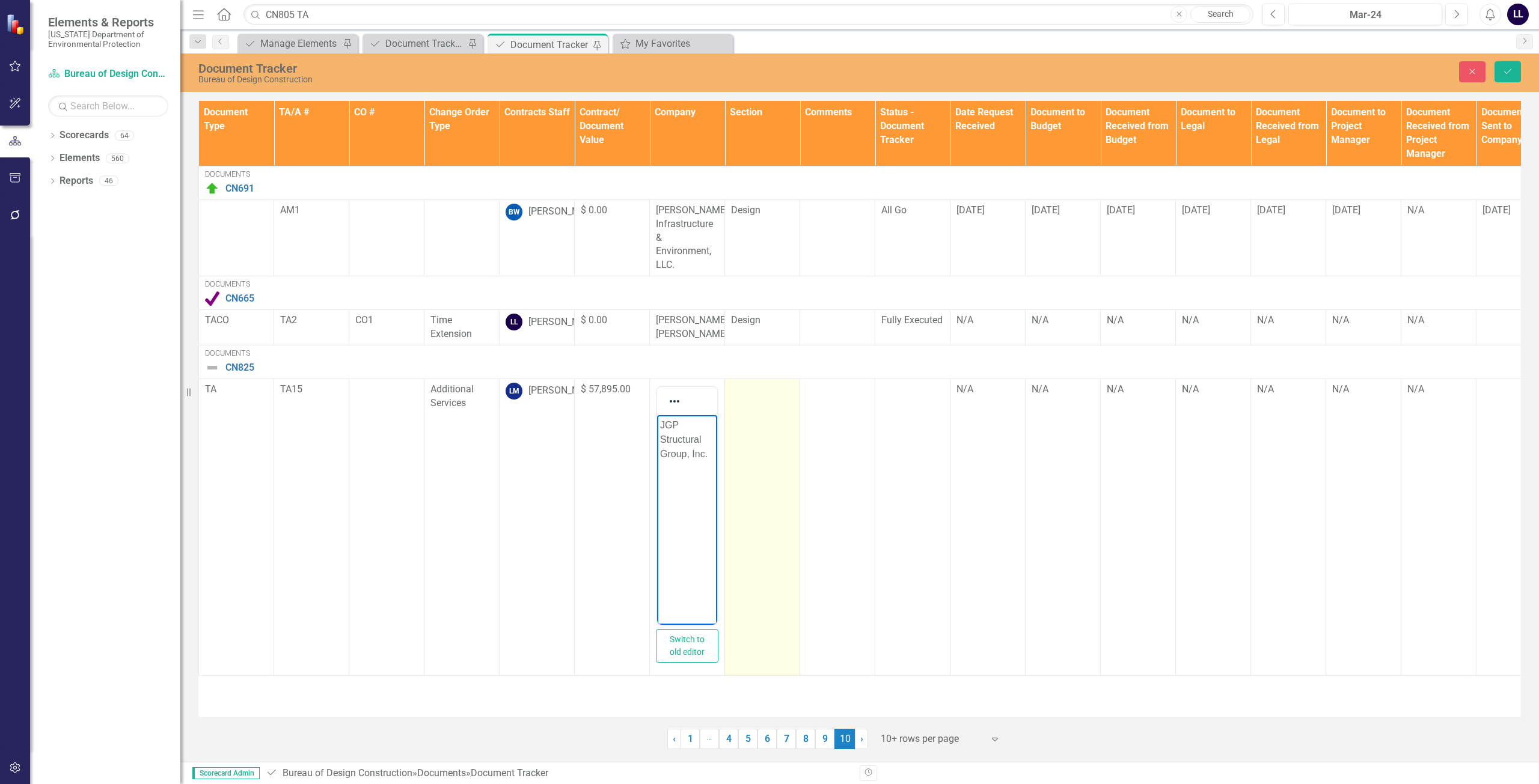
click at [776, 430] on td at bounding box center [762, 527] width 75 height 296
click at [770, 418] on td "Not Defined Expand" at bounding box center [762, 527] width 75 height 296
click at [766, 399] on div "Not Defined Expand" at bounding box center [762, 394] width 63 height 21
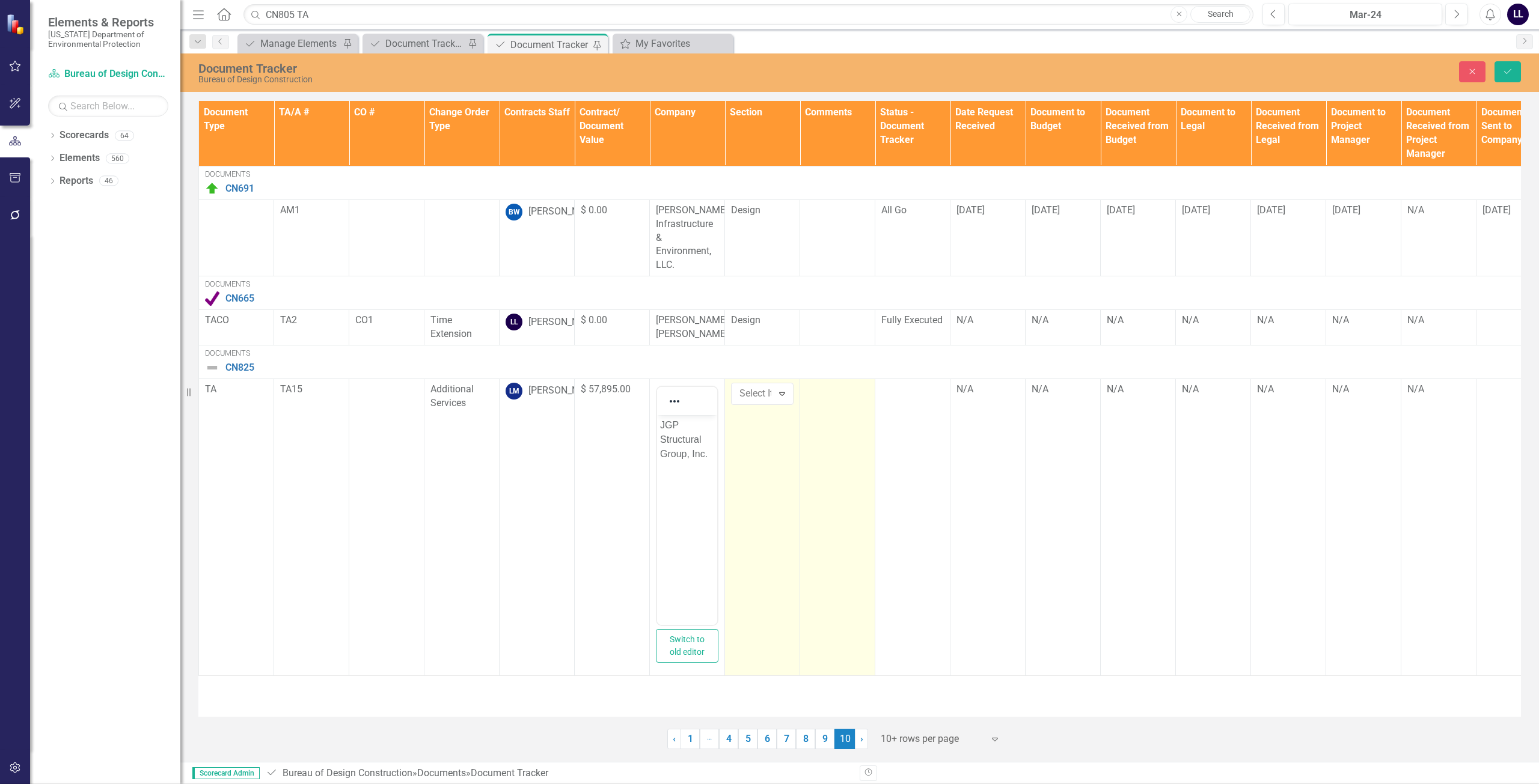
drag, startPoint x: 768, startPoint y: 466, endPoint x: 819, endPoint y: 449, distance: 53.8
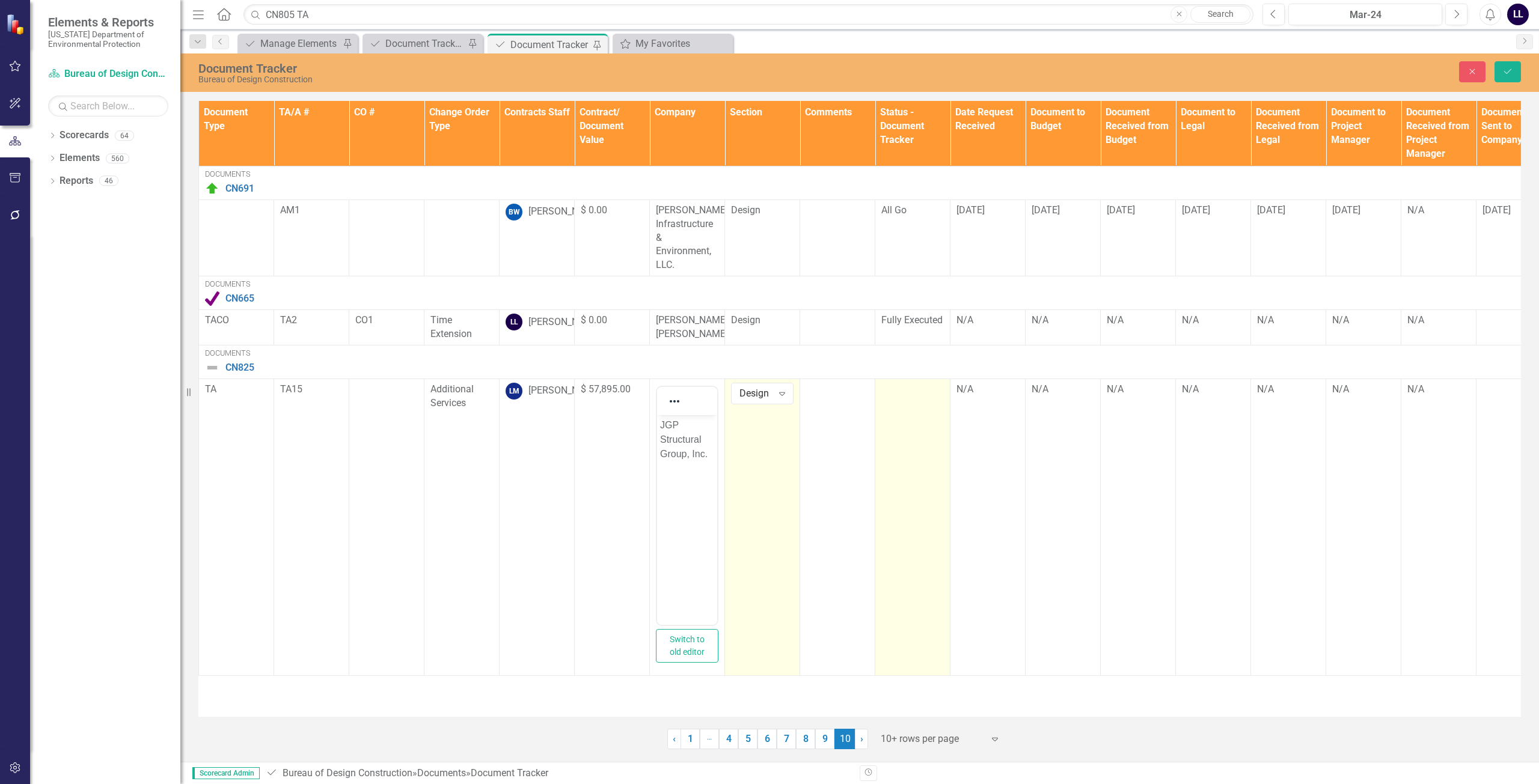
click at [926, 397] on div at bounding box center [912, 390] width 63 height 15
click at [908, 401] on div "Not Defined" at bounding box center [906, 394] width 33 height 14
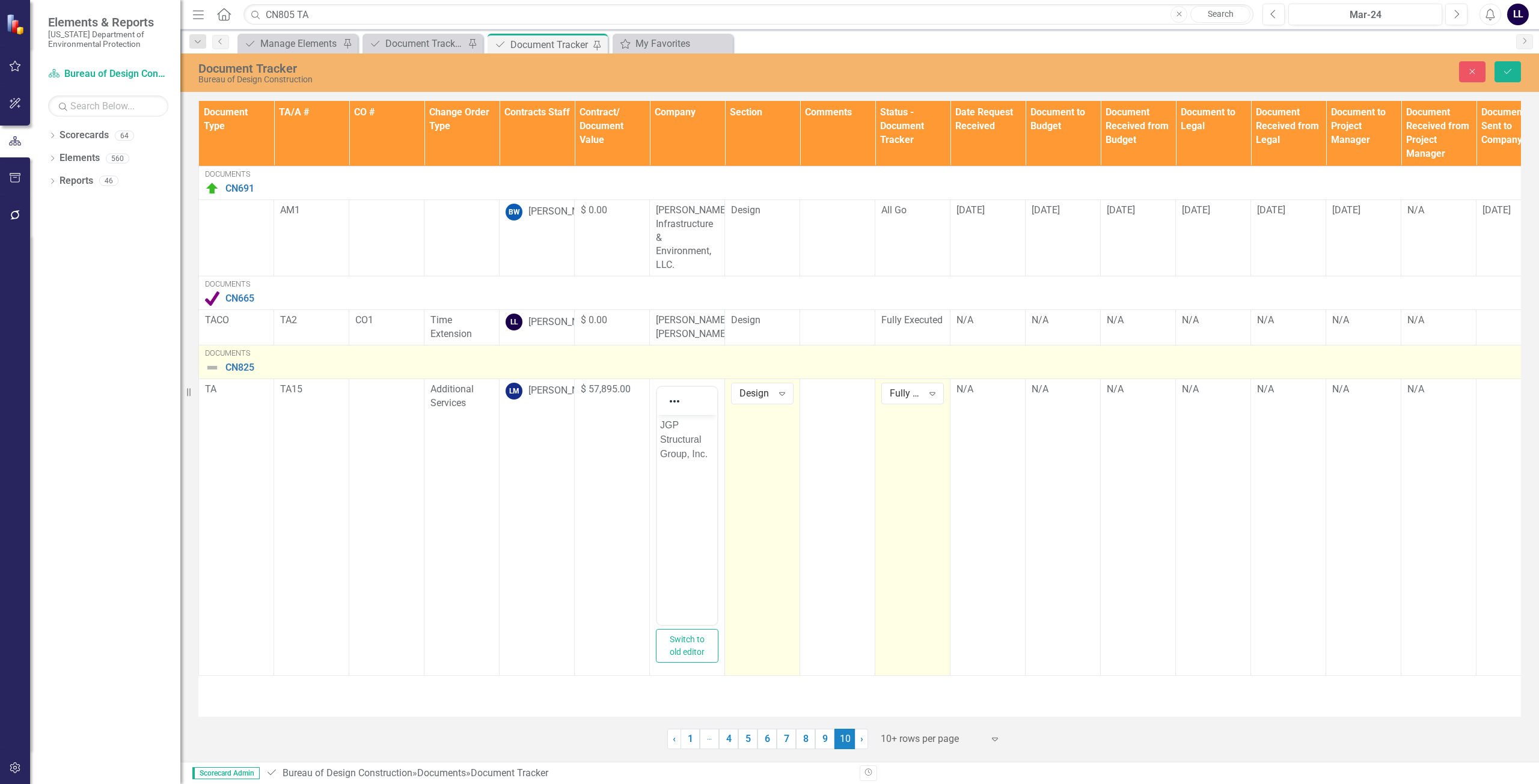
click at [212, 375] on img at bounding box center [212, 368] width 15 height 15
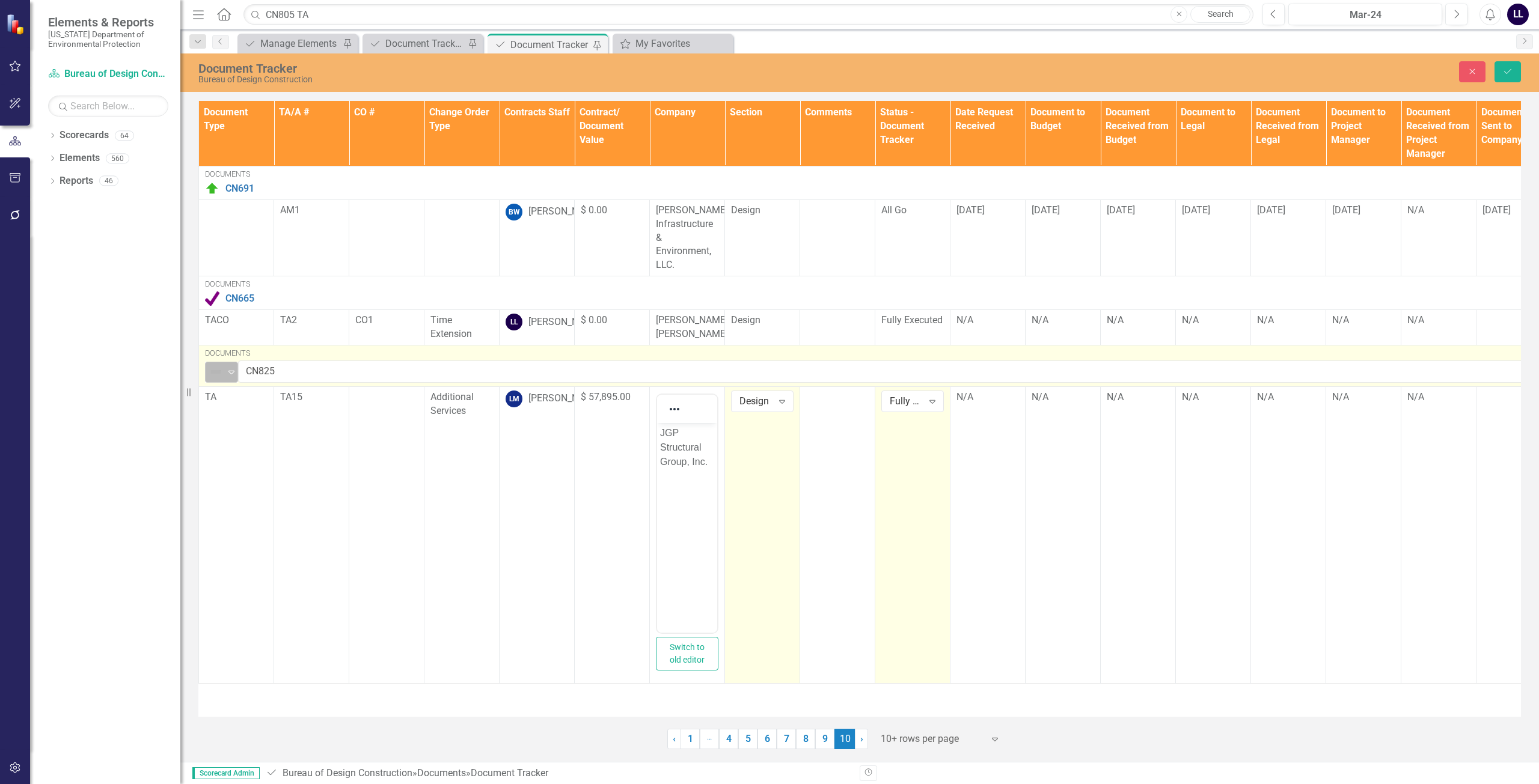
click at [216, 379] on img at bounding box center [216, 372] width 15 height 15
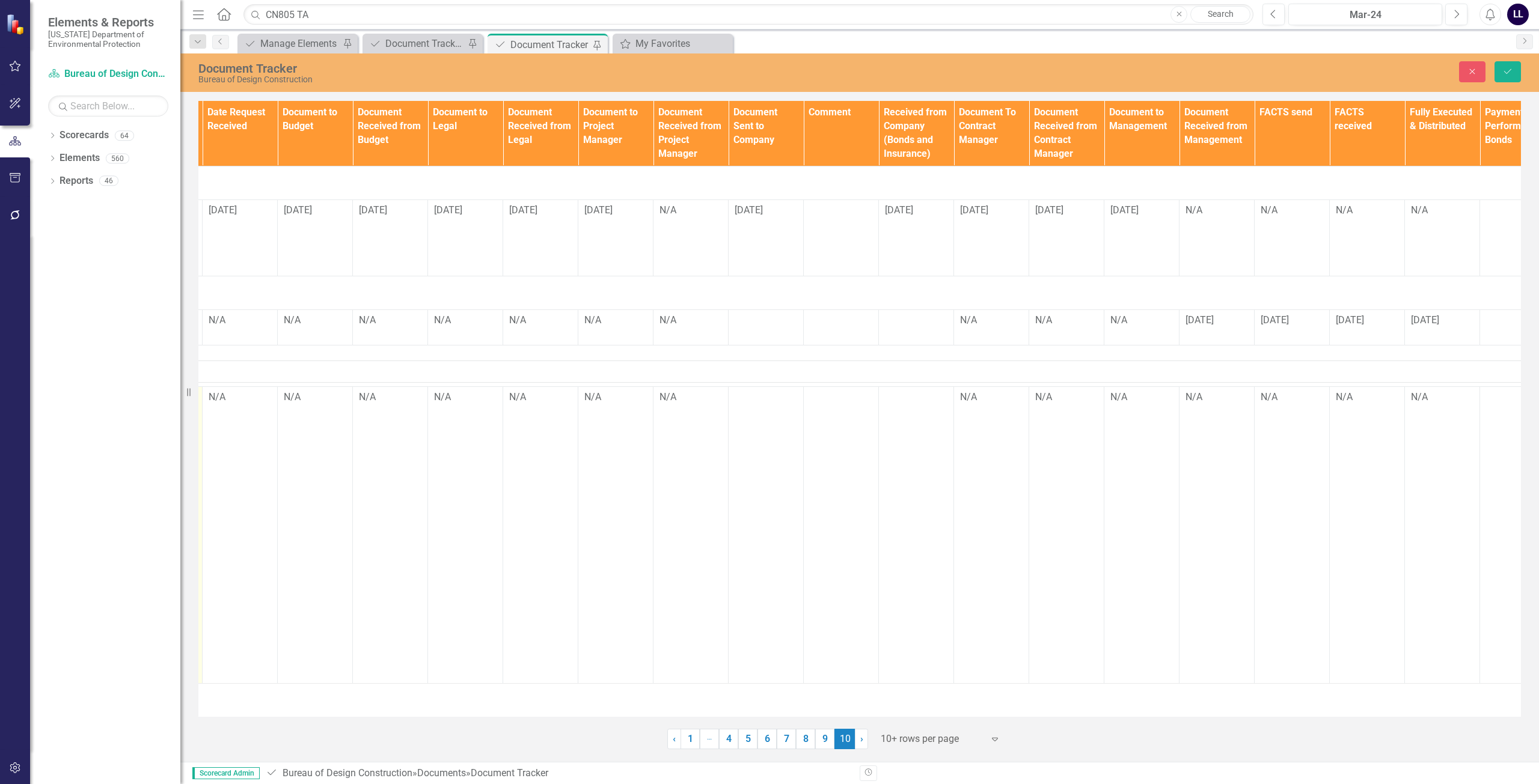
scroll to position [0, 782]
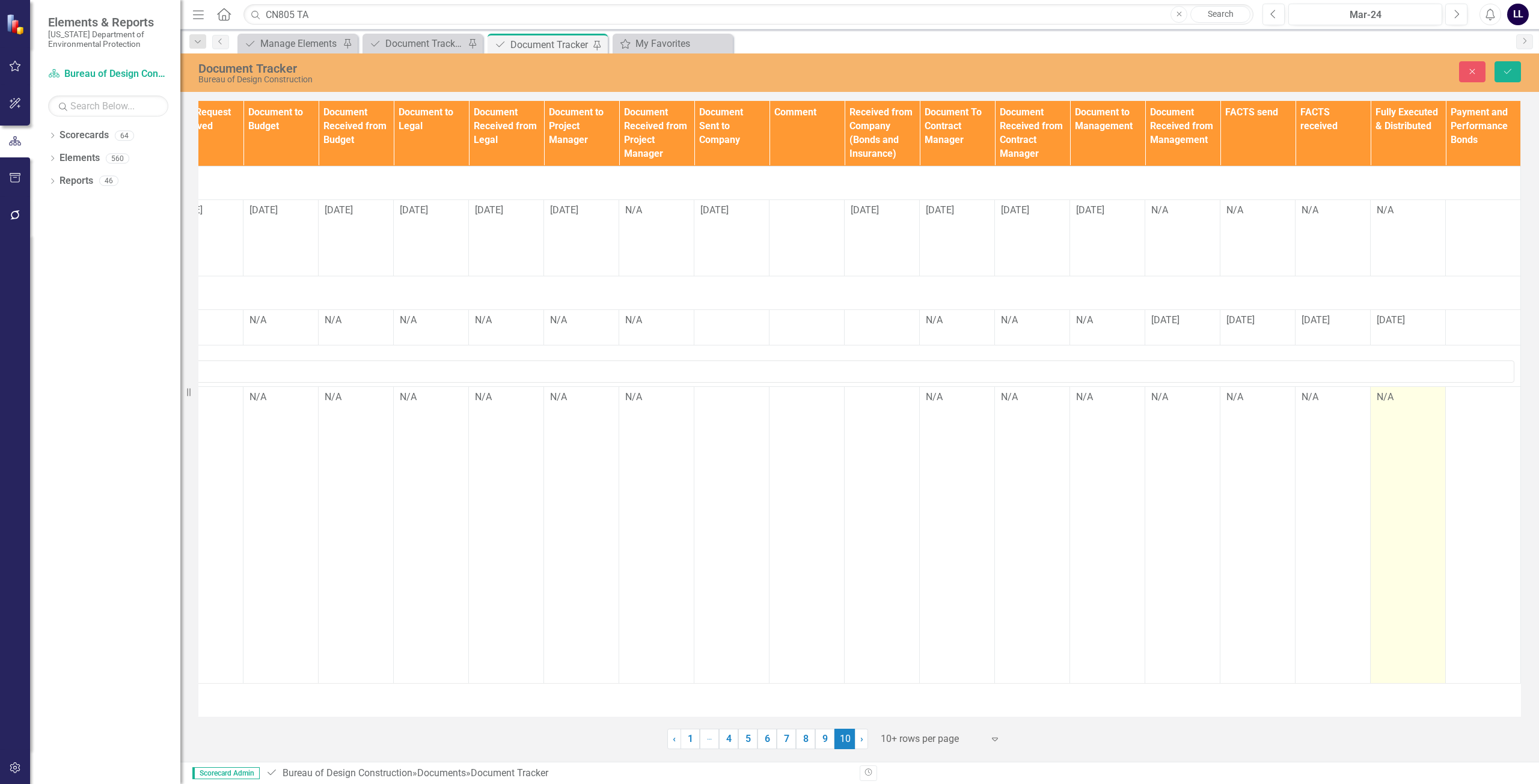
click at [1403, 404] on div "N/A" at bounding box center [1407, 397] width 63 height 14
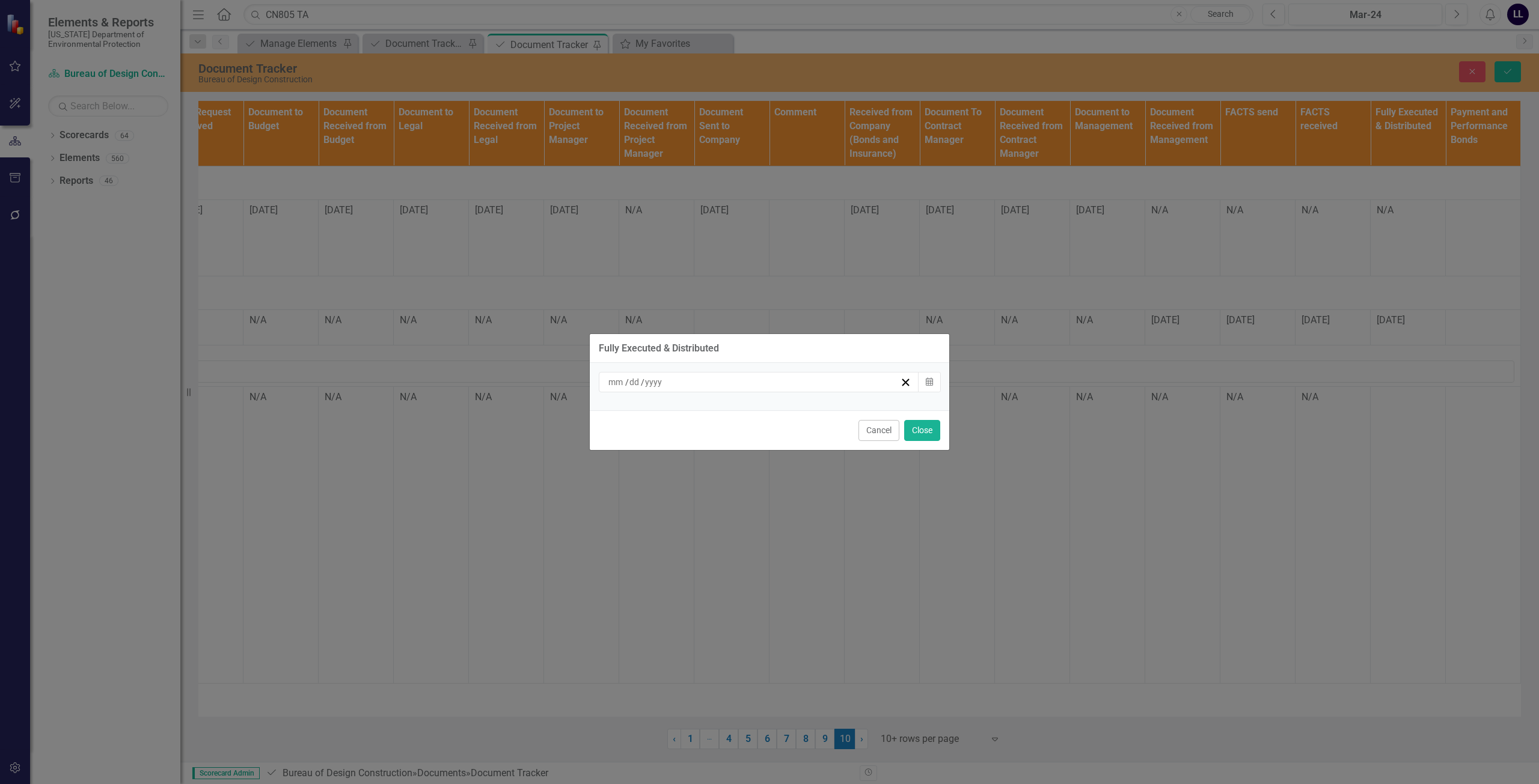
click at [785, 381] on div "/ /" at bounding box center [752, 382] width 293 height 12
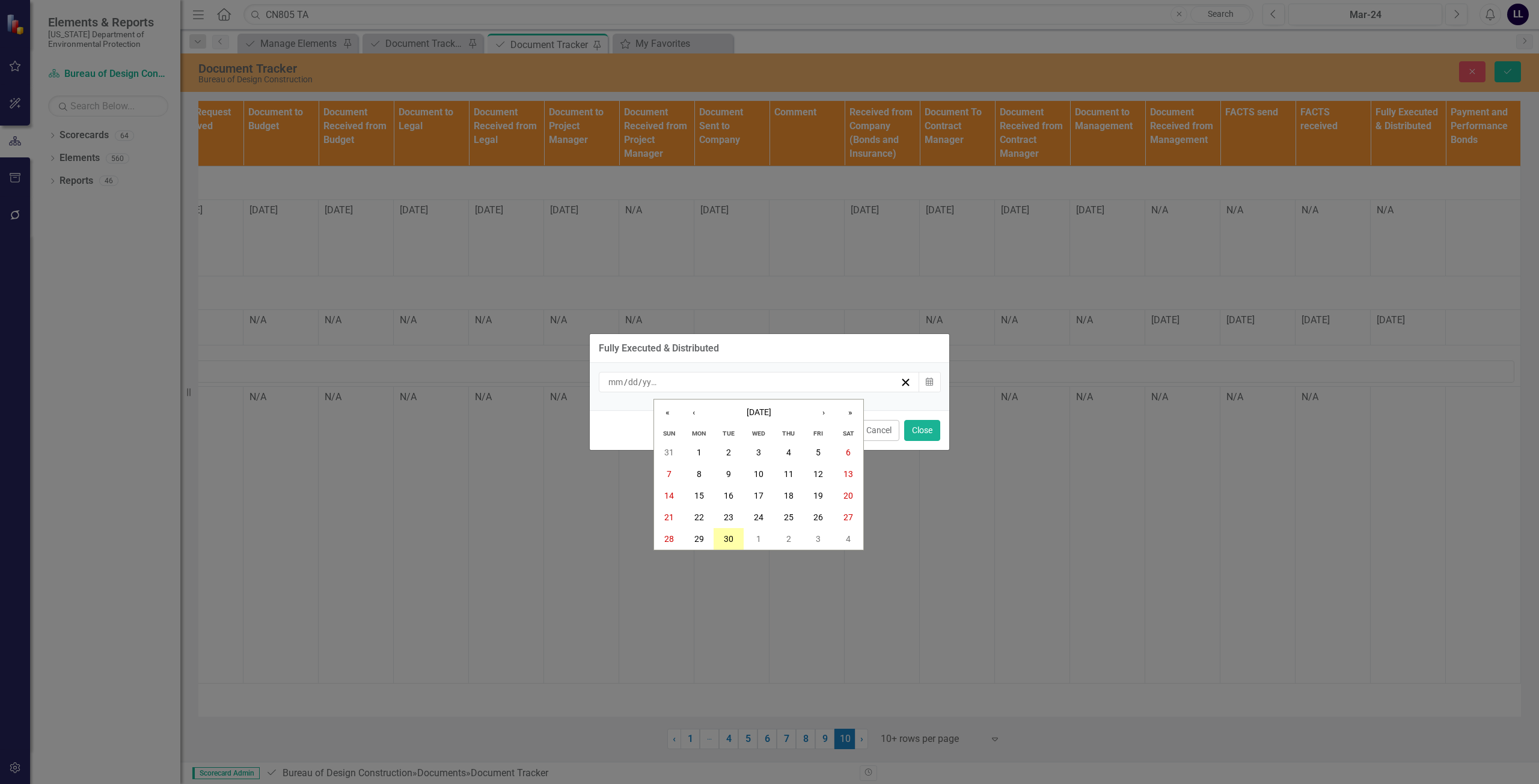
click at [729, 541] on abbr "30" at bounding box center [729, 539] width 10 height 10
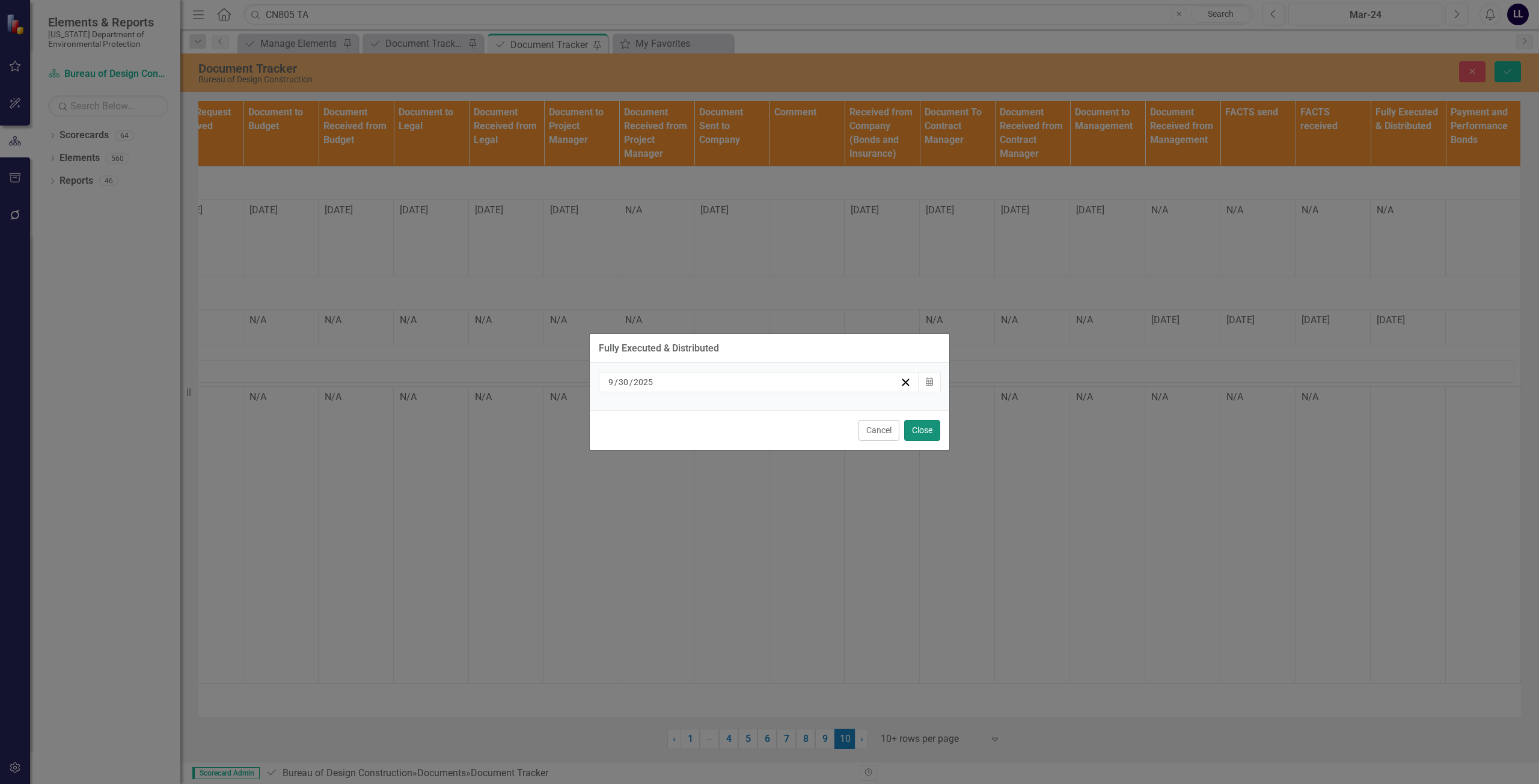
click at [921, 431] on button "Close" at bounding box center [922, 430] width 36 height 21
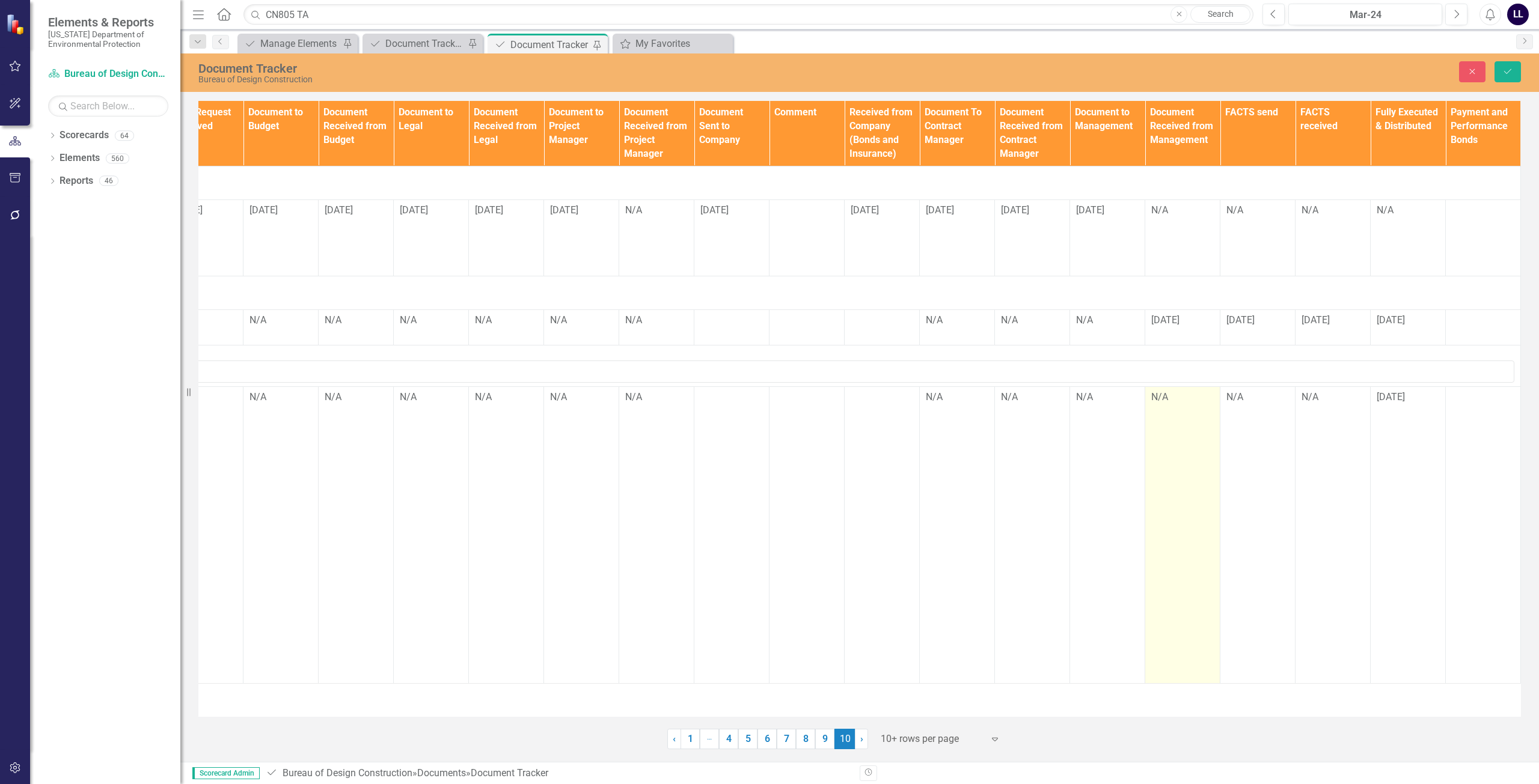
click at [1183, 425] on td "N/A" at bounding box center [1183, 534] width 75 height 296
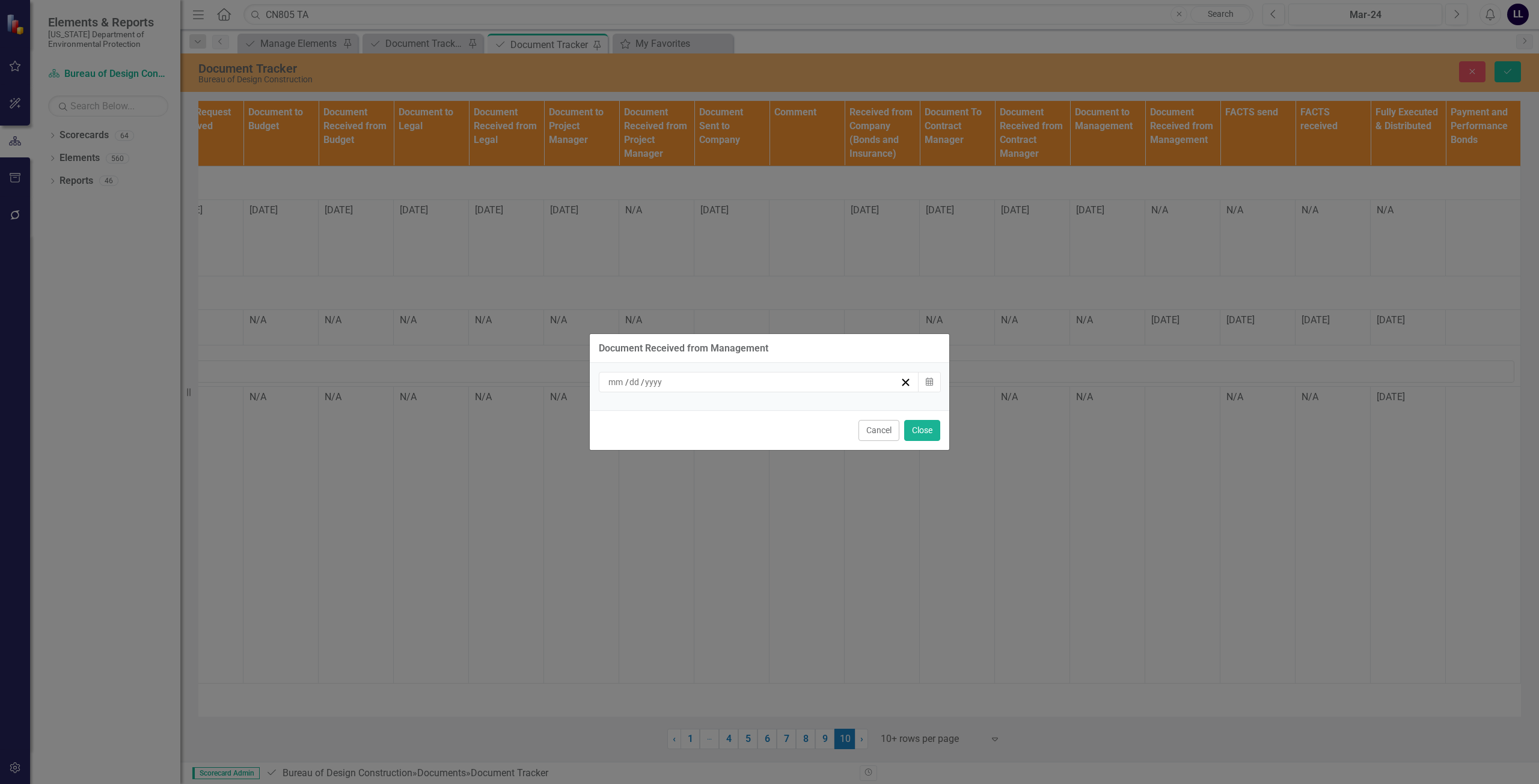
click at [736, 385] on div "/ /" at bounding box center [752, 382] width 293 height 12
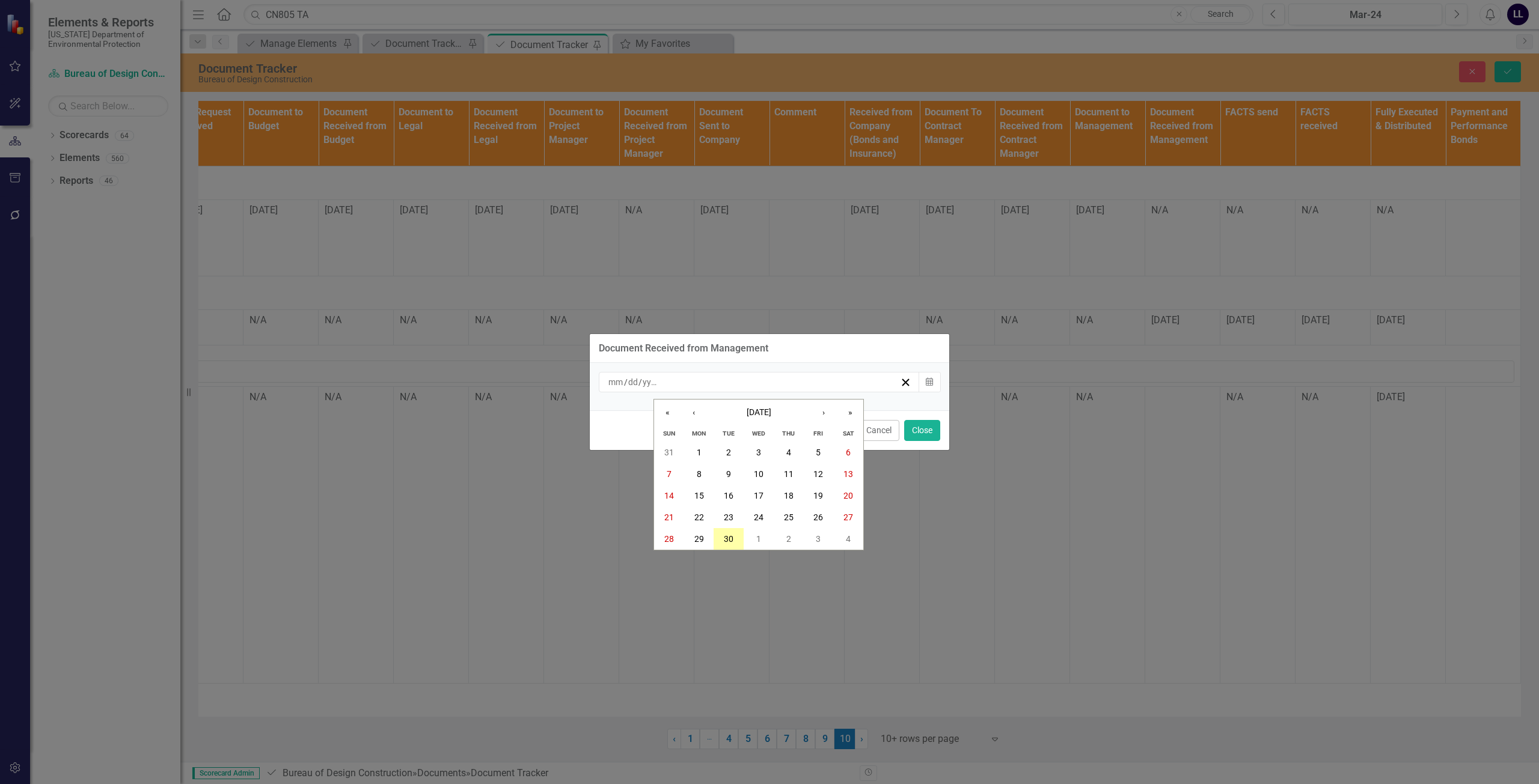
click at [729, 536] on abbr "30" at bounding box center [729, 539] width 10 height 10
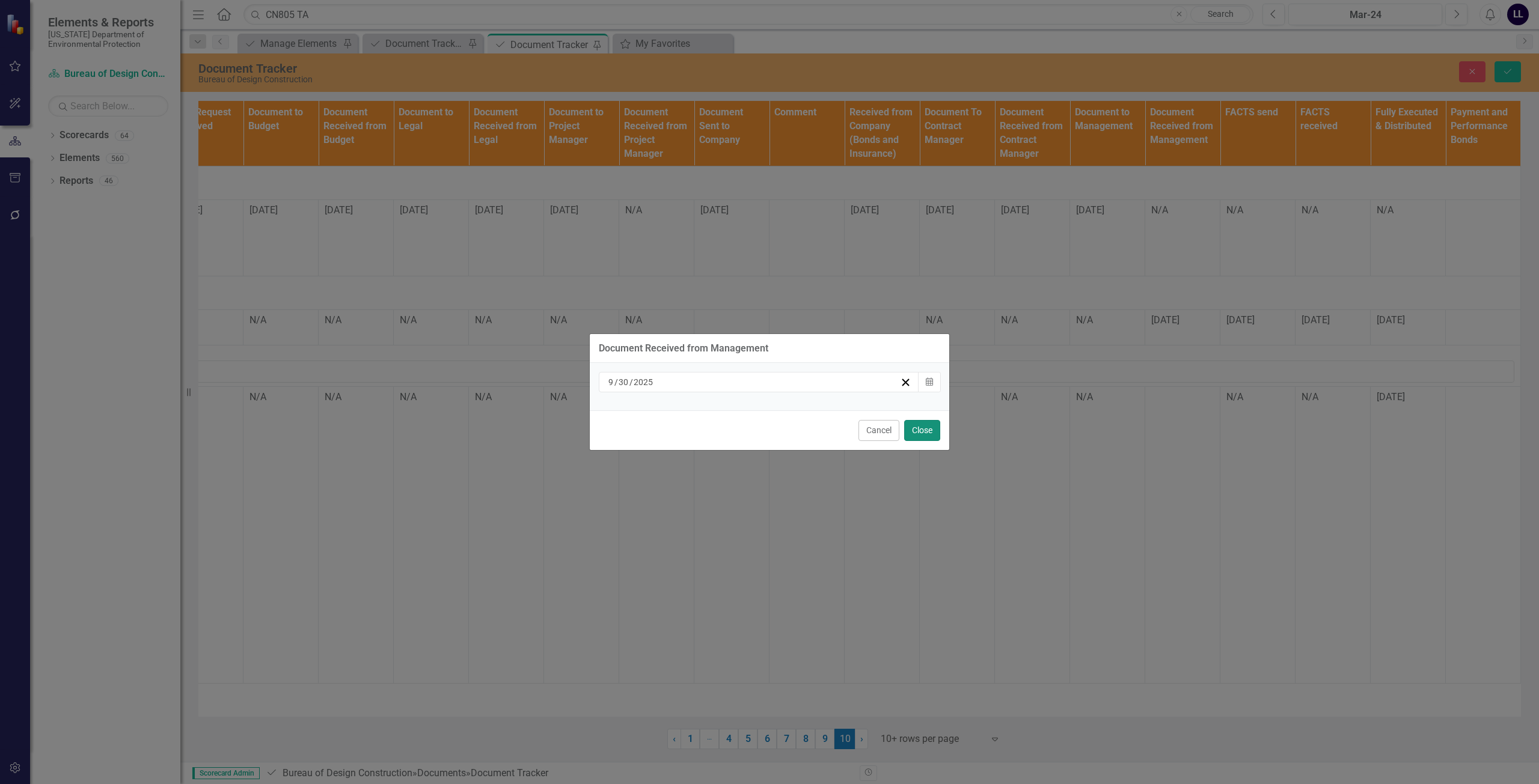
click at [932, 429] on button "Close" at bounding box center [922, 430] width 36 height 21
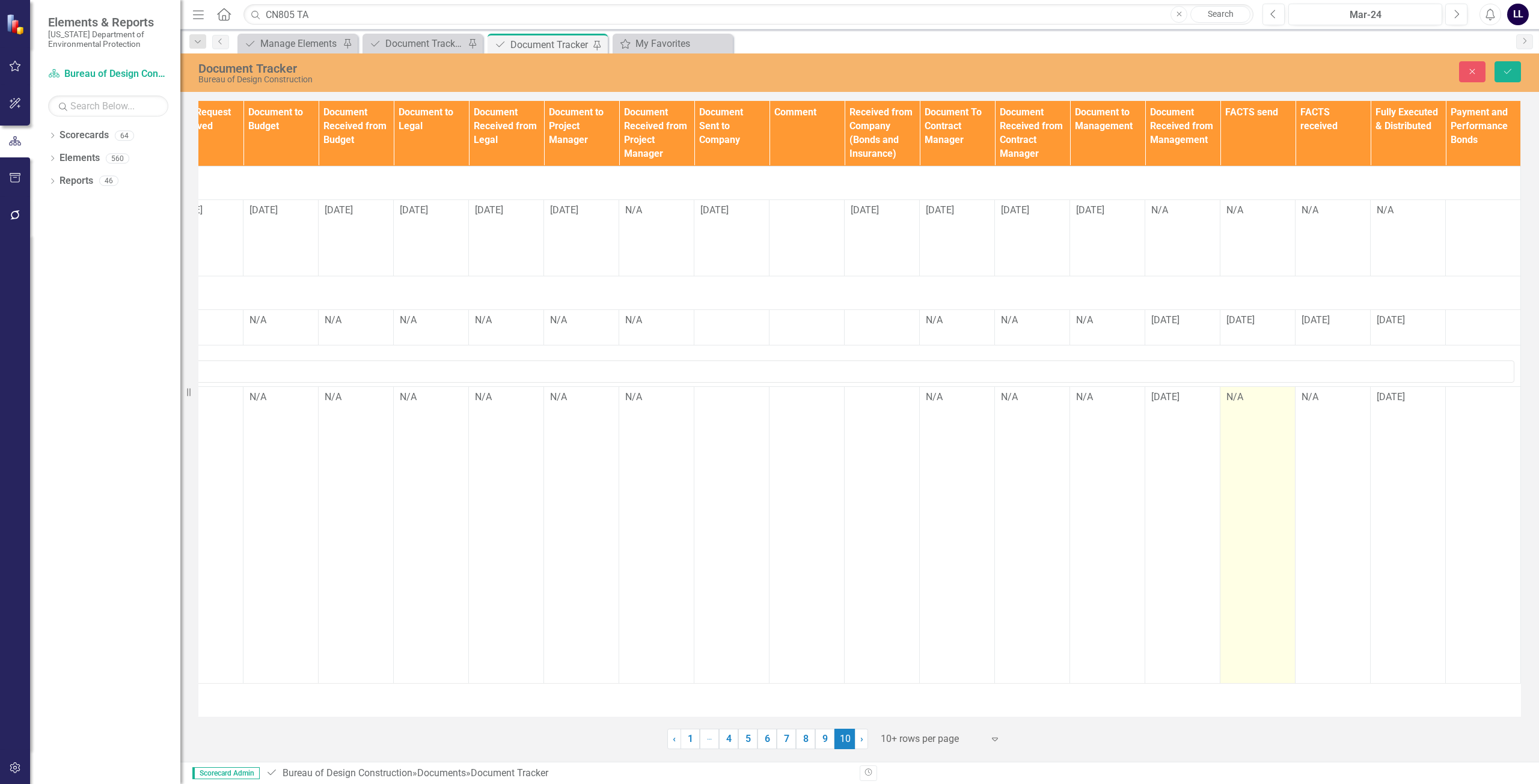
click at [1241, 421] on td "N/A" at bounding box center [1258, 534] width 75 height 296
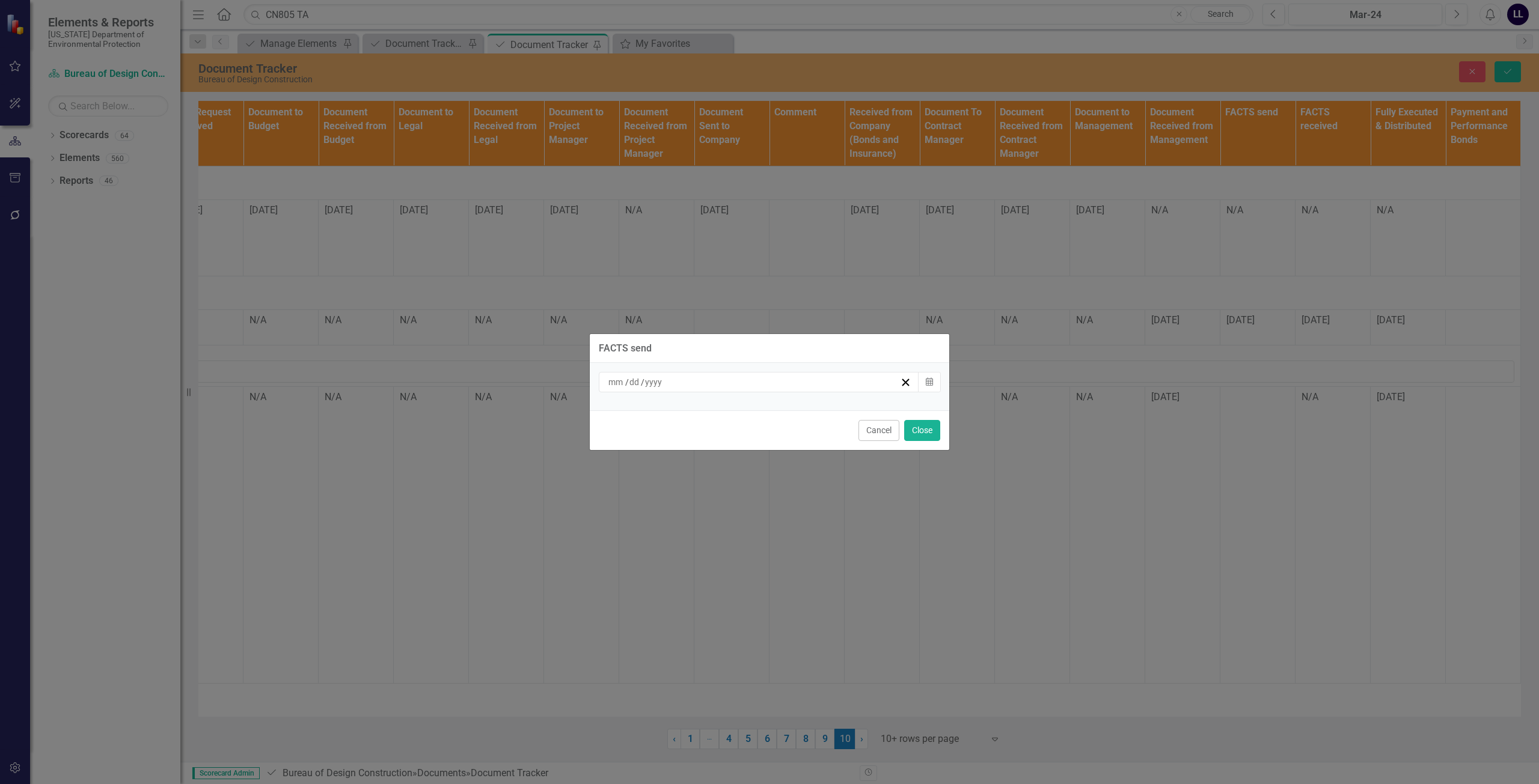
click at [738, 385] on div "/ /" at bounding box center [752, 382] width 293 height 12
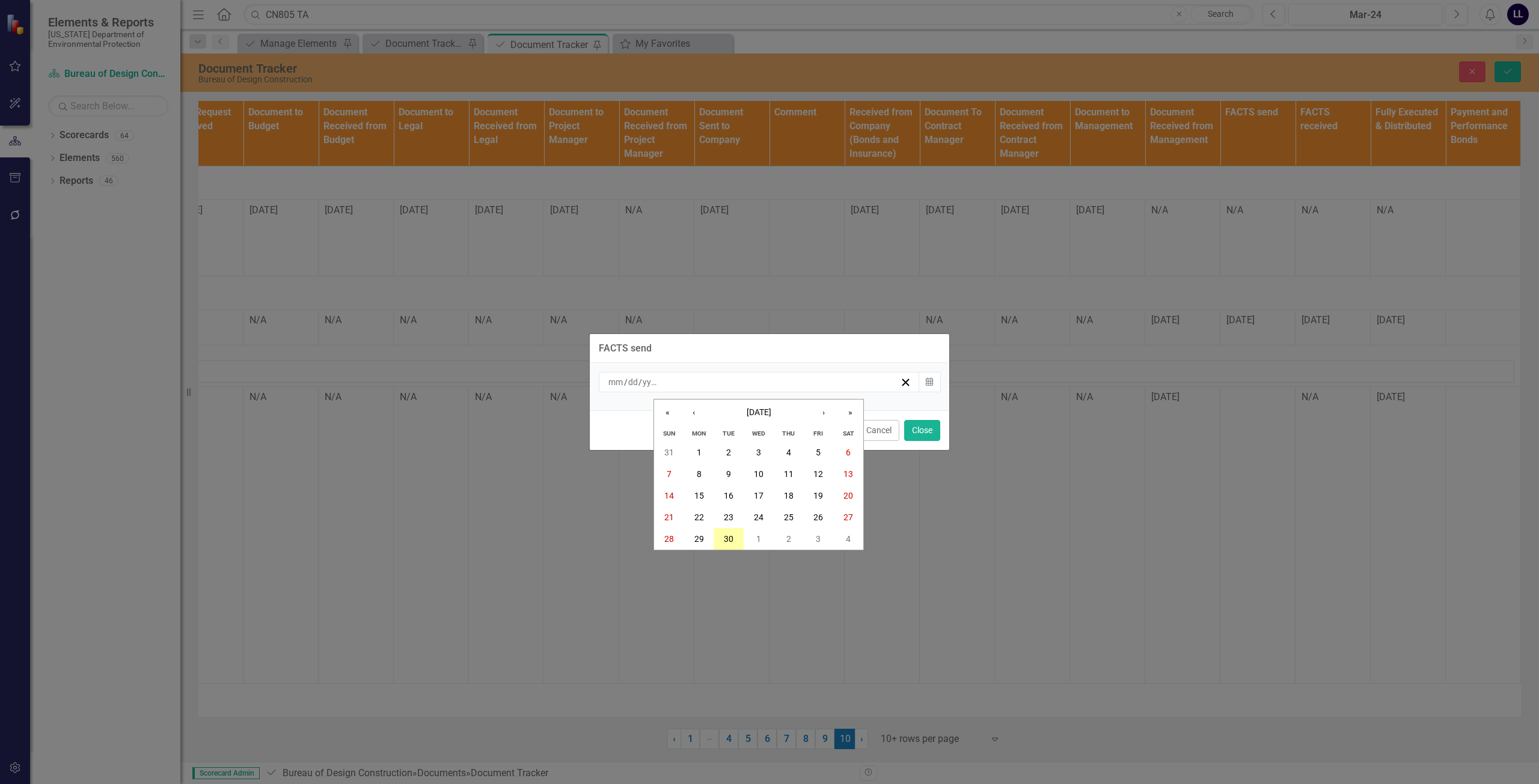
click at [732, 537] on abbr "30" at bounding box center [729, 539] width 10 height 10
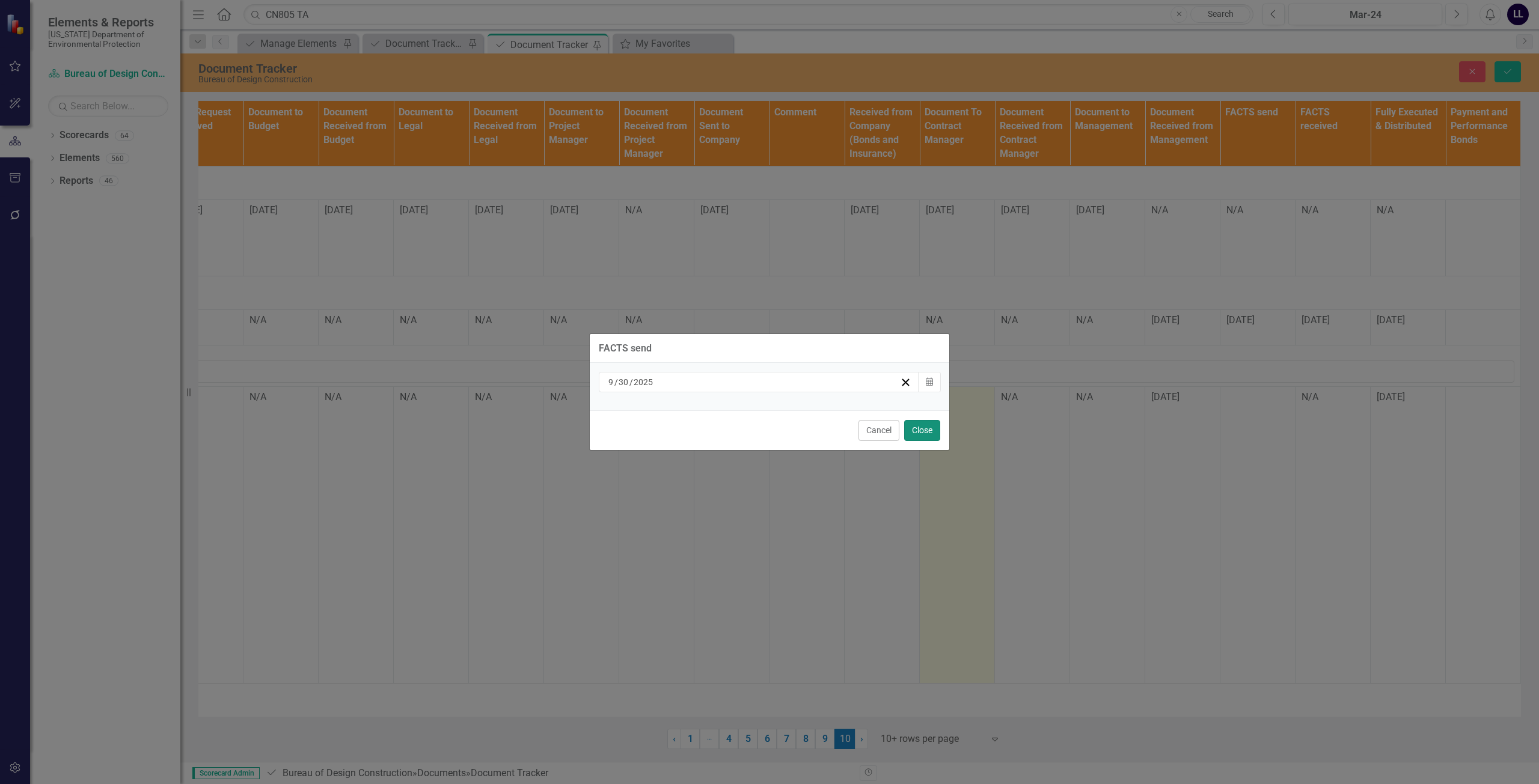
click at [934, 427] on button "Close" at bounding box center [922, 430] width 36 height 21
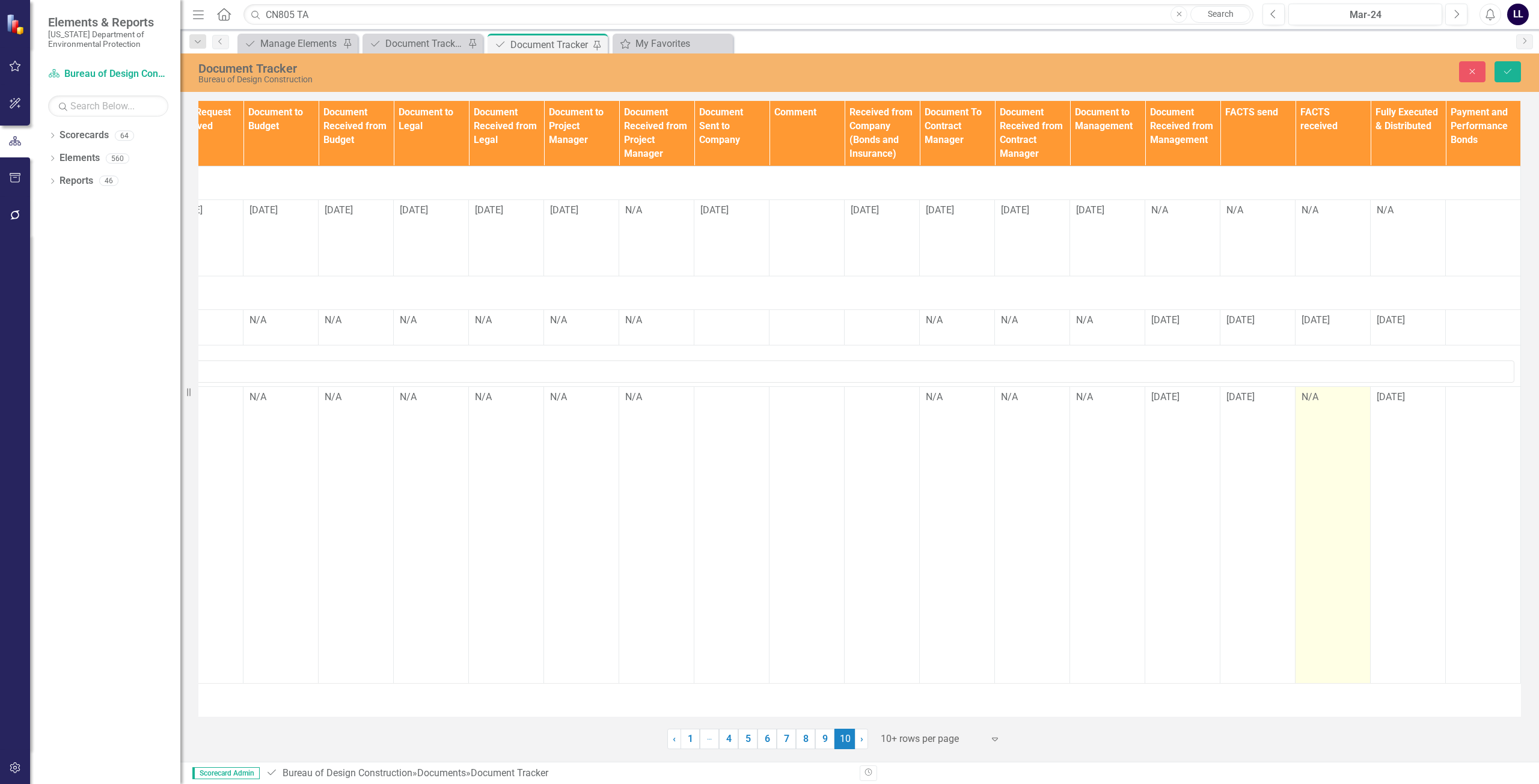
click at [1323, 404] on div "N/A" at bounding box center [1332, 397] width 63 height 14
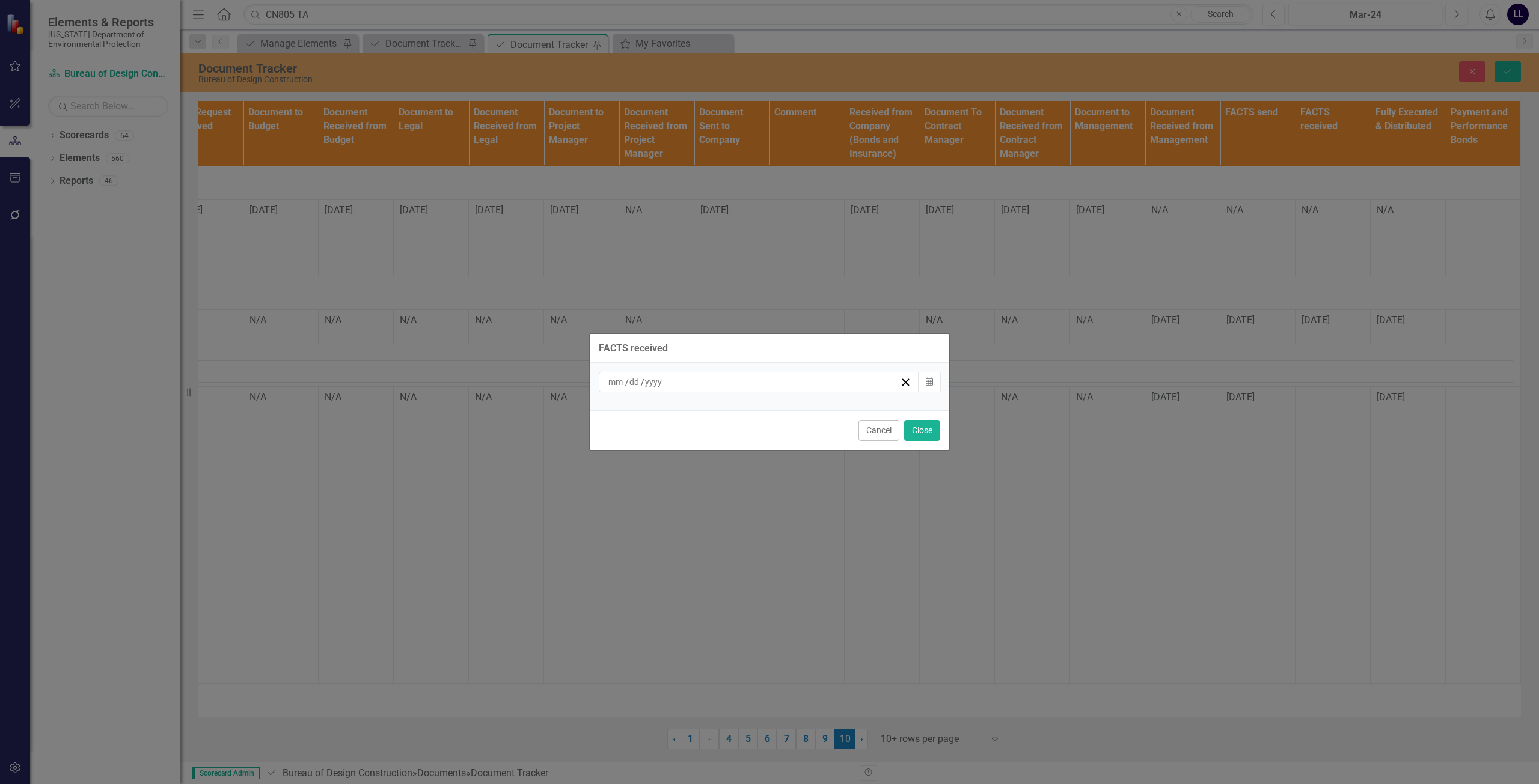
click at [781, 383] on div "/ /" at bounding box center [752, 382] width 293 height 12
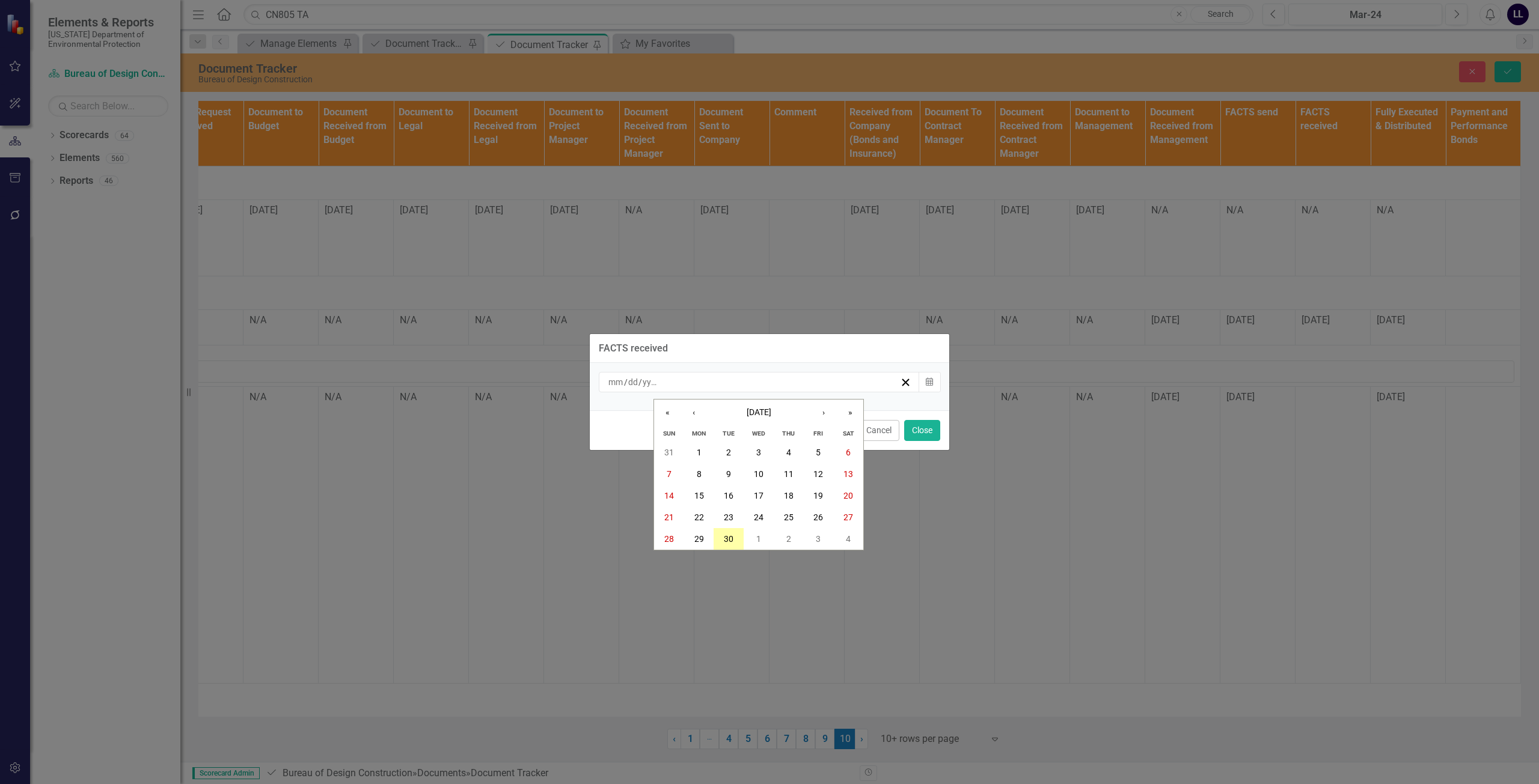
click at [724, 538] on abbr "30" at bounding box center [729, 539] width 10 height 10
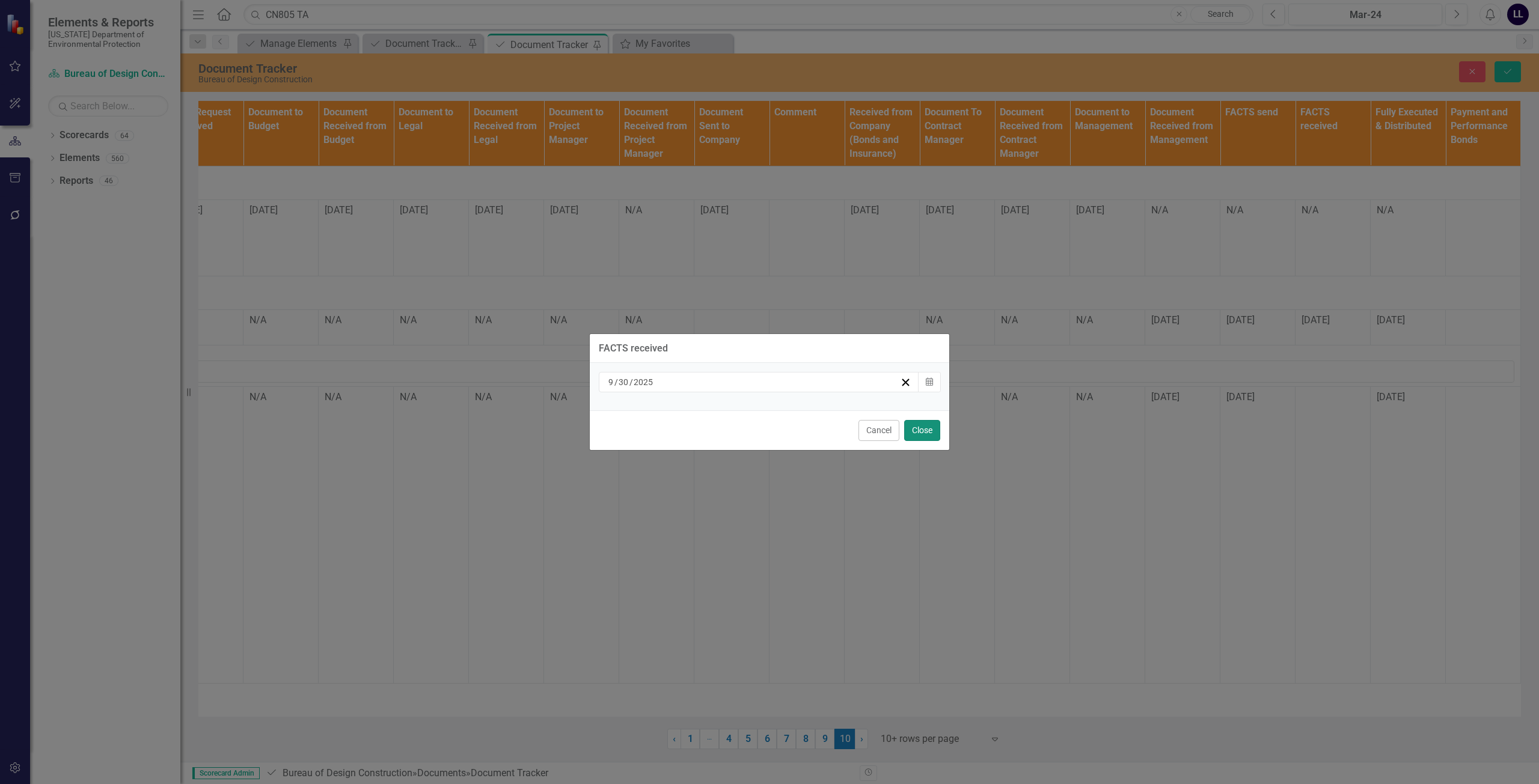
click at [927, 425] on button "Close" at bounding box center [922, 430] width 36 height 21
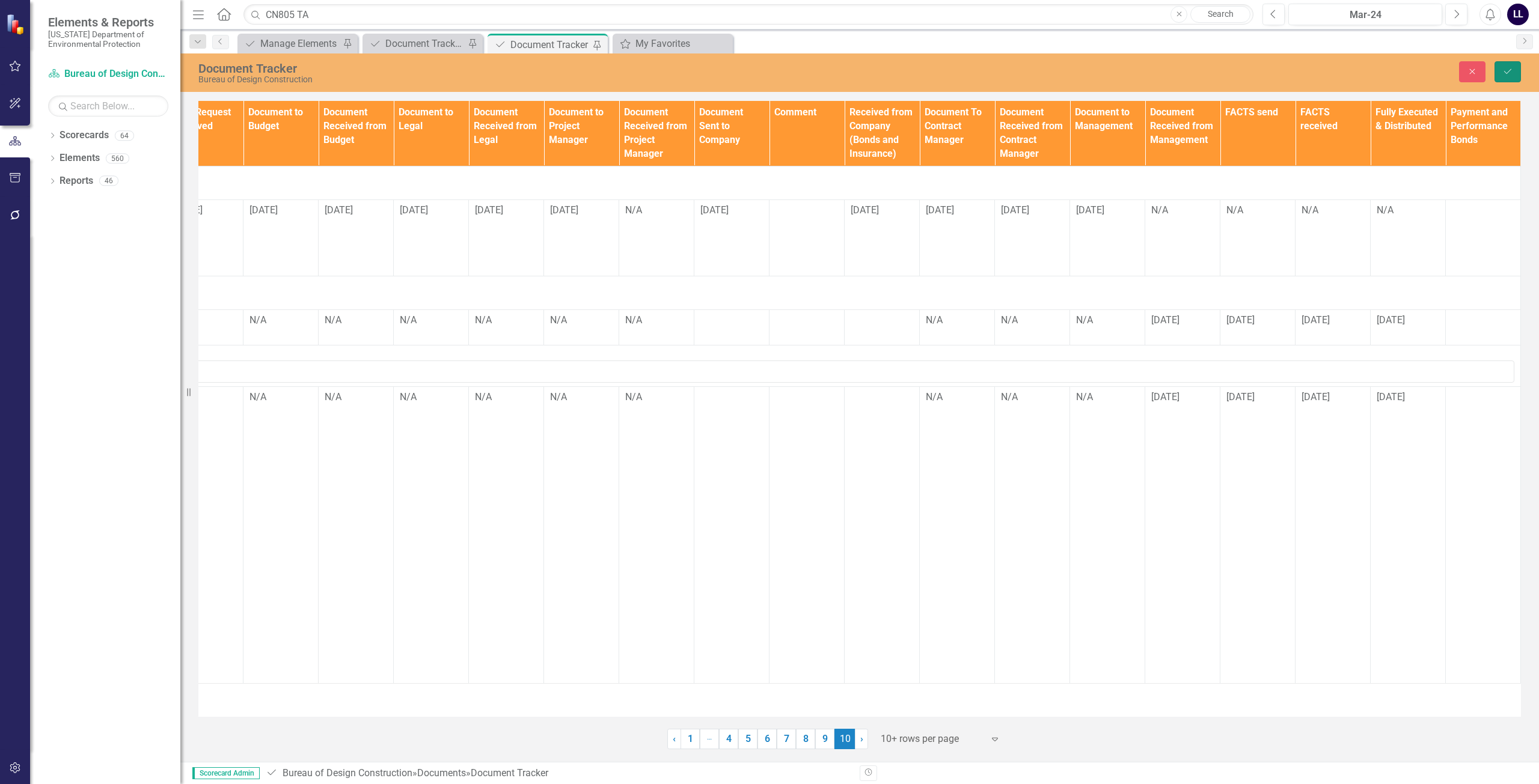
click at [1507, 72] on icon "Save" at bounding box center [1507, 71] width 11 height 8
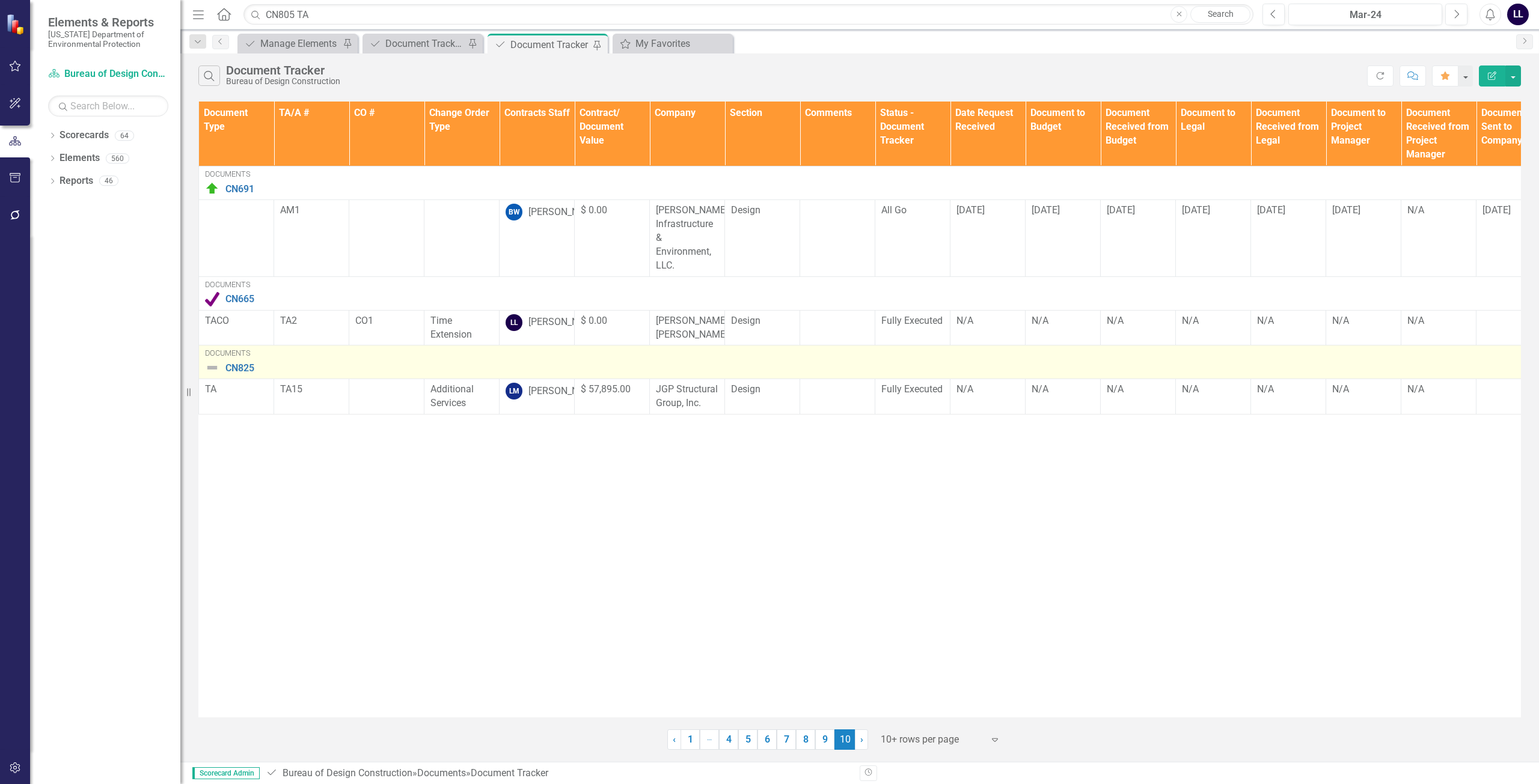
click at [213, 375] on img at bounding box center [212, 368] width 15 height 15
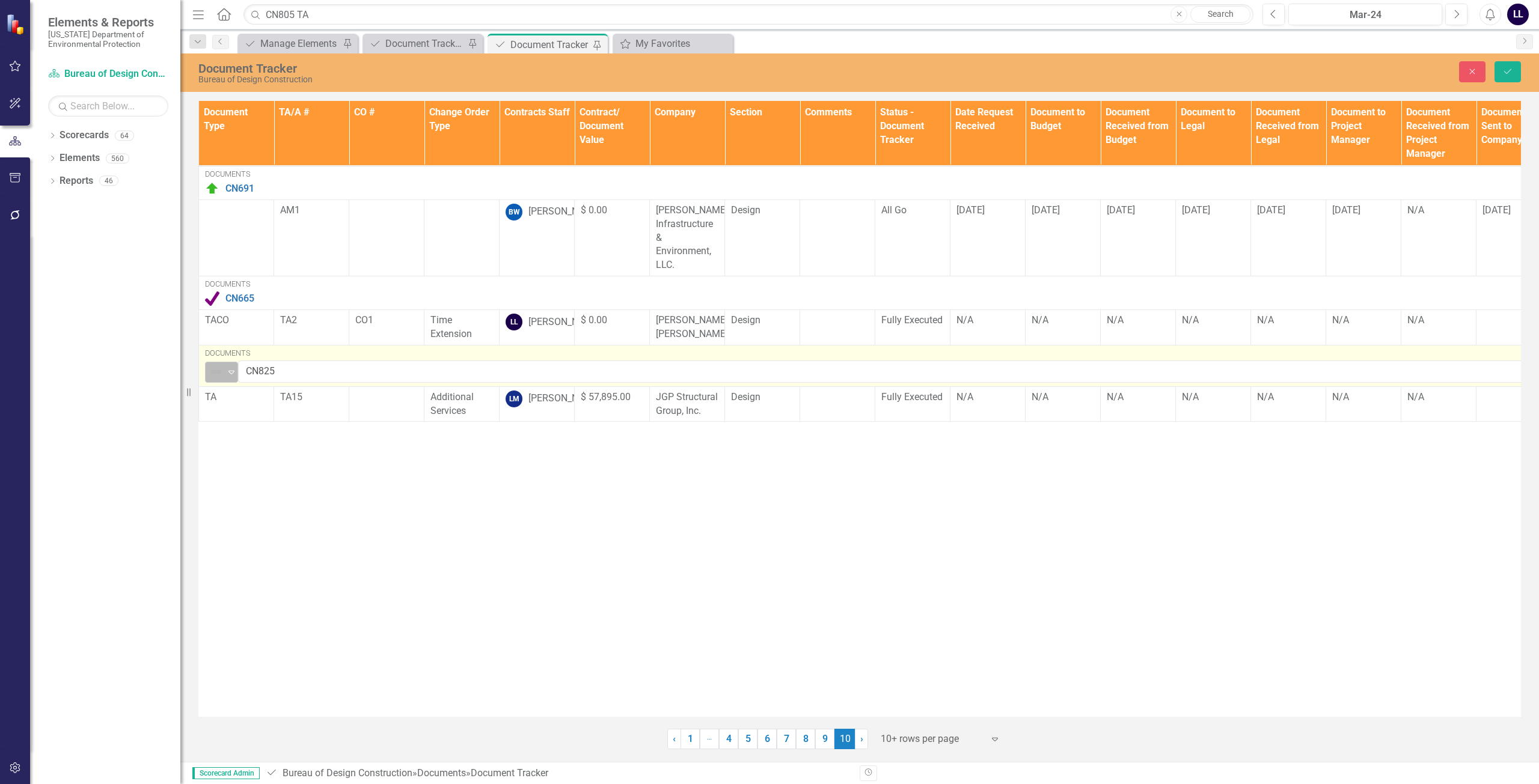
click at [219, 379] on img at bounding box center [216, 372] width 15 height 15
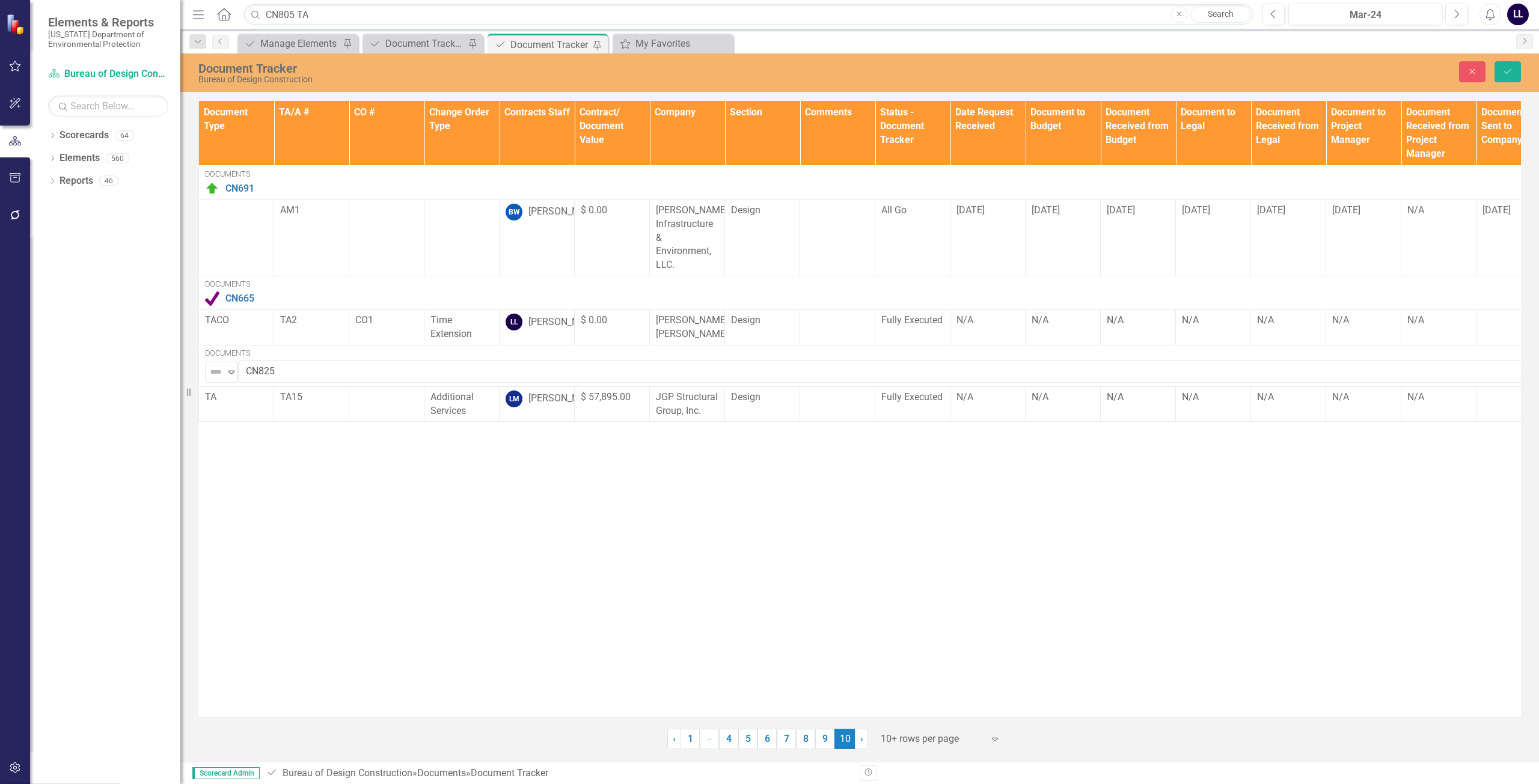
click at [1513, 72] on button "Save" at bounding box center [1507, 72] width 26 height 21
